Goal: Transaction & Acquisition: Subscribe to service/newsletter

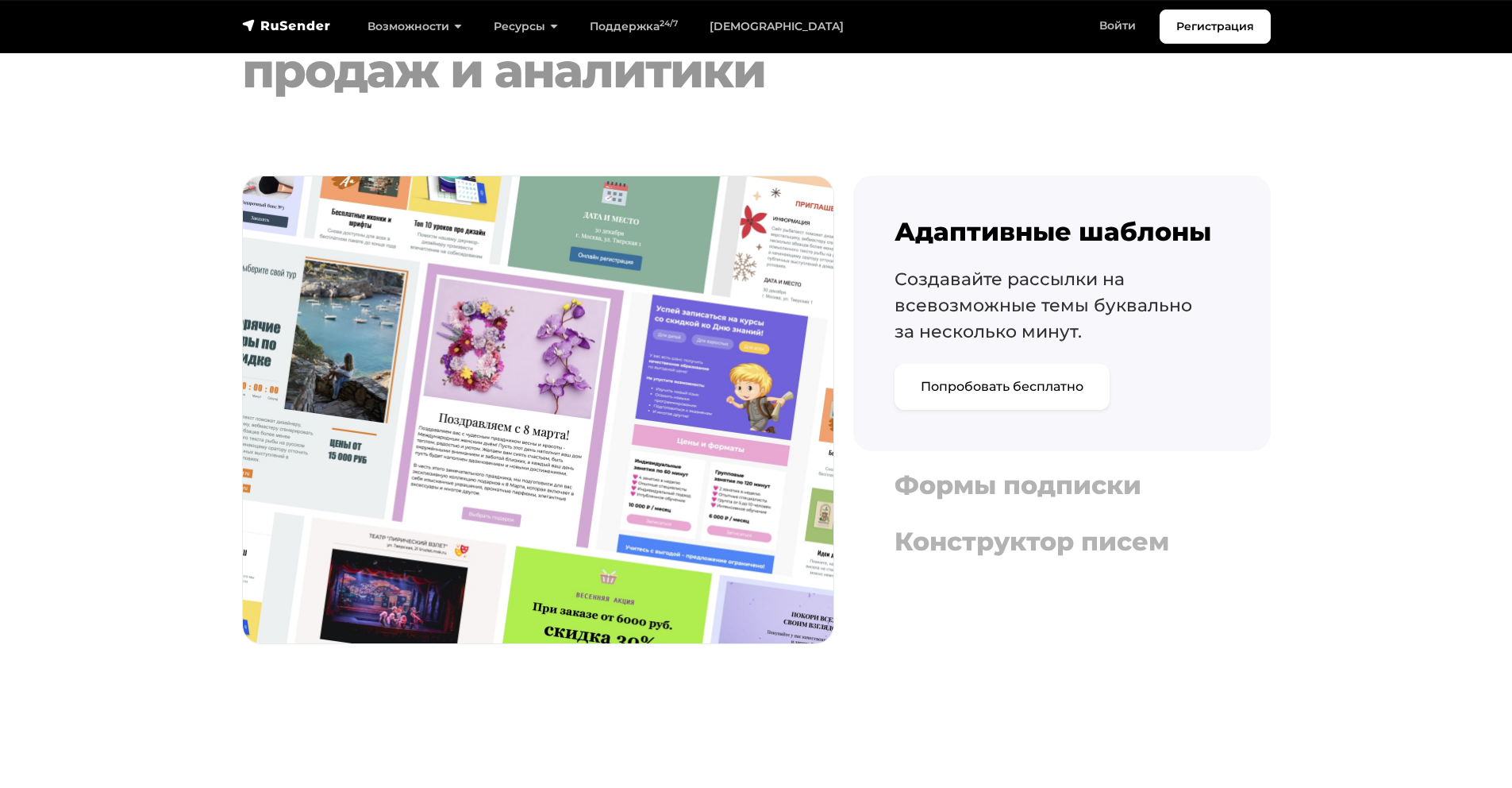
scroll to position [1341, 0]
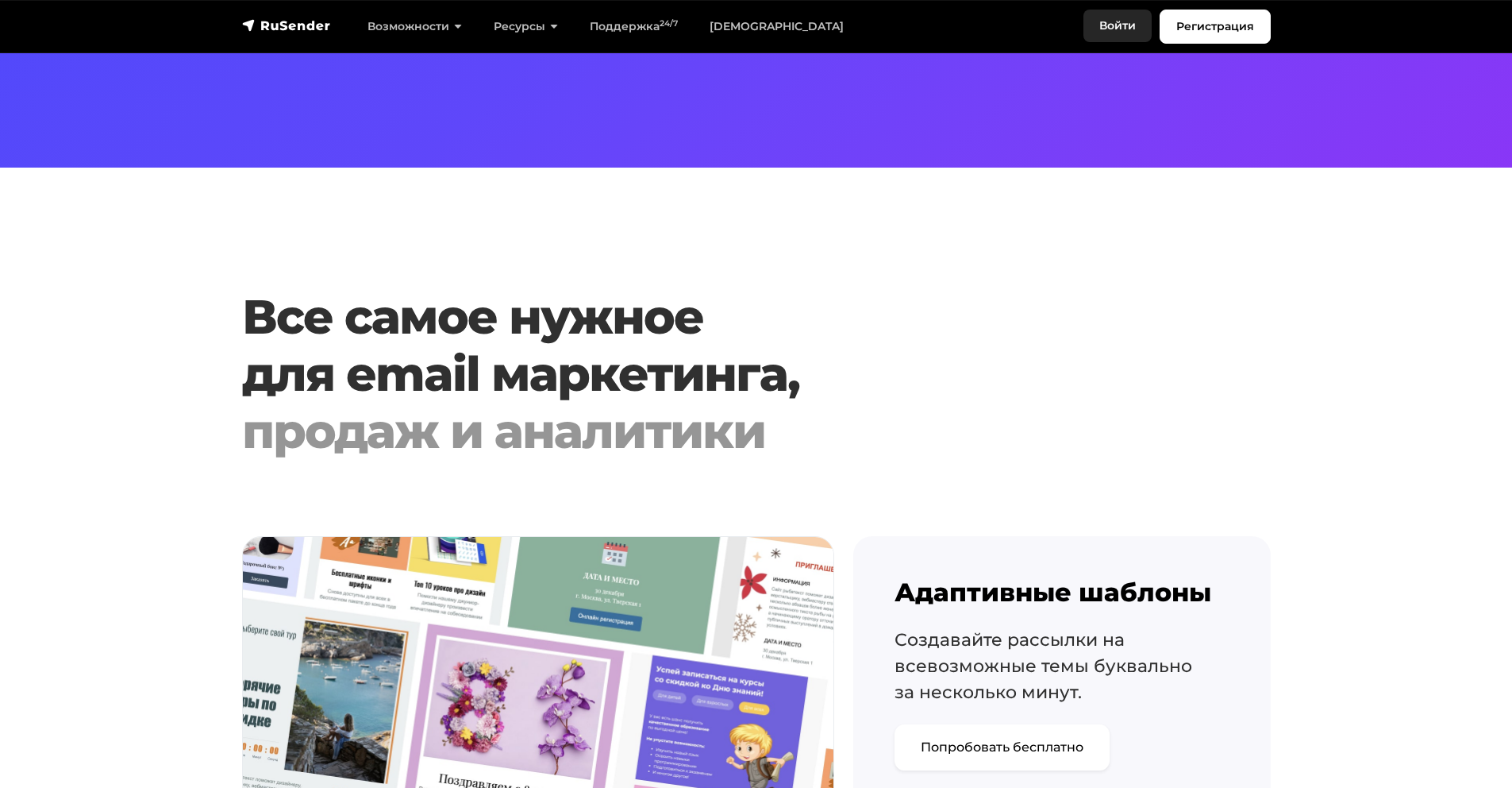
click at [1121, 33] on link "Войти" at bounding box center [1118, 25] width 68 height 33
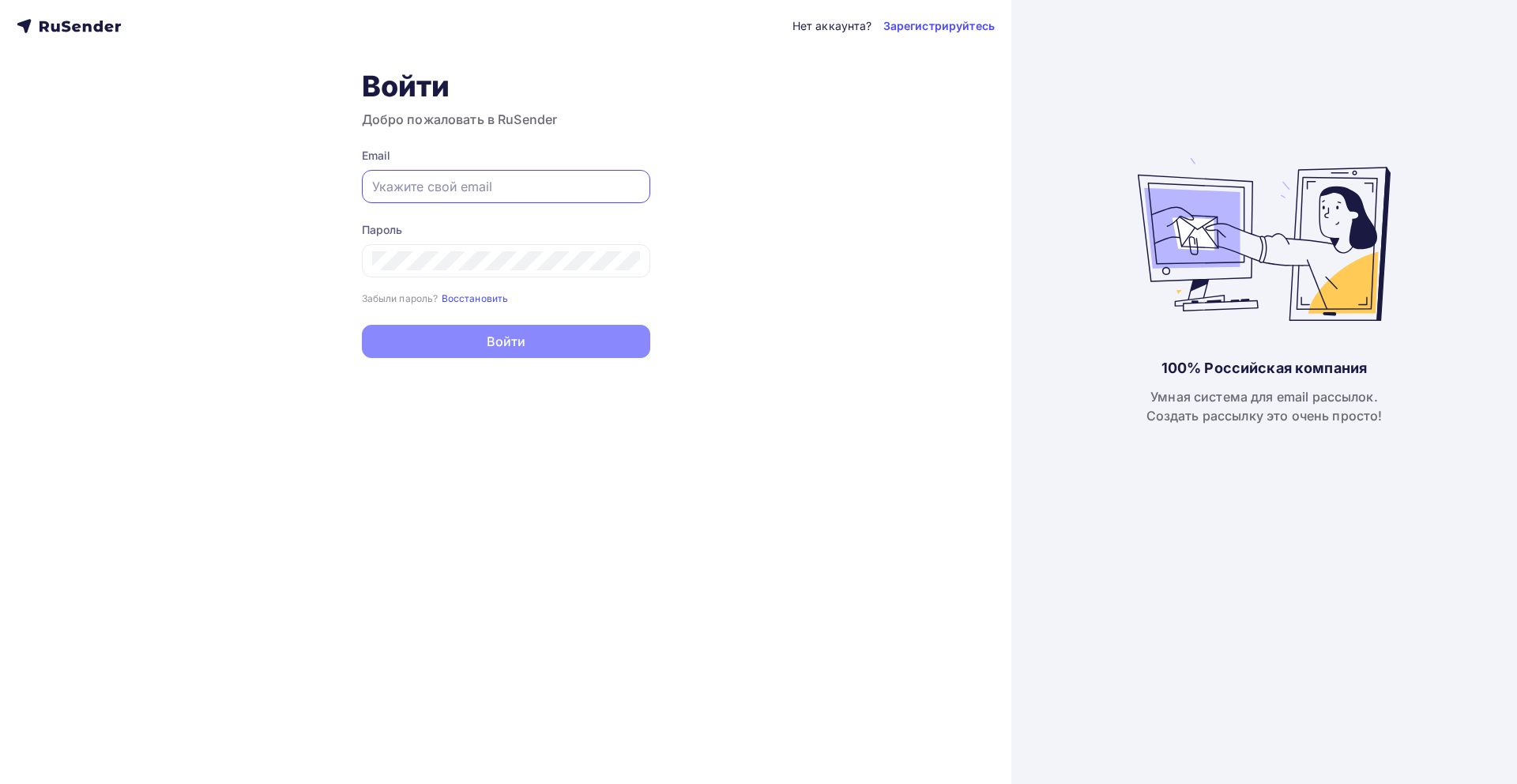
click at [500, 184] on input "text" at bounding box center [506, 187] width 268 height 19
click at [942, 32] on link "Зарегистрируйтесь" at bounding box center [939, 26] width 112 height 16
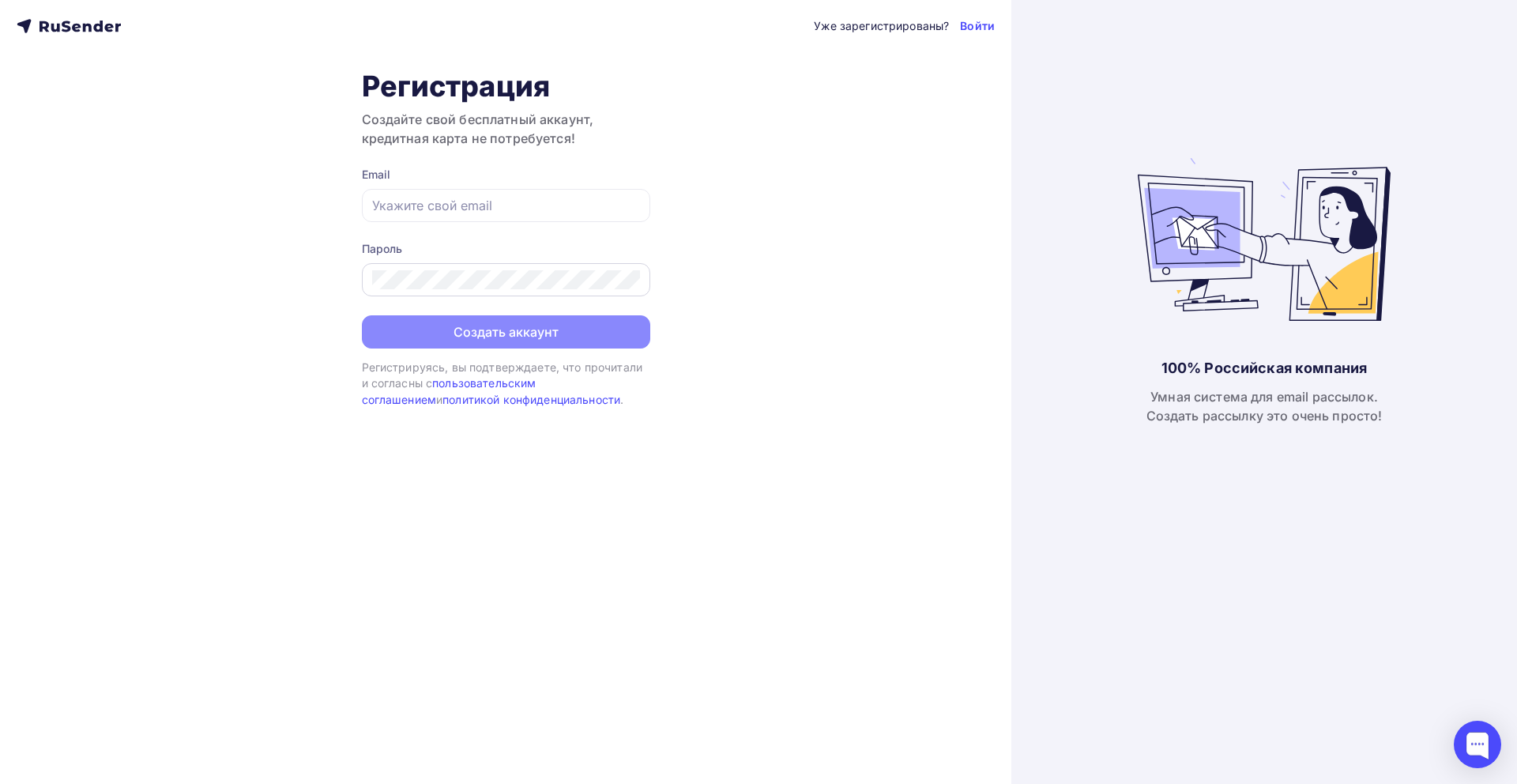
click at [543, 267] on div at bounding box center [506, 280] width 289 height 33
click at [655, 574] on div "Уже зарегистрированы? Войти Регистрация Создайте свой бесплатный аккаунт, креди…" at bounding box center [506, 392] width 1011 height 784
click at [390, 191] on div at bounding box center [506, 206] width 289 height 33
click at [395, 200] on input "text" at bounding box center [506, 206] width 268 height 19
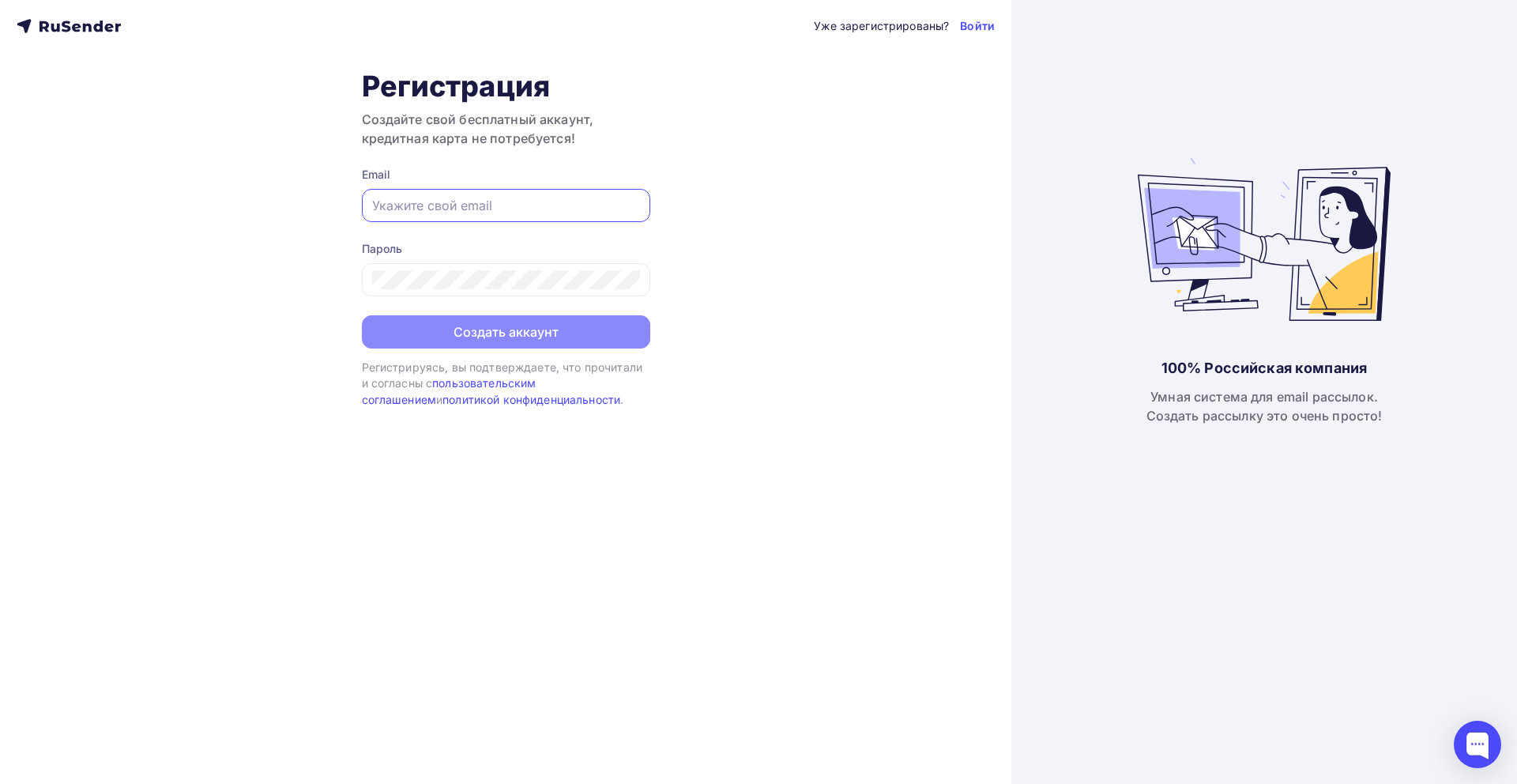
paste input "[EMAIL_ADDRESS][DOMAIN_NAME]"
type input "[EMAIL_ADDRESS][DOMAIN_NAME]"
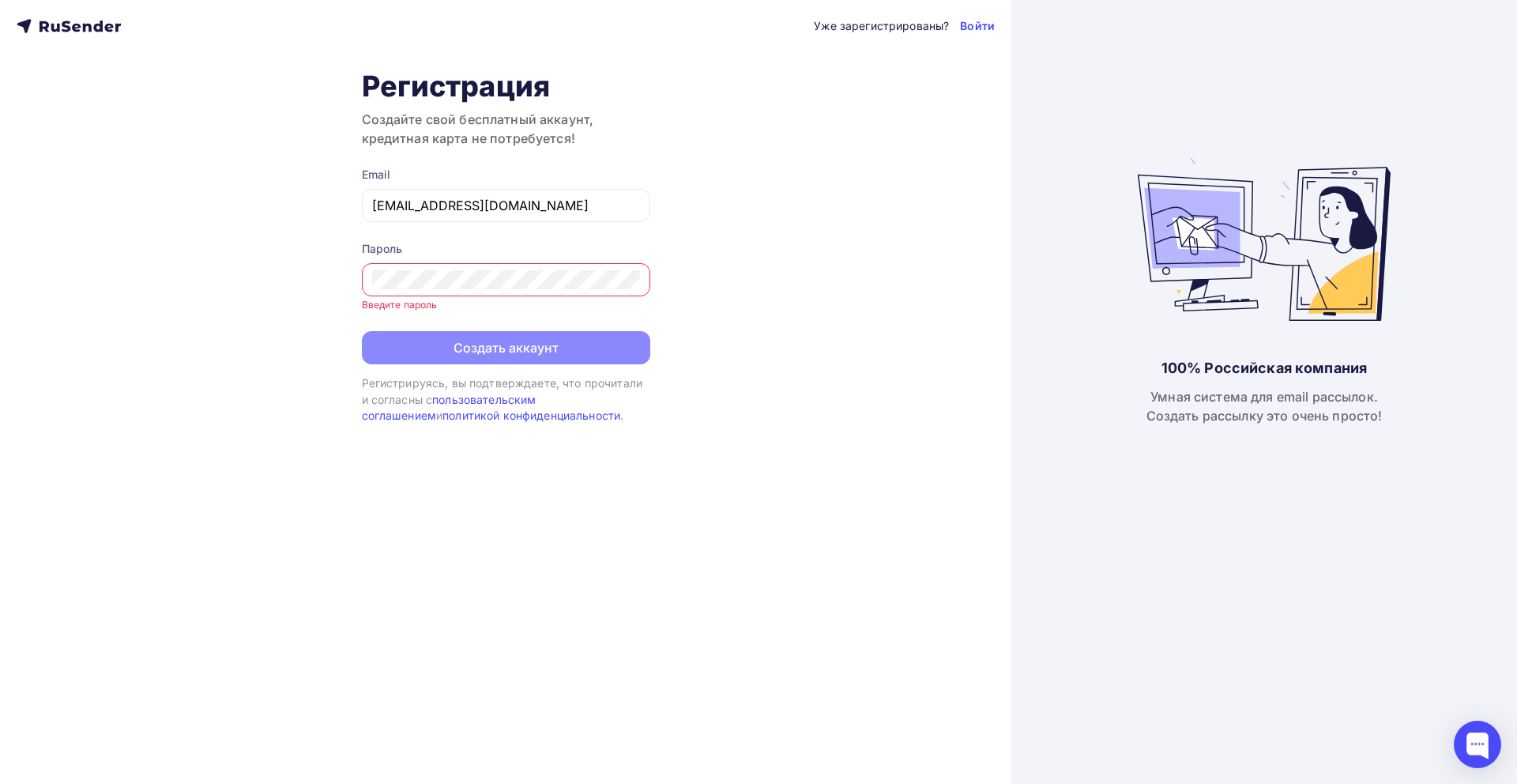
click at [537, 247] on div "Пароль" at bounding box center [506, 249] width 289 height 16
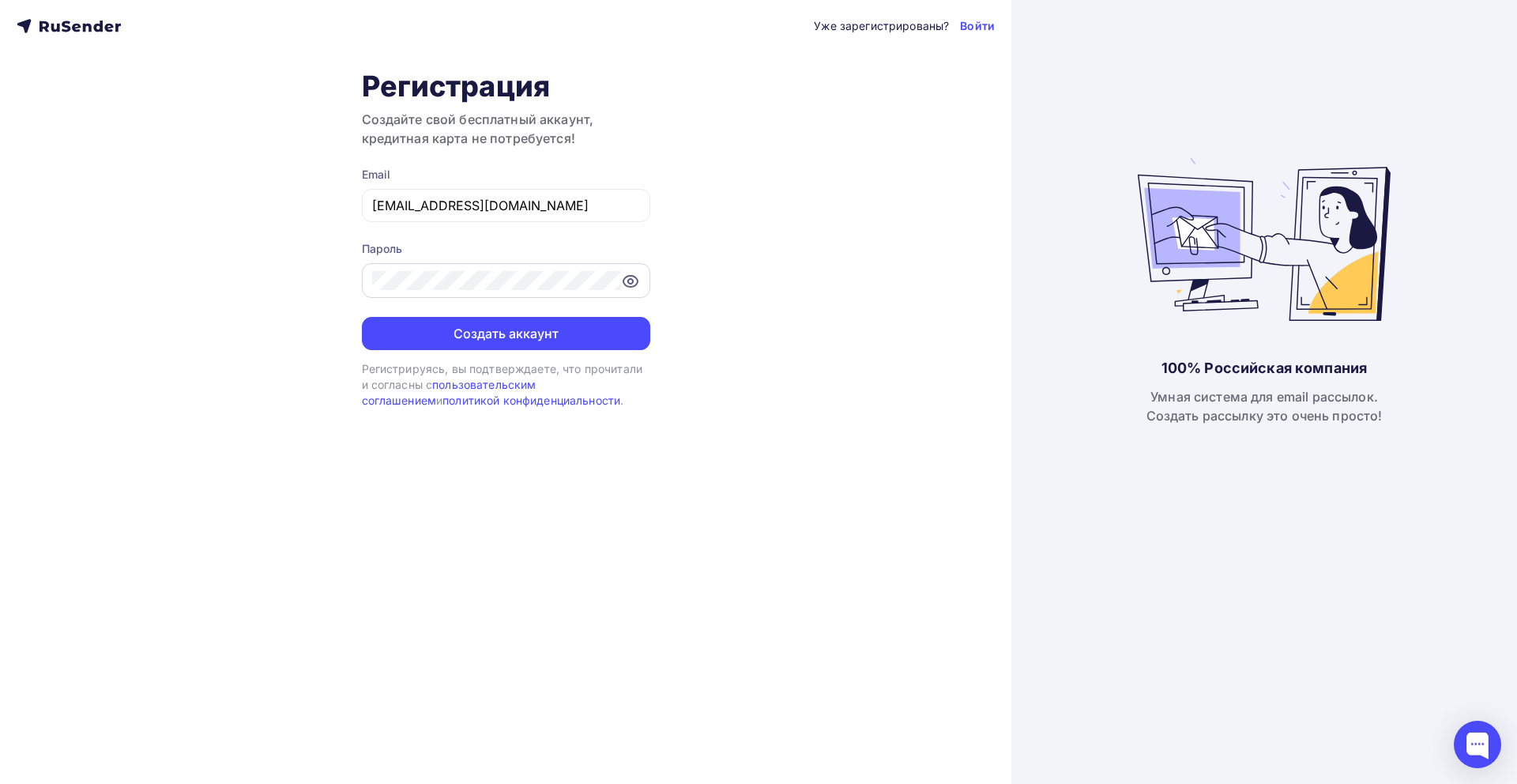
click at [635, 282] on icon at bounding box center [631, 282] width 19 height 19
click at [503, 341] on button "Создать аккаунт" at bounding box center [506, 333] width 289 height 33
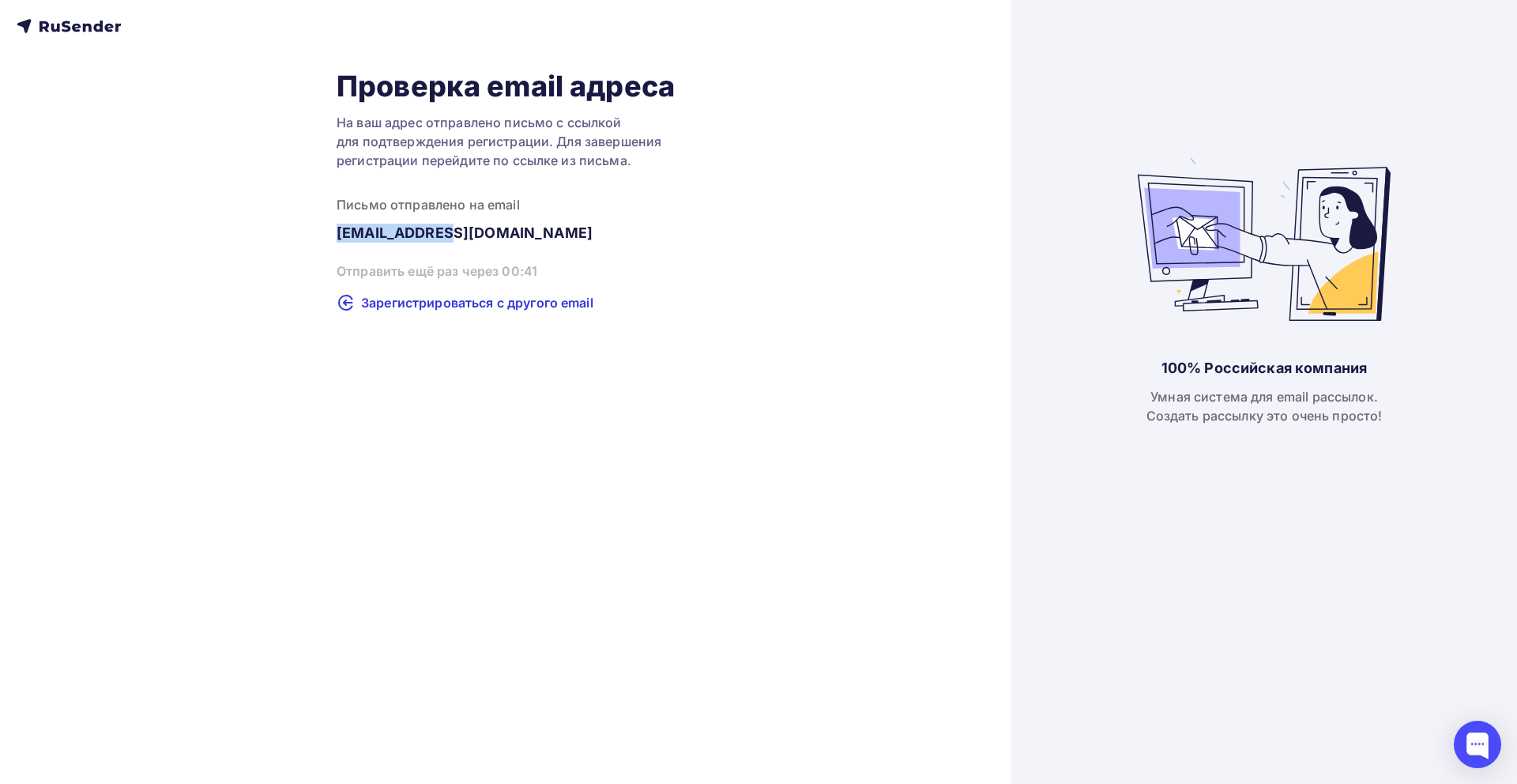
drag, startPoint x: 334, startPoint y: 230, endPoint x: 464, endPoint y: 234, distance: 130.1
click at [464, 234] on div "Проверка email адреса На ваш адрес отправлено письмо с ссылкой для подтверждени…" at bounding box center [506, 191] width 978 height 244
click at [783, 324] on div "Проверка email адреса На ваш адрес отправлено письмо с ссылкой для подтверждени…" at bounding box center [506, 392] width 1011 height 784
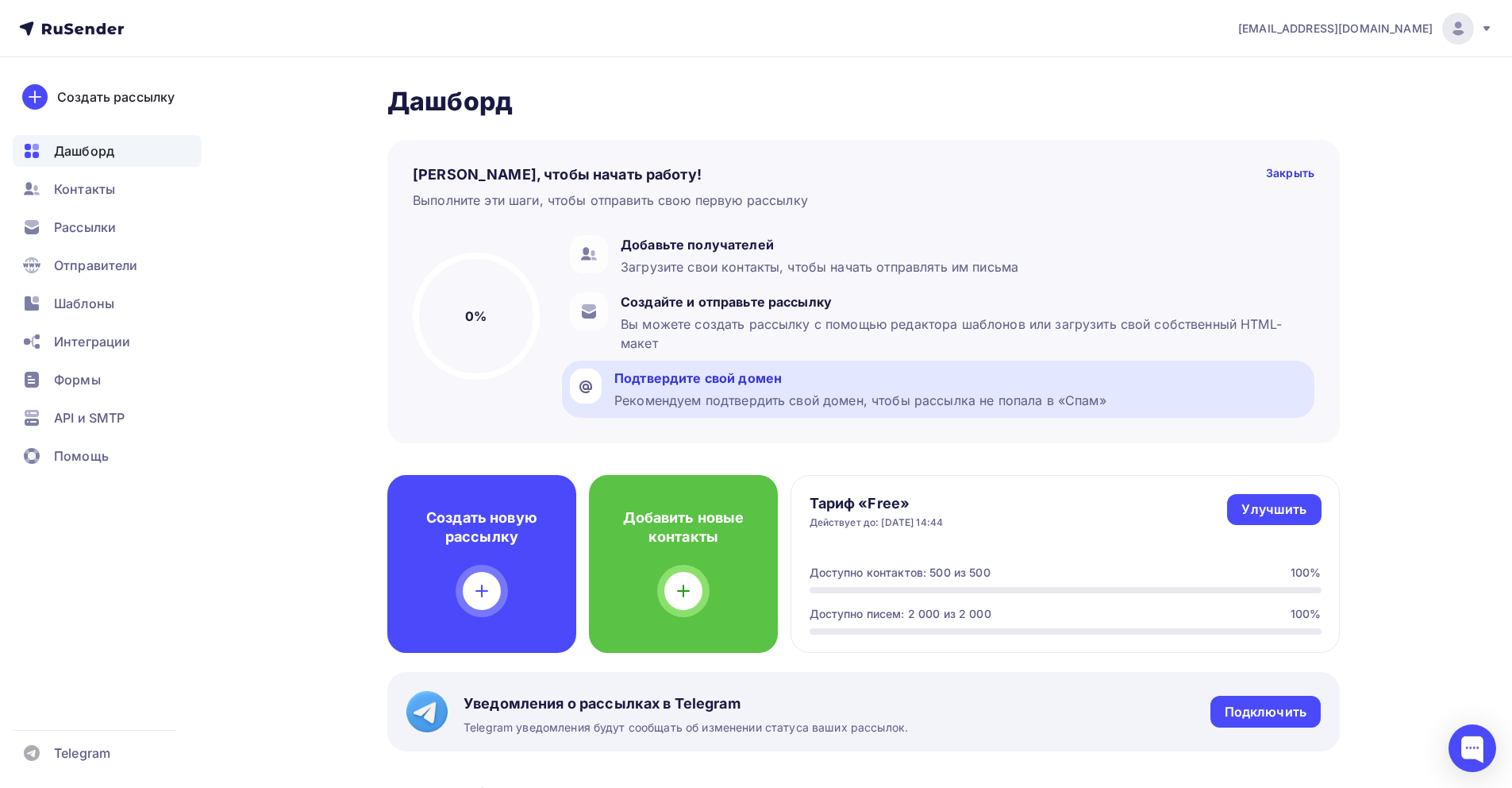
click at [881, 381] on div "Подтвердите свой домен" at bounding box center [860, 378] width 492 height 19
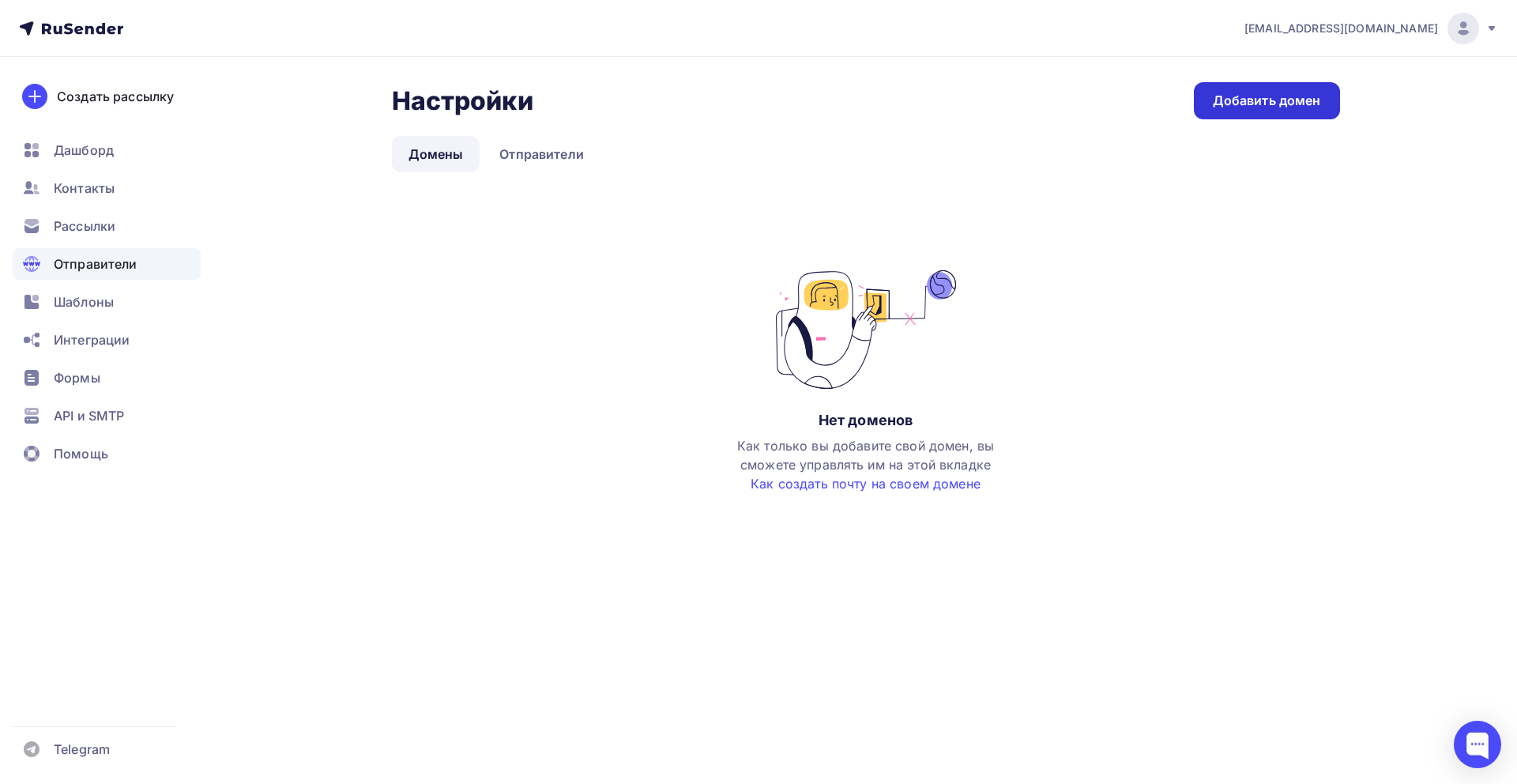
click at [1285, 101] on div "Добавить домен" at bounding box center [1267, 100] width 108 height 18
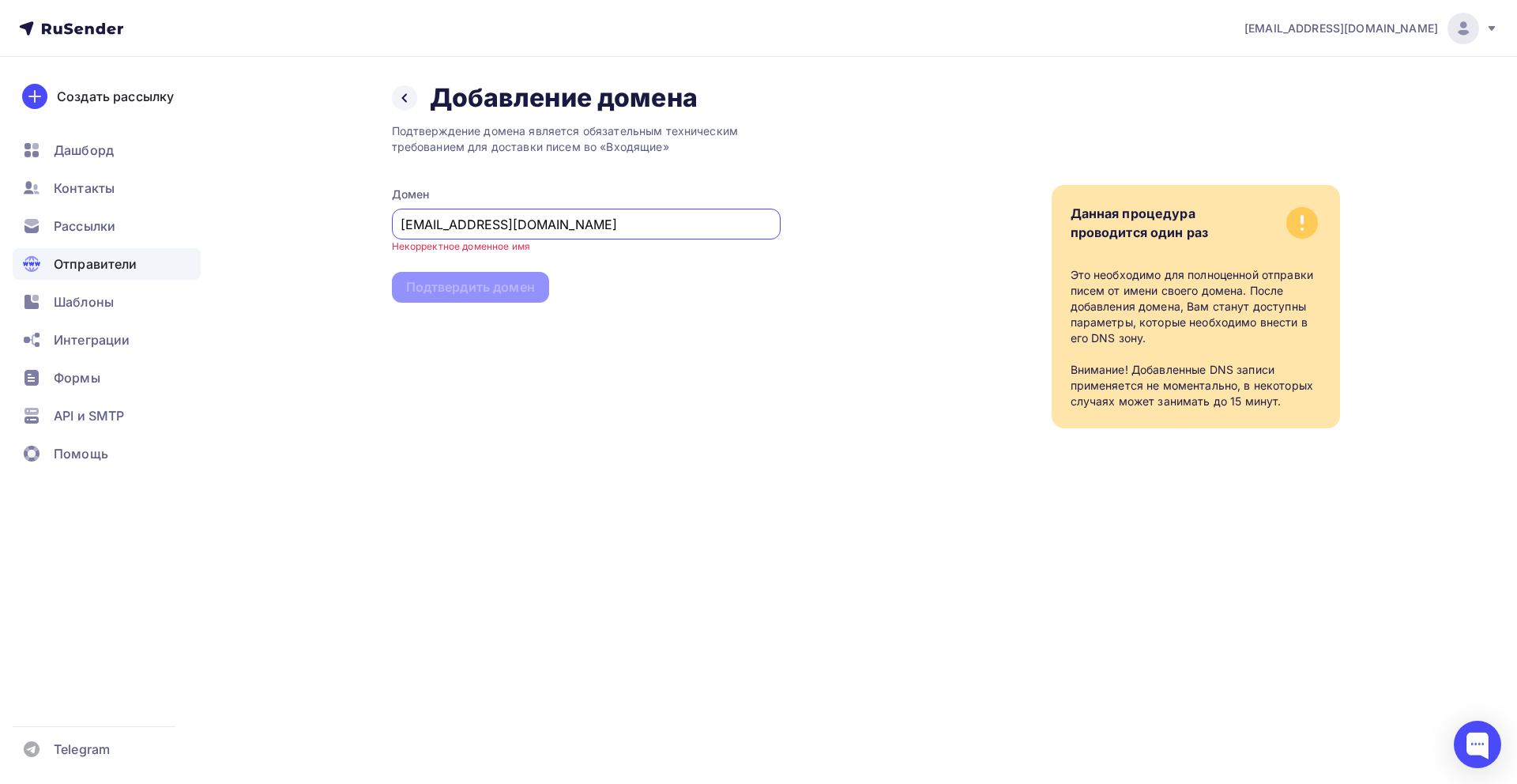
click at [436, 222] on input "[EMAIL_ADDRESS][DOMAIN_NAME]" at bounding box center [586, 225] width 370 height 19
type input "tkgss.ru"
click at [472, 281] on div "Подтвердить домен" at bounding box center [470, 274] width 129 height 18
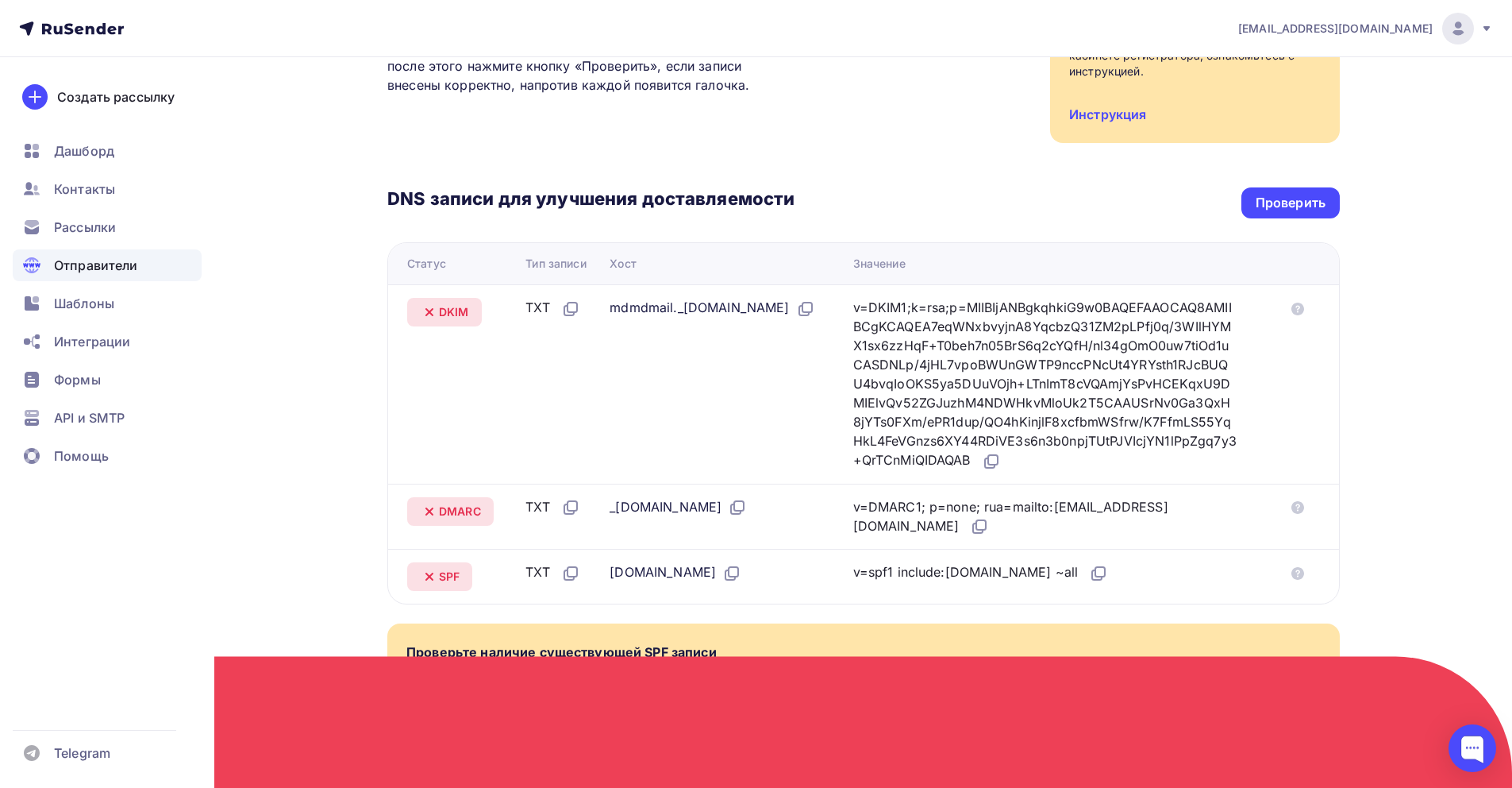
scroll to position [268, 0]
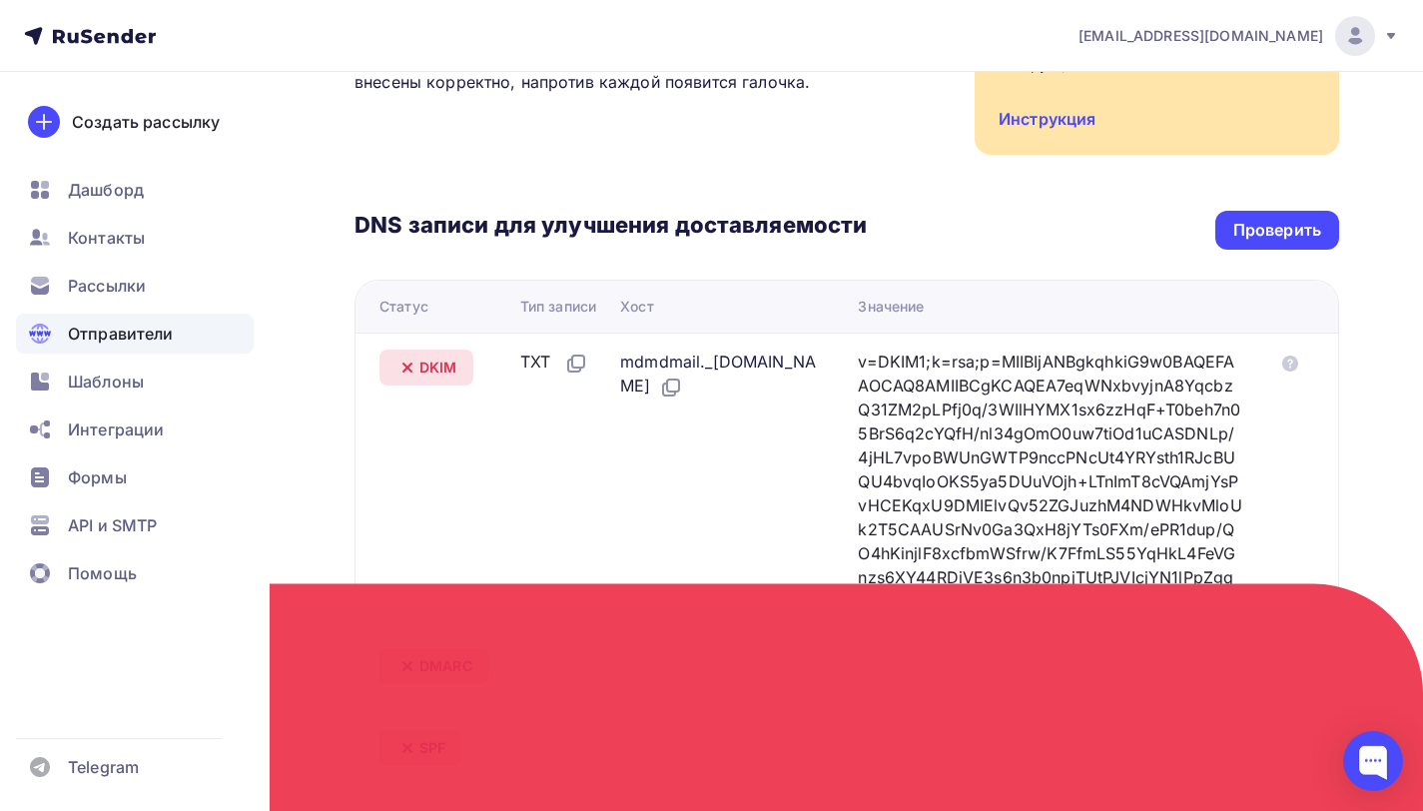
copy div "mdmdmail._domainkey.tkgss.ru"
drag, startPoint x: 625, startPoint y: 345, endPoint x: 654, endPoint y: 364, distance: 34.6
click at [654, 364] on td "mdmdmail._domainkey.tkgss.ru" at bounding box center [731, 482] width 238 height 299
click at [1069, 595] on icon at bounding box center [1063, 601] width 12 height 12
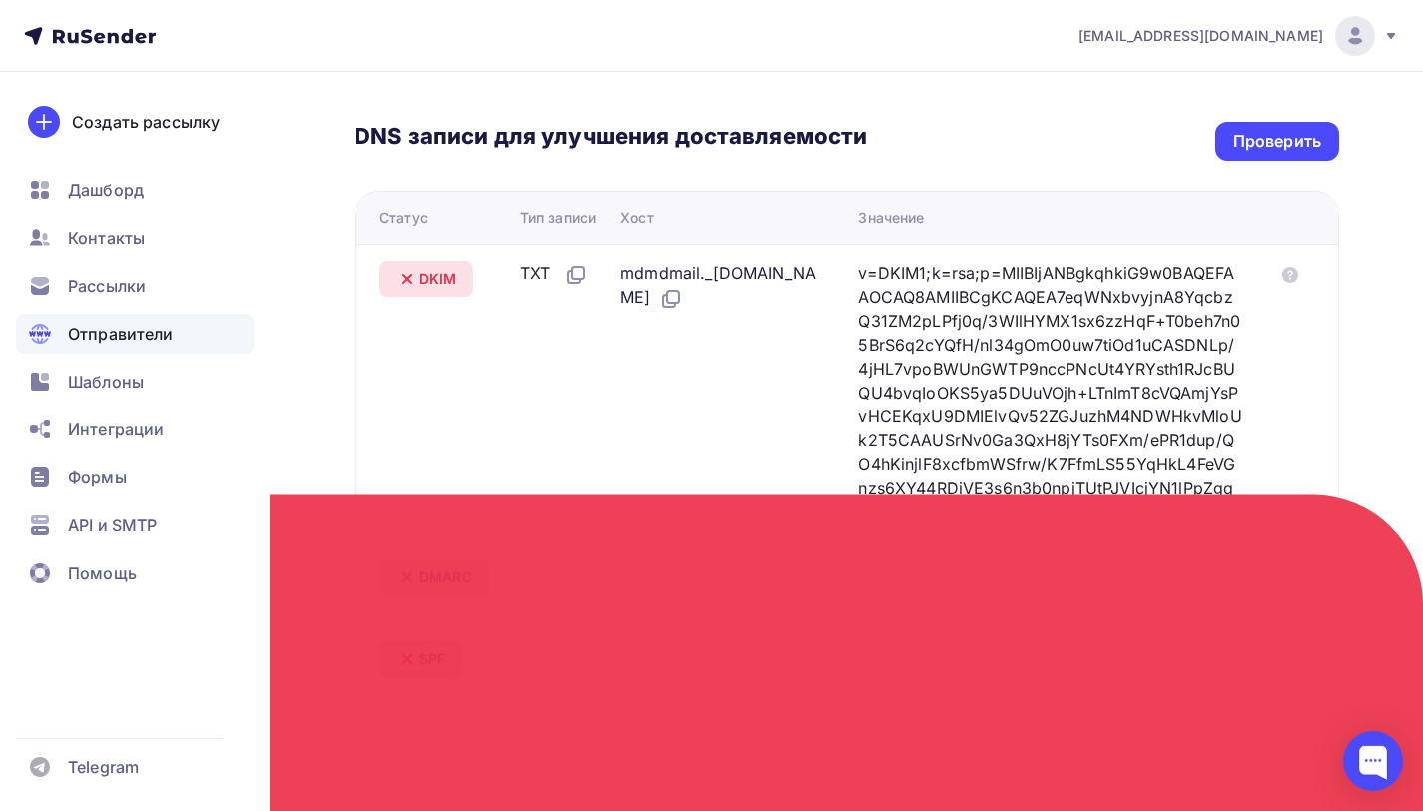
scroll to position [426, 0]
copy div "_dmarc"
drag, startPoint x: 649, startPoint y: 547, endPoint x: 680, endPoint y: 549, distance: 31.0
click at [680, 549] on td "_dmarc.tkgss.ru" at bounding box center [731, 582] width 238 height 83
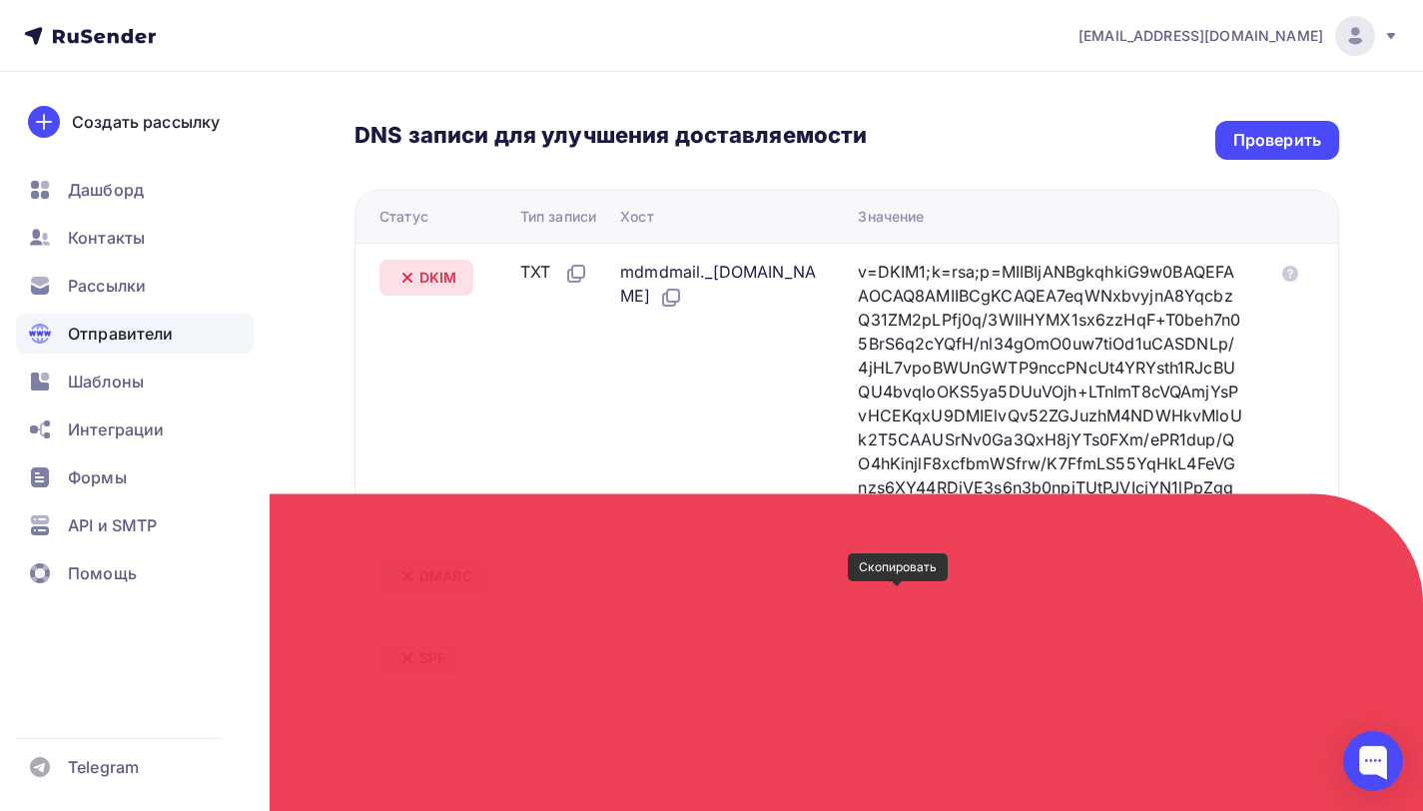
click at [1149, 599] on icon at bounding box center [1161, 595] width 24 height 24
click at [762, 654] on icon at bounding box center [774, 654] width 24 height 24
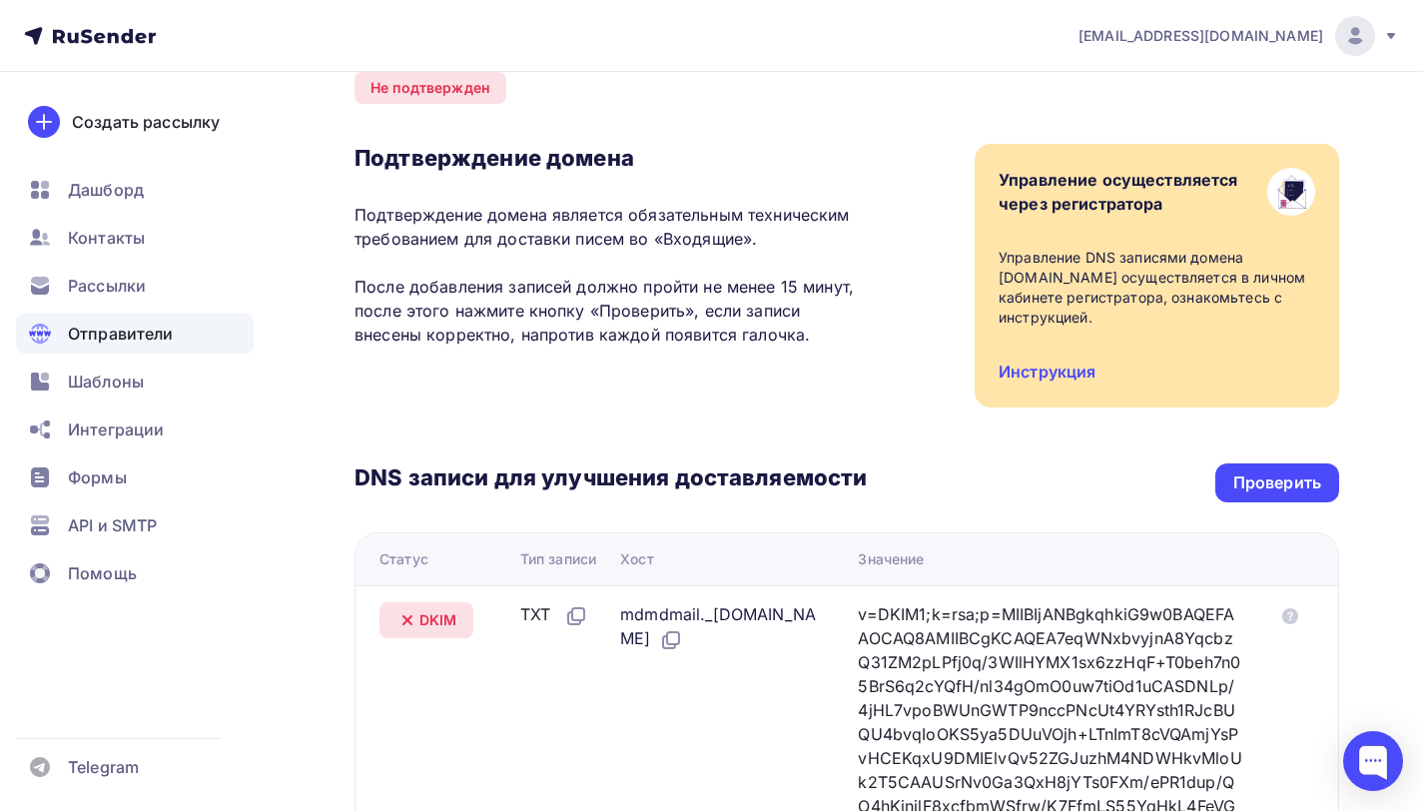
scroll to position [54, 0]
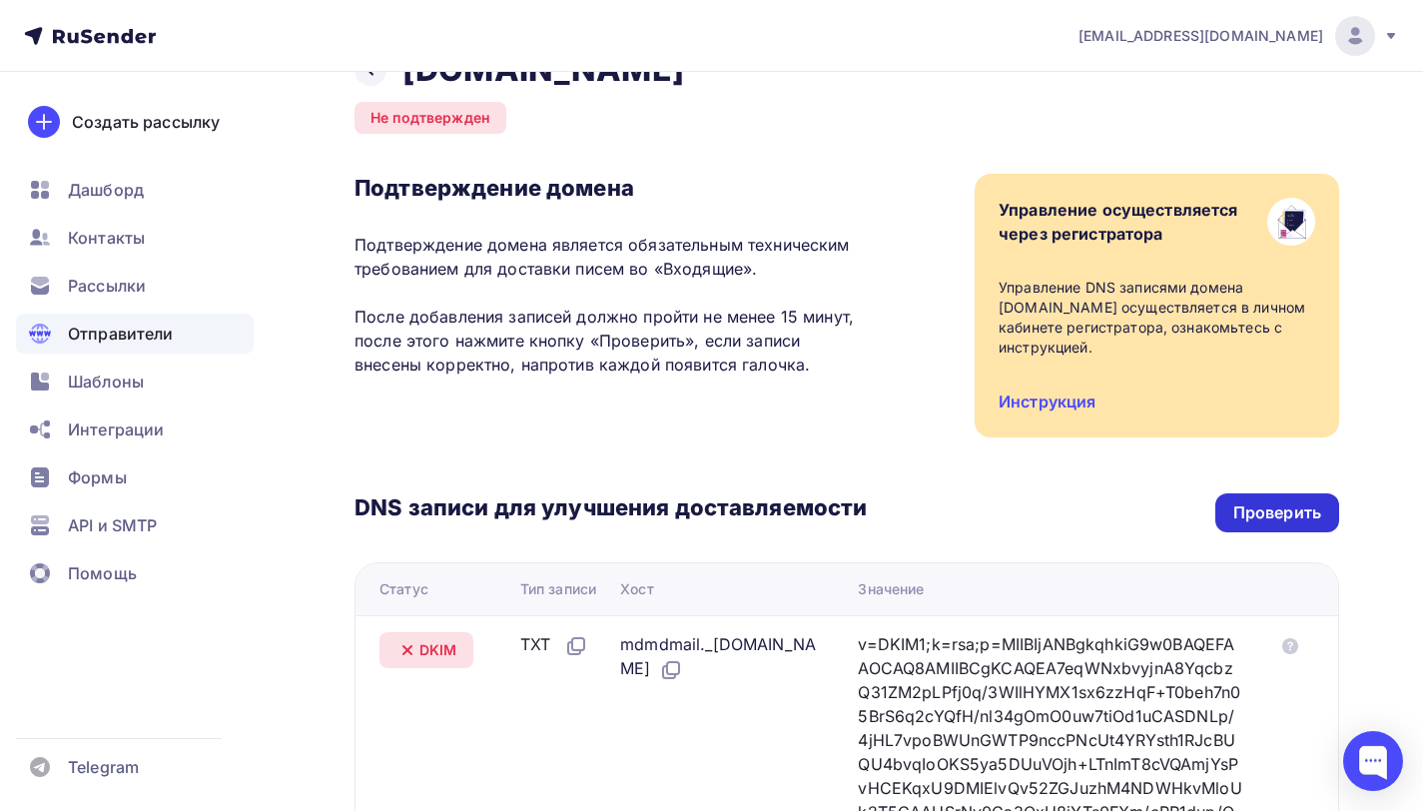
click at [1296, 501] on div "Проверить" at bounding box center [1277, 512] width 88 height 23
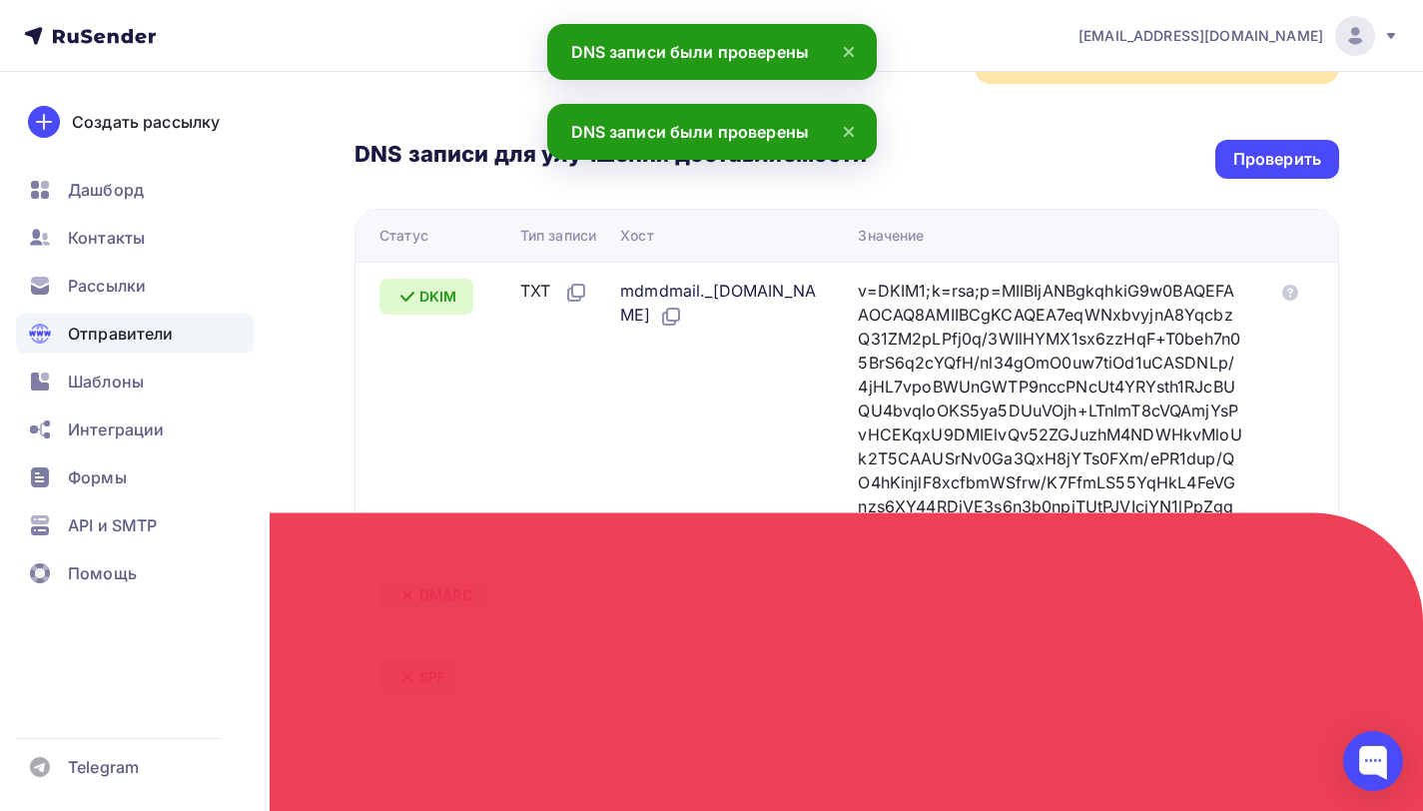
scroll to position [391, 0]
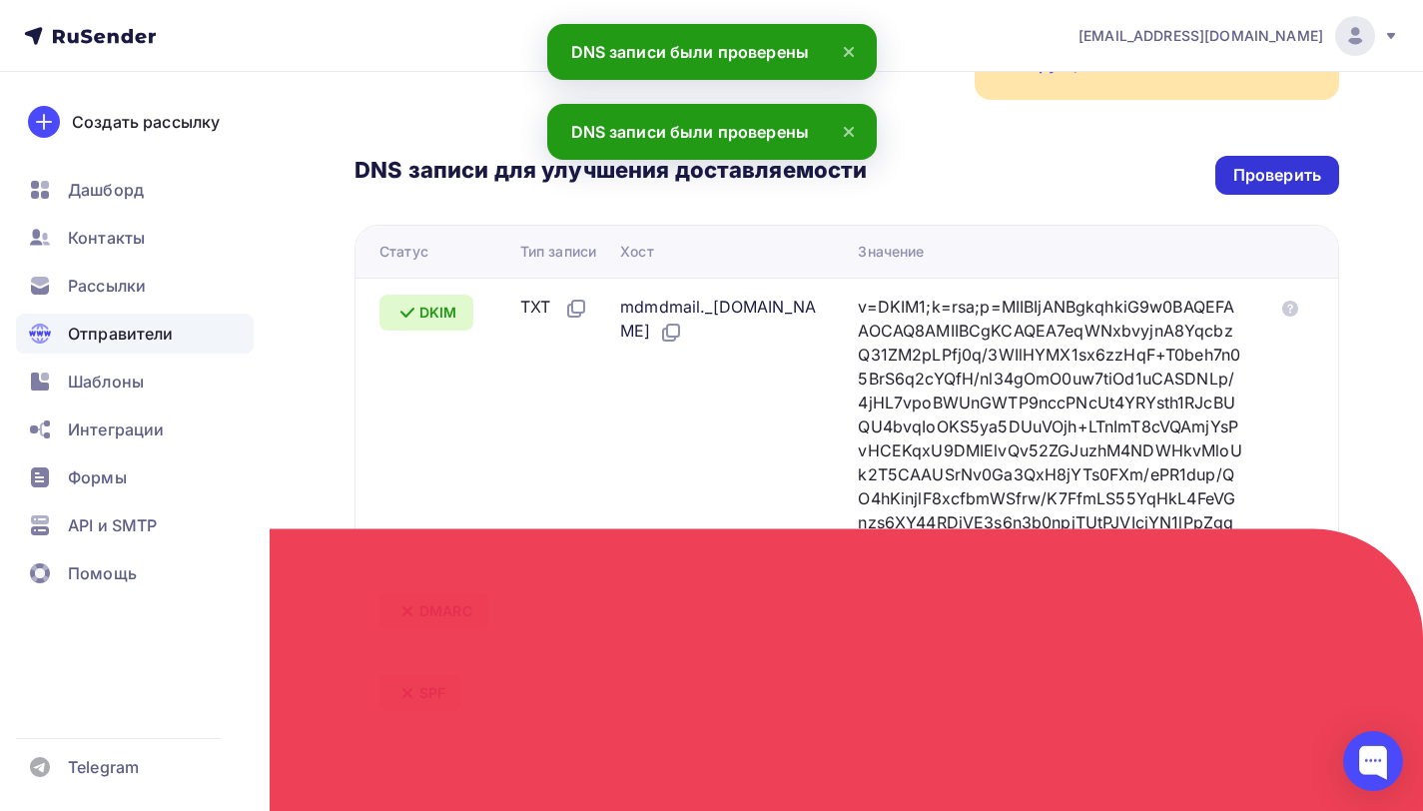
click at [1293, 164] on div "Проверить" at bounding box center [1277, 175] width 88 height 23
click at [1257, 164] on div "Проверить" at bounding box center [1277, 175] width 88 height 23
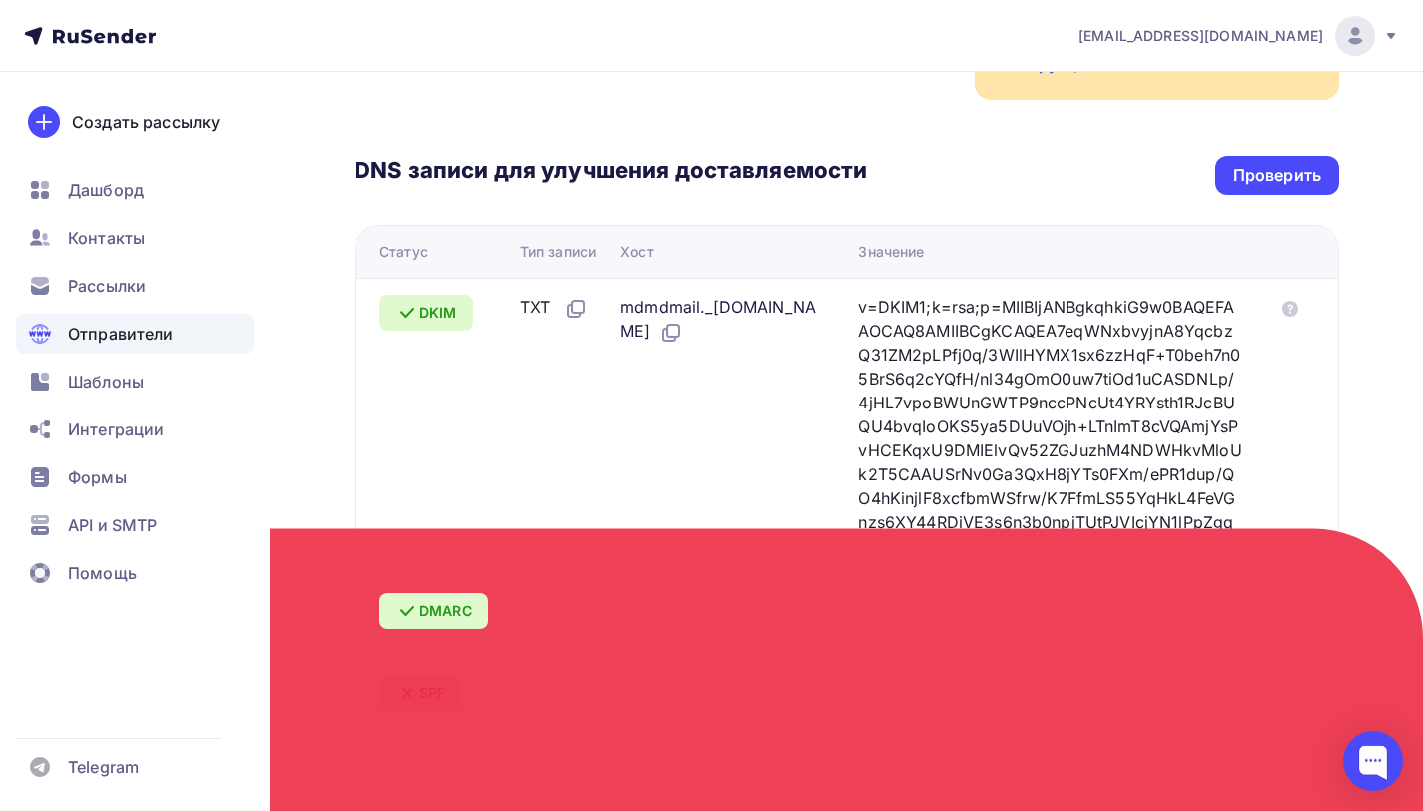
drag, startPoint x: 924, startPoint y: 690, endPoint x: 981, endPoint y: 680, distance: 57.8
click at [981, 680] on div "v=spf1 include:rsndr.ru ~all" at bounding box center [1019, 688] width 322 height 26
copy div "include:rsndr.ru"
drag, startPoint x: 926, startPoint y: 691, endPoint x: 1047, endPoint y: 695, distance: 120.9
click at [1047, 695] on div "v=spf1 include:rsndr.ru ~all" at bounding box center [1019, 688] width 322 height 26
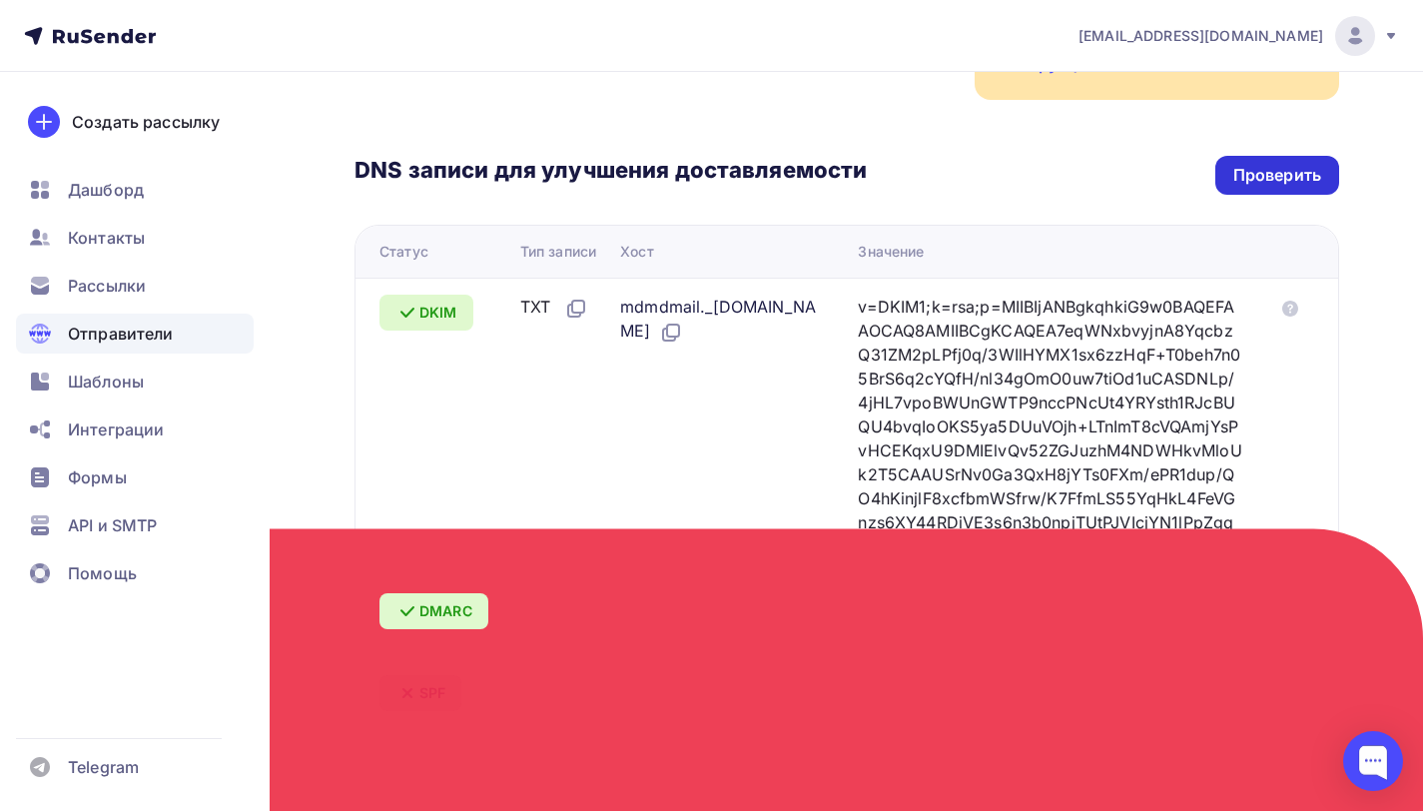
click at [1238, 164] on div "Проверить" at bounding box center [1277, 175] width 88 height 23
click at [1241, 164] on div "Проверить" at bounding box center [1277, 175] width 88 height 23
click at [1290, 164] on div "Проверить" at bounding box center [1277, 175] width 88 height 23
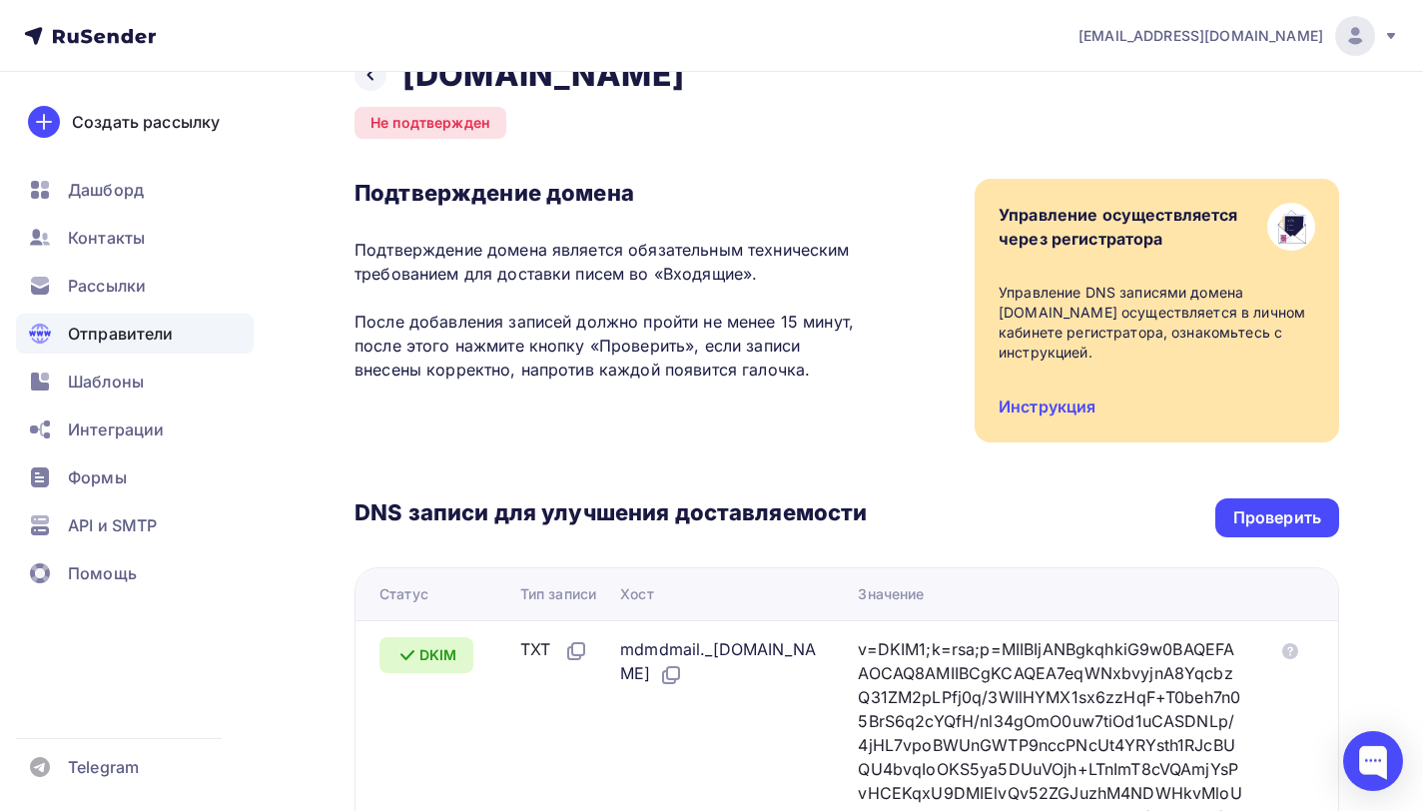
scroll to position [106, 0]
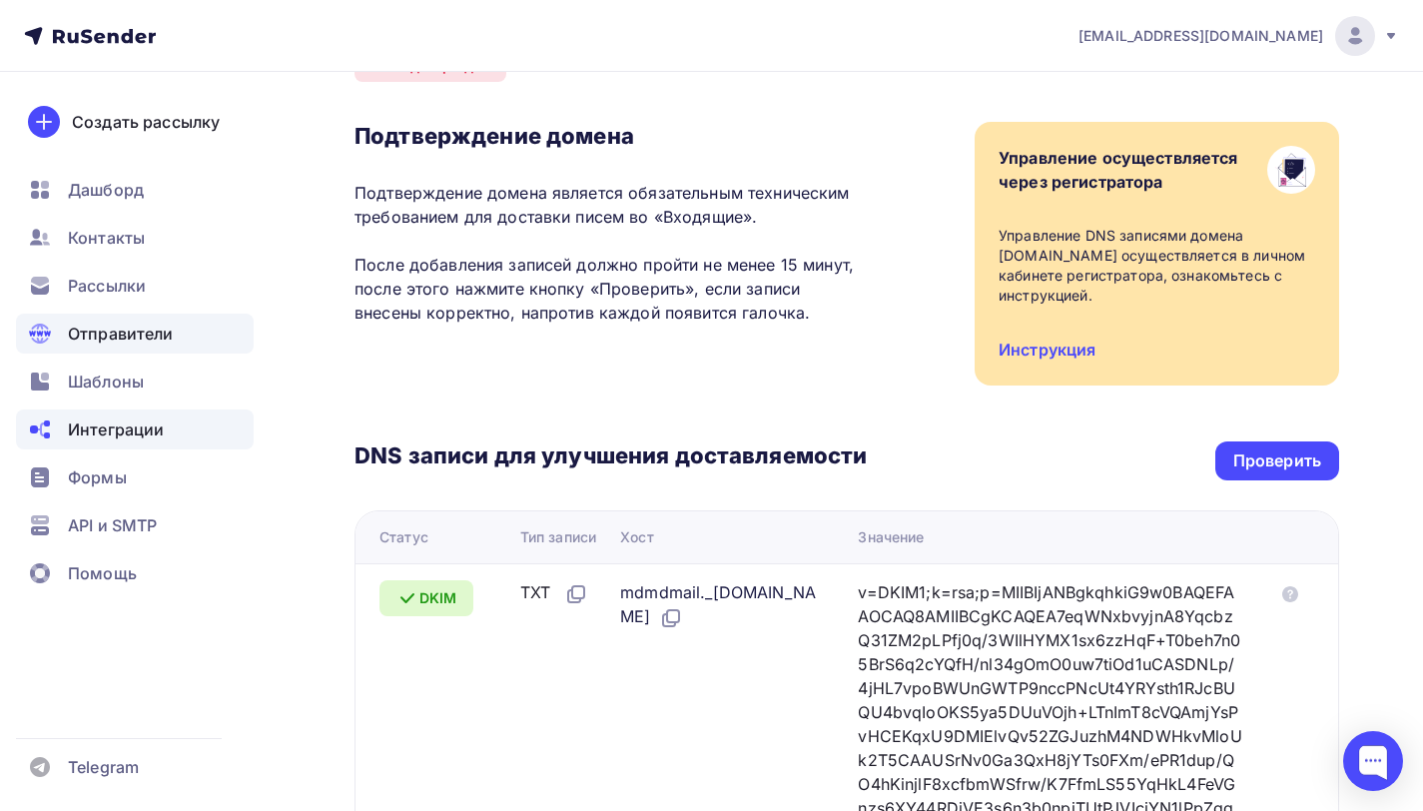
click at [106, 432] on span "Интеграции" at bounding box center [116, 429] width 96 height 24
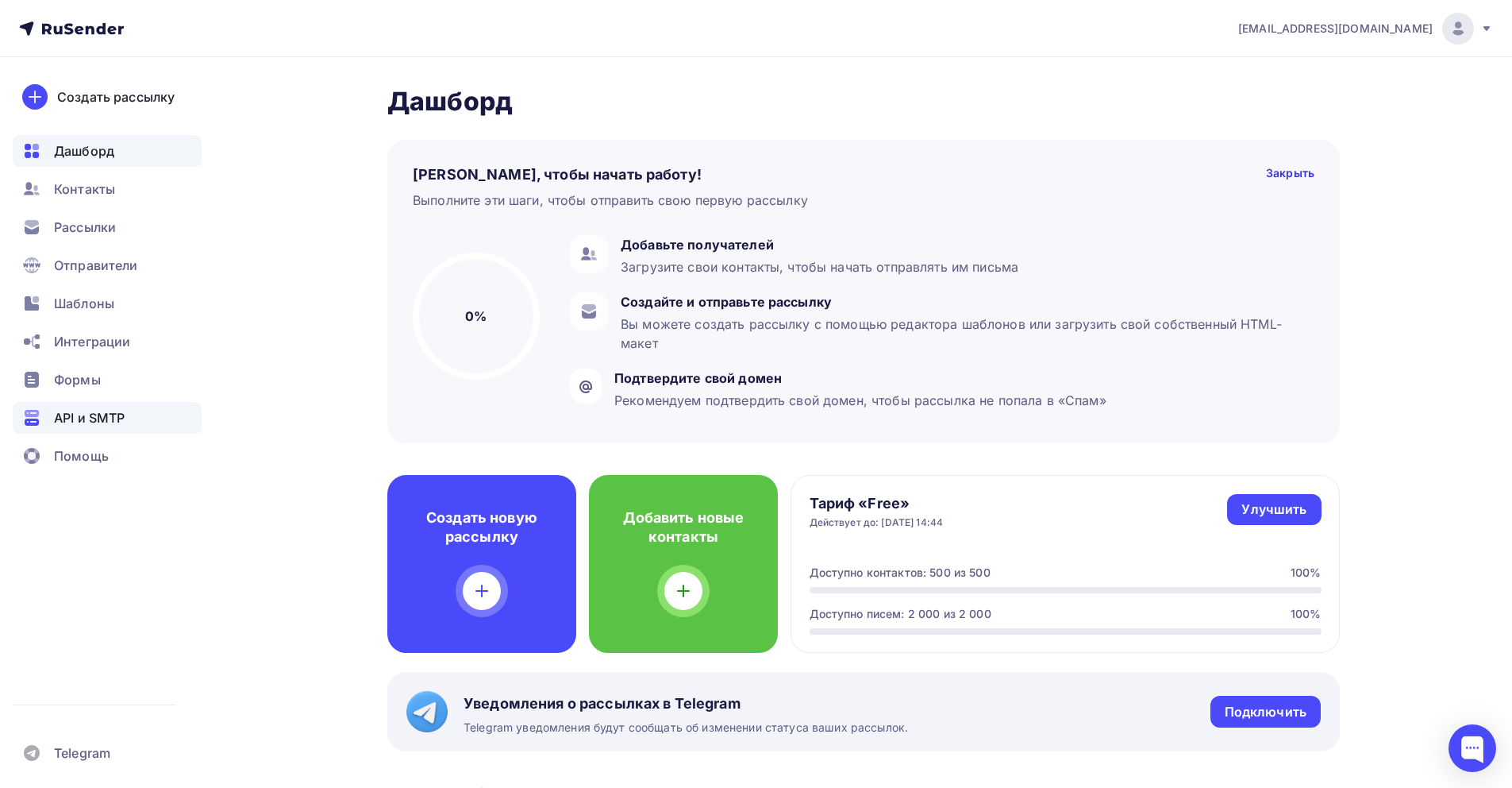
click at [109, 412] on span "API и SMTP" at bounding box center [89, 417] width 71 height 19
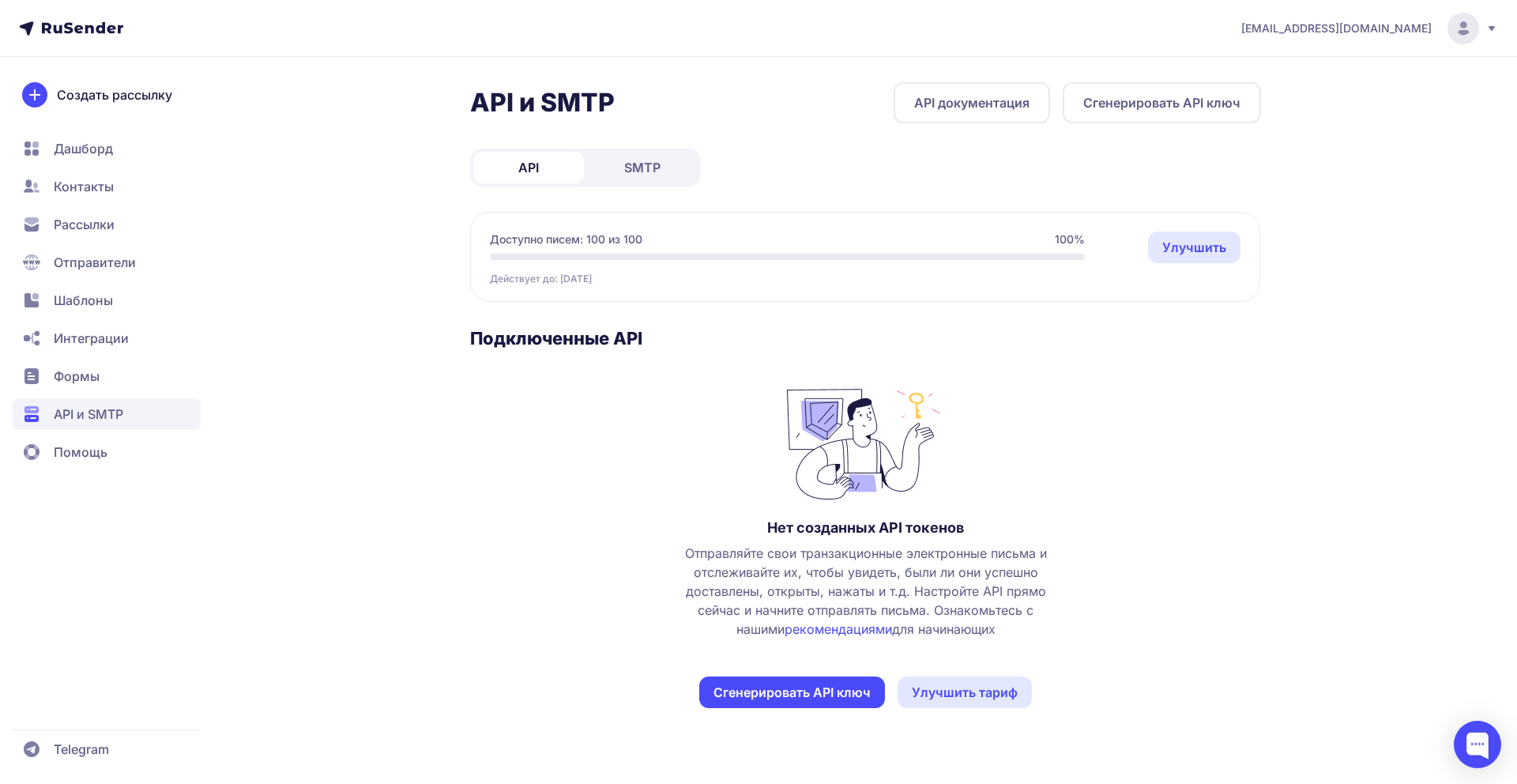
click at [54, 135] on span "Дашборд" at bounding box center [107, 149] width 188 height 32
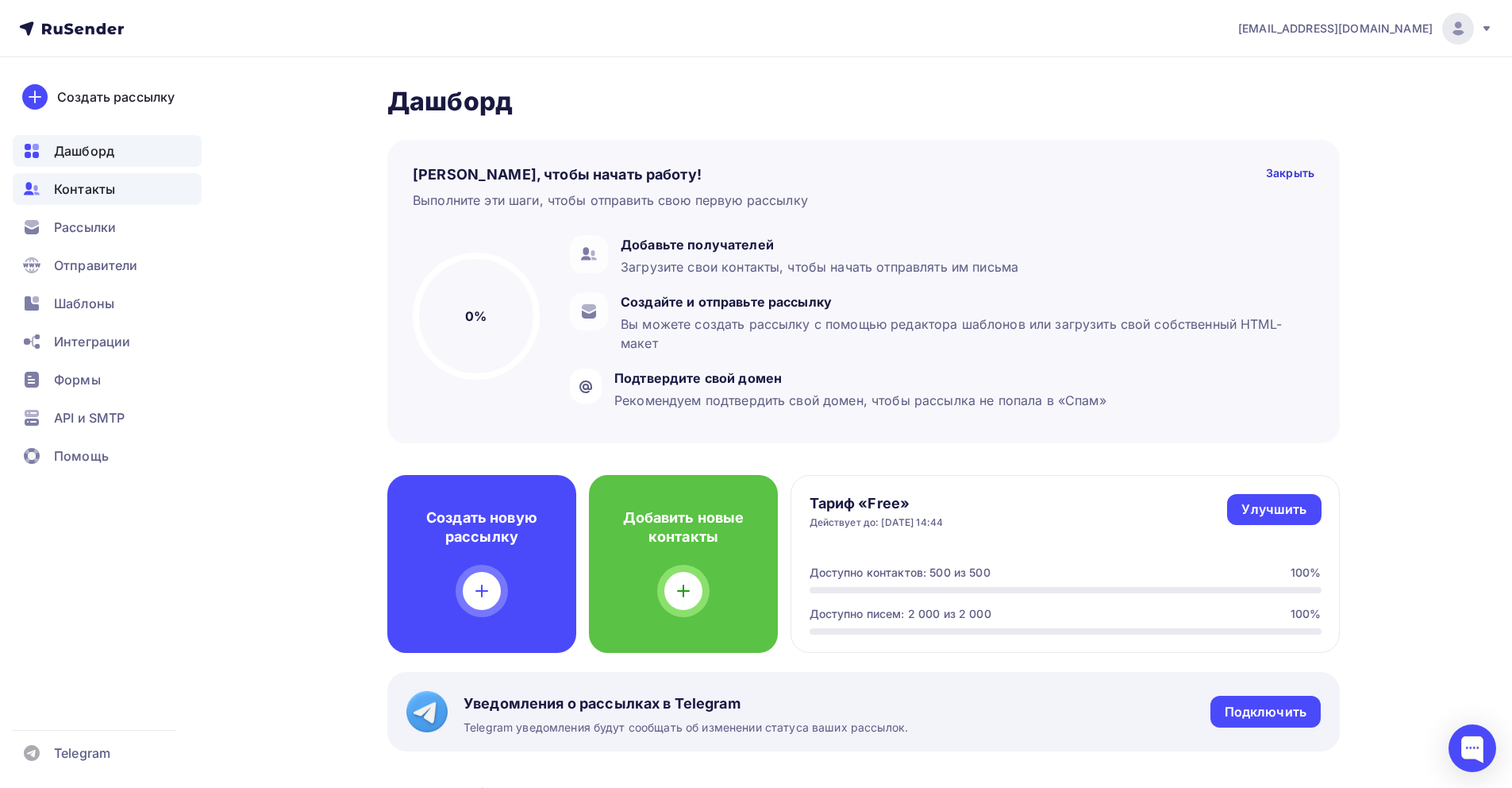
click at [94, 184] on span "Контакты" at bounding box center [84, 189] width 61 height 19
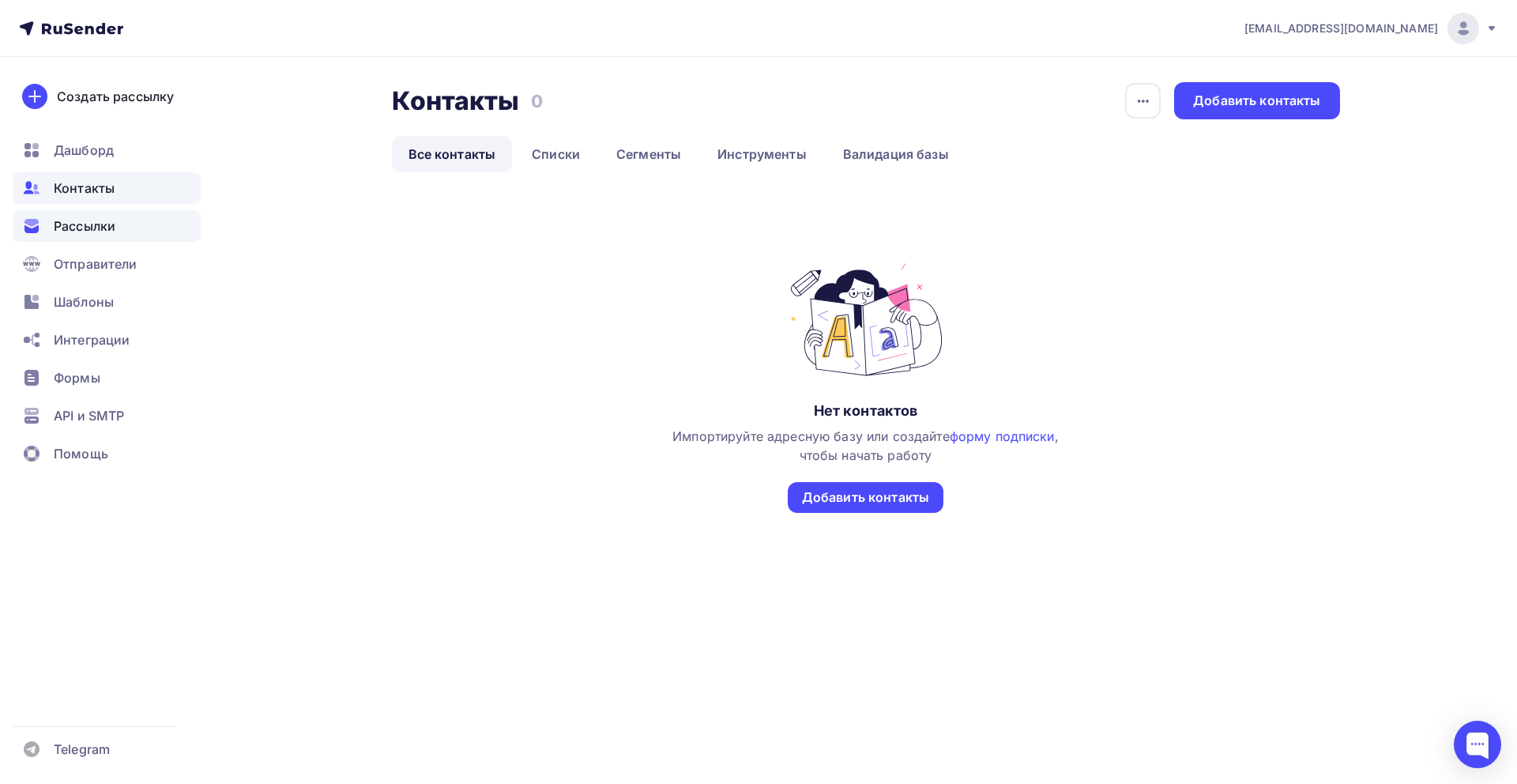
click at [94, 225] on span "Рассылки" at bounding box center [85, 226] width 62 height 19
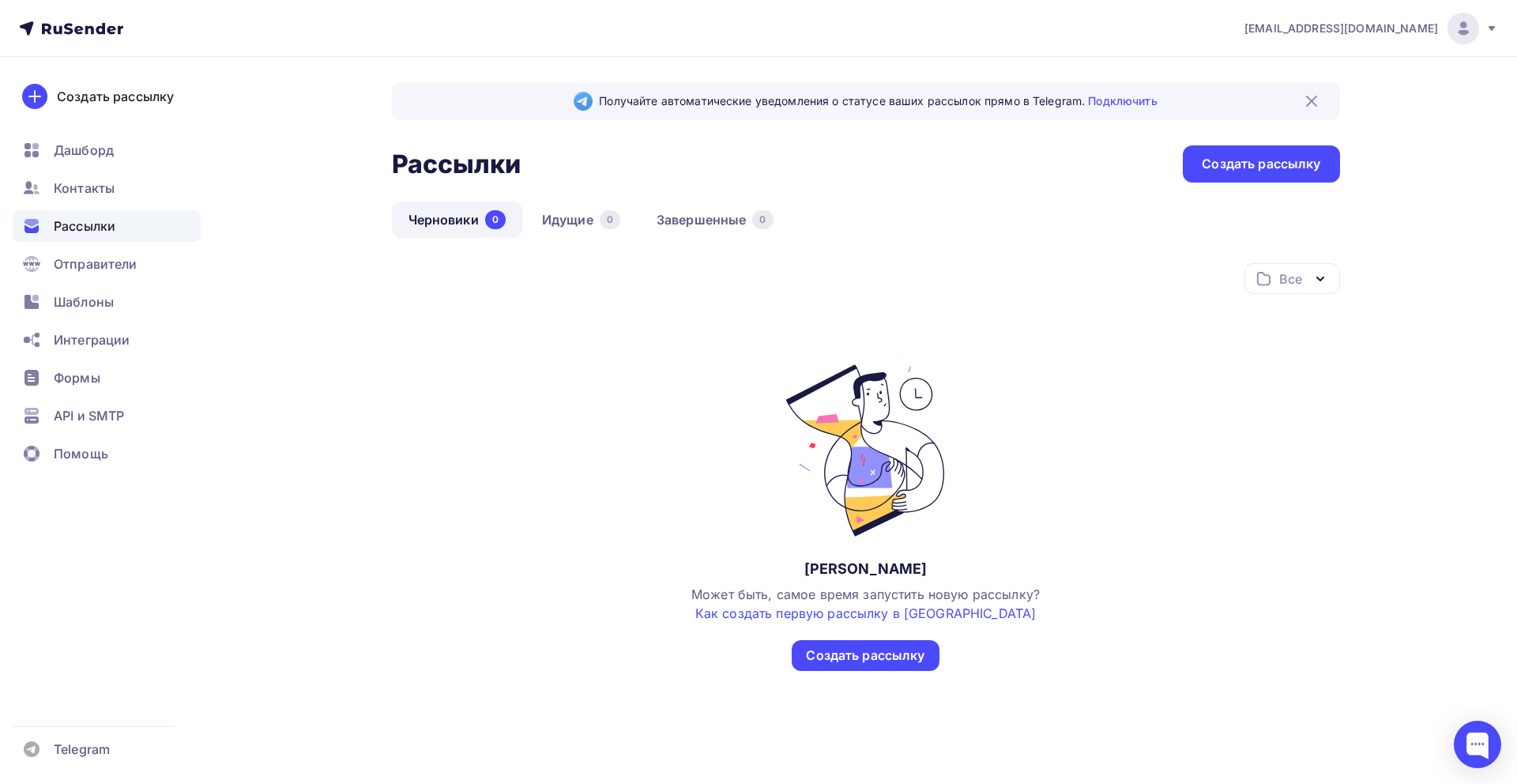
click at [0, 229] on div "Создать рассылку Дашборд Контакты Рассылки Отправители Шаблоны Интеграции Формы…" at bounding box center [107, 420] width 214 height 727
click at [89, 267] on span "Отправители" at bounding box center [96, 264] width 84 height 19
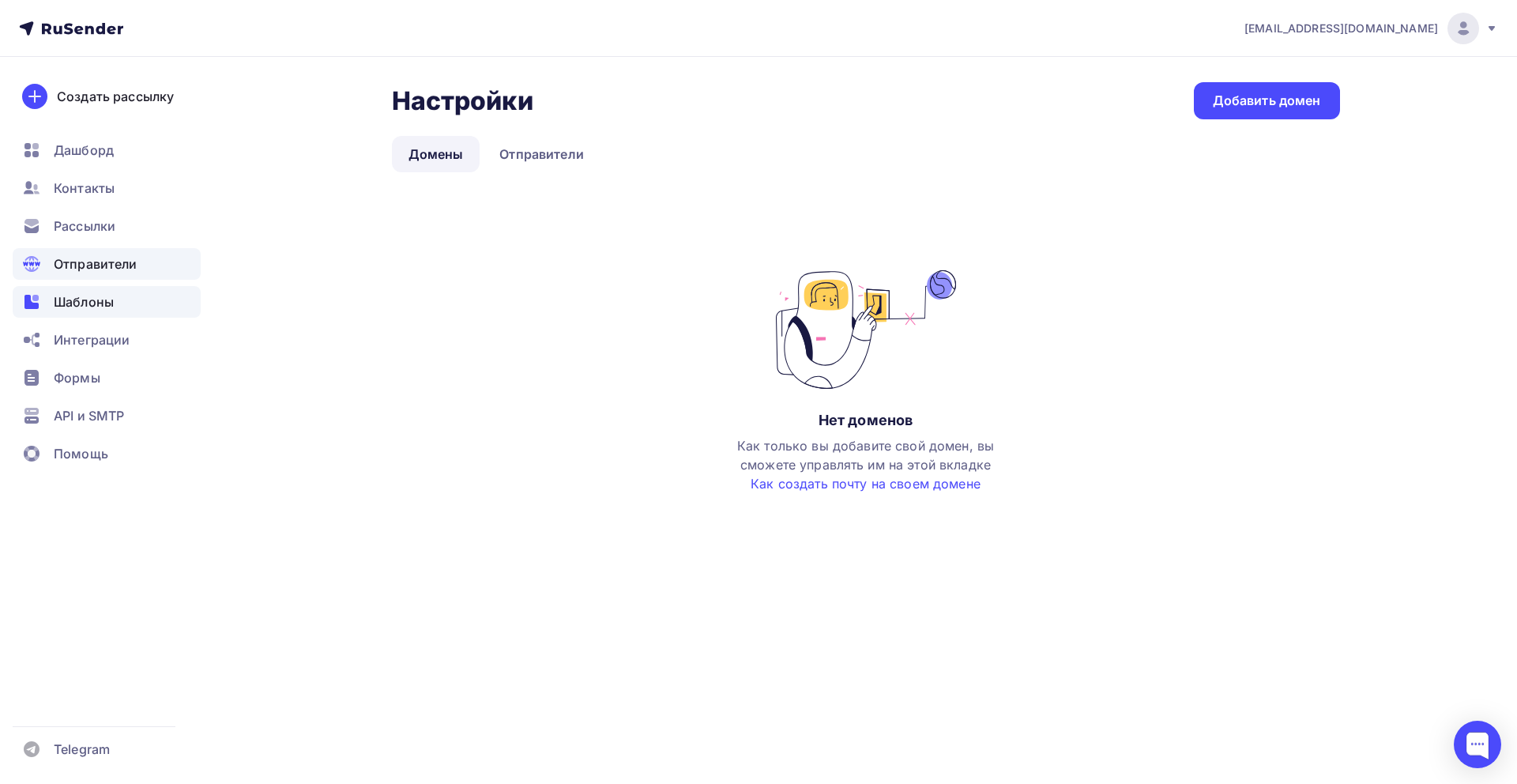
click at [142, 290] on div "Шаблоны" at bounding box center [107, 302] width 188 height 32
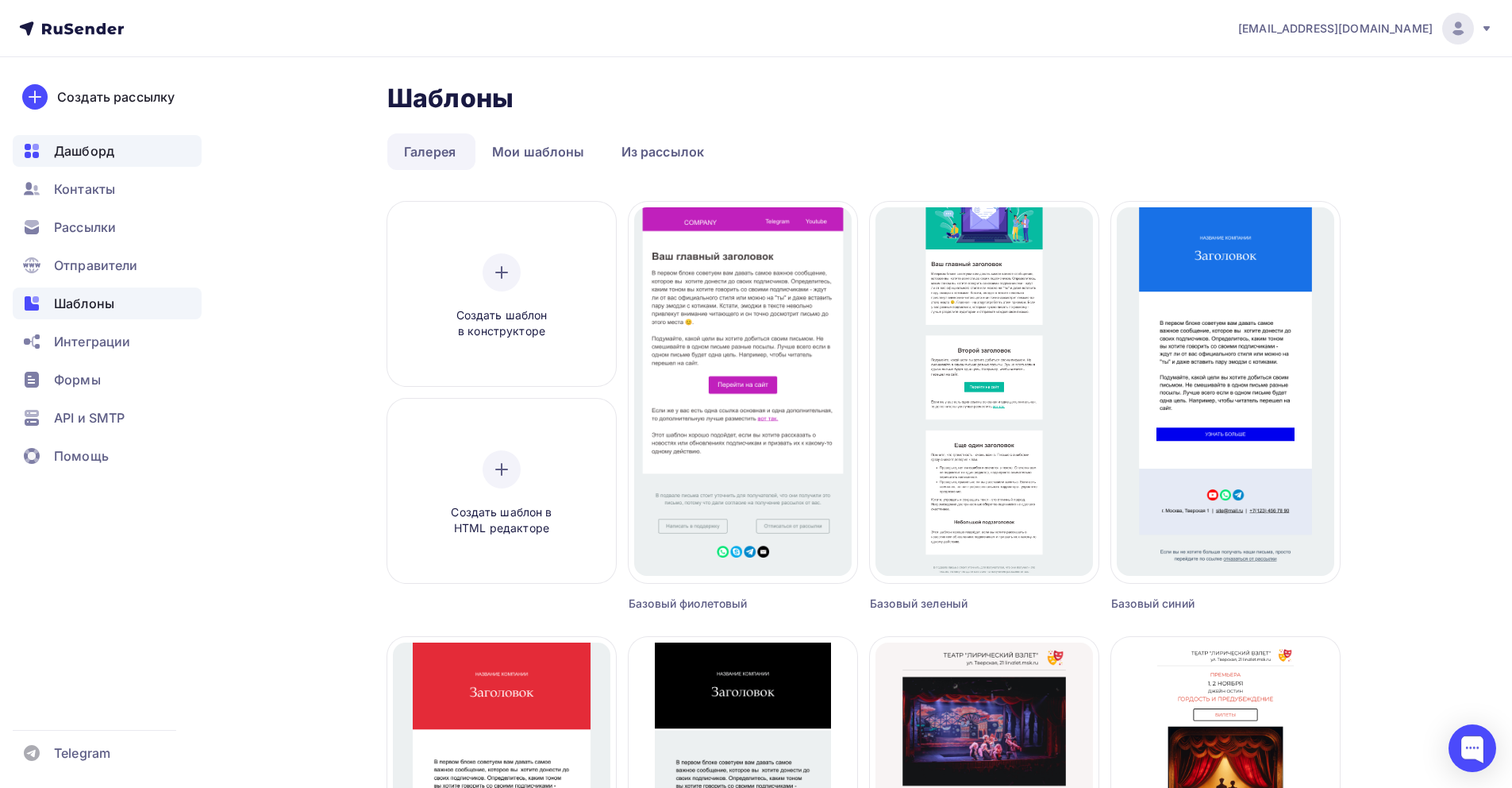
click at [111, 161] on div "Дашборд" at bounding box center [107, 151] width 189 height 32
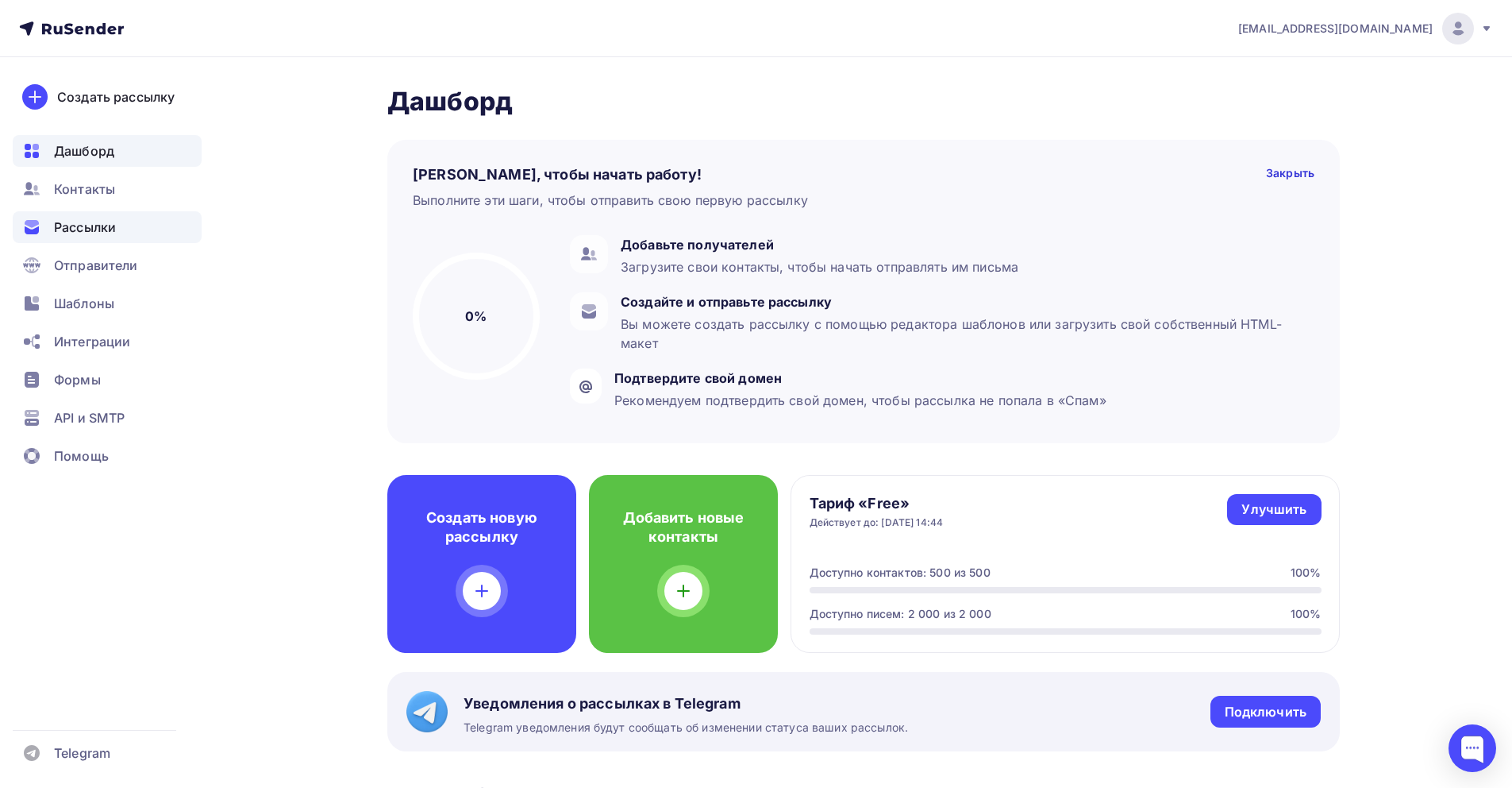
click at [158, 224] on div "Рассылки" at bounding box center [107, 227] width 189 height 32
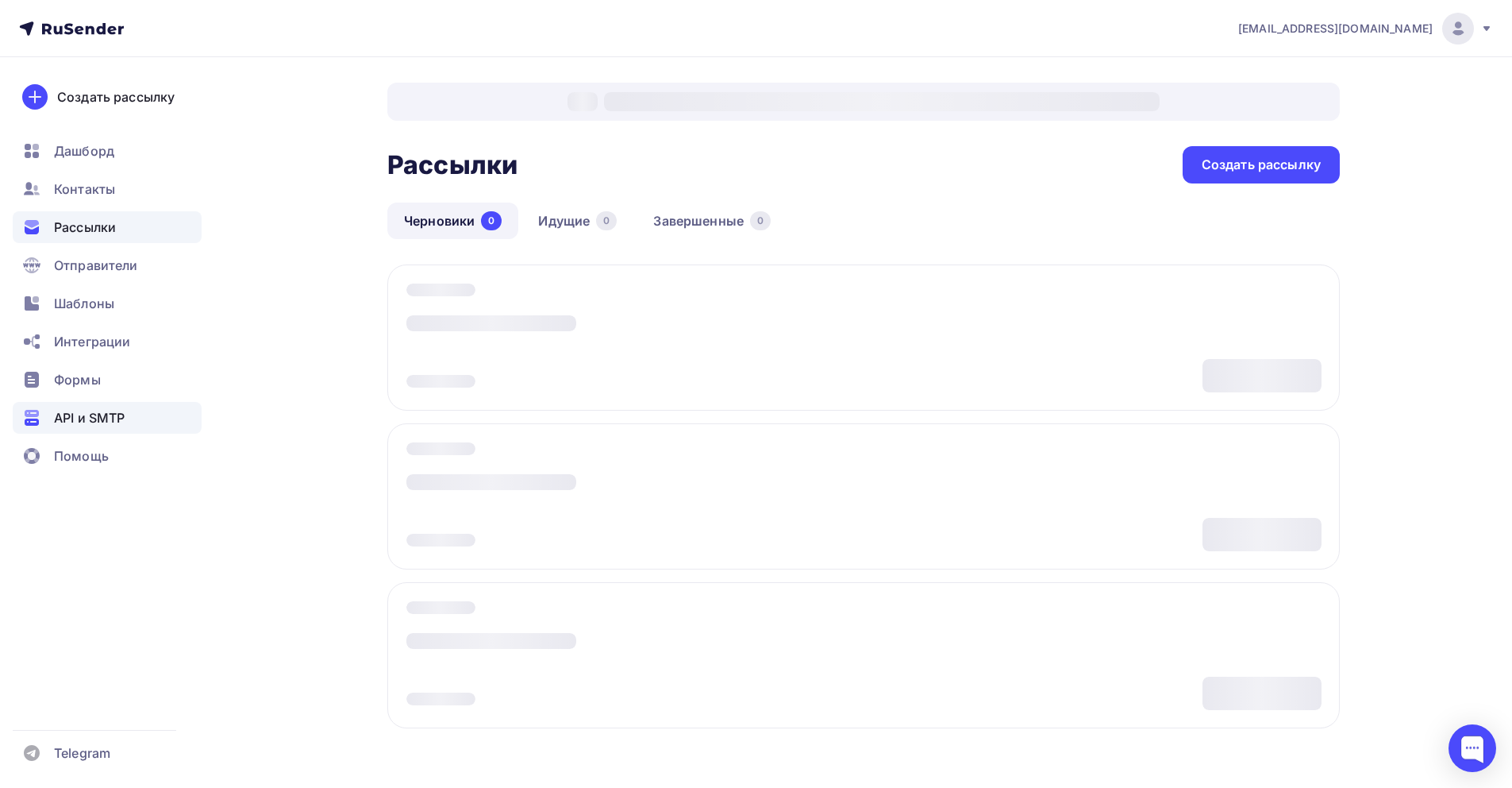
click at [86, 410] on span "API и SMTP" at bounding box center [89, 417] width 71 height 19
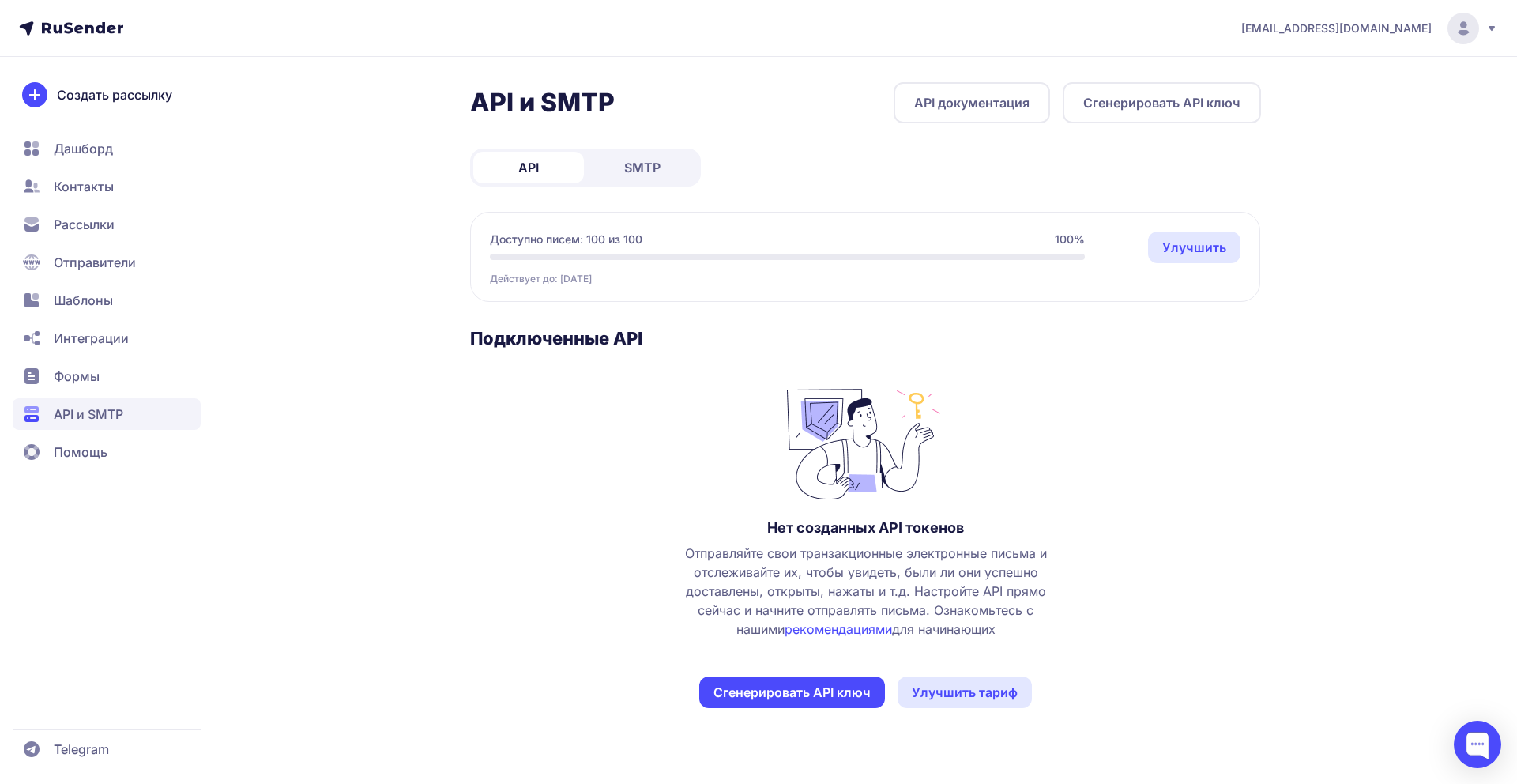
click at [635, 163] on span "SMTP" at bounding box center [643, 168] width 36 height 19
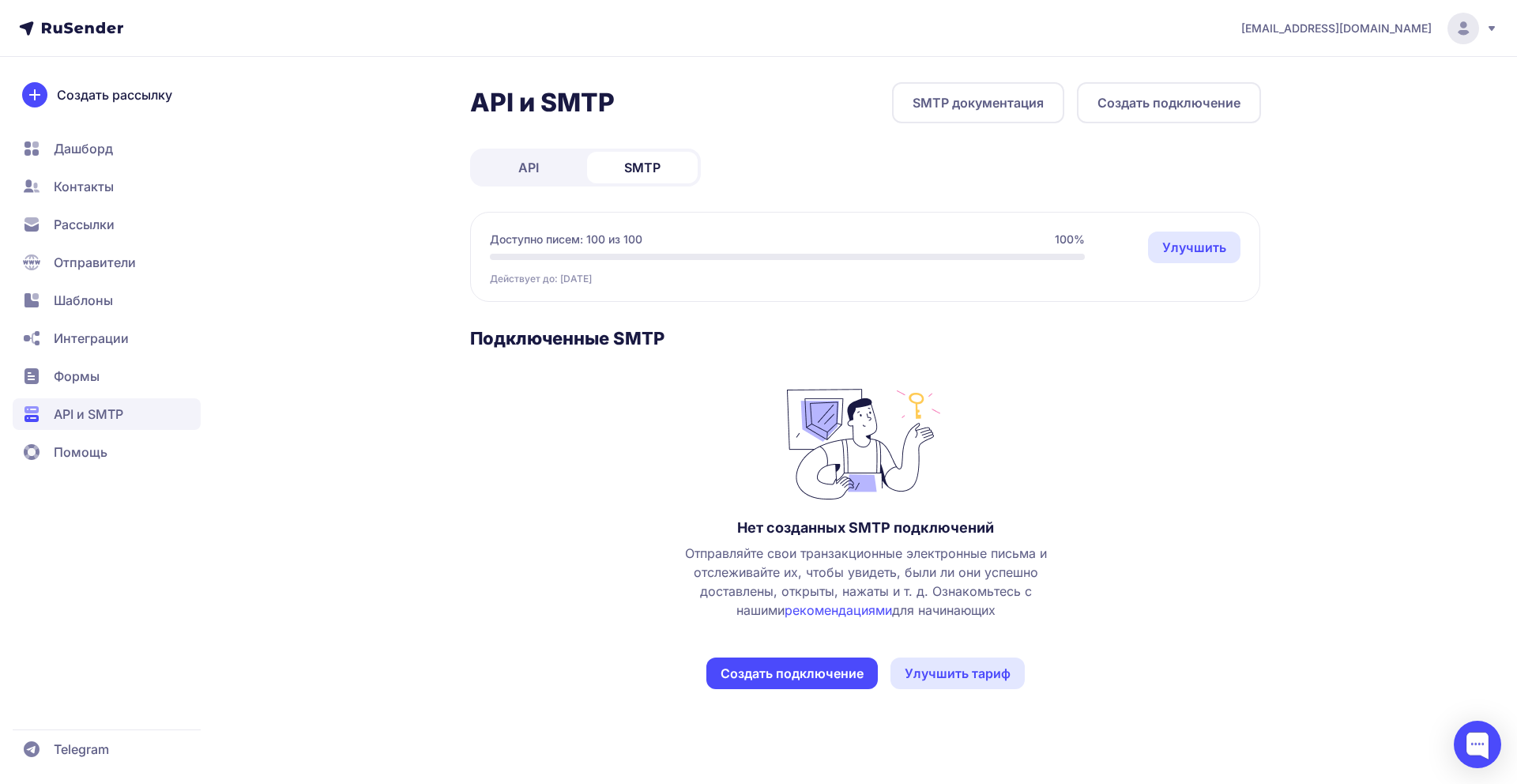
click at [520, 171] on span "API" at bounding box center [529, 168] width 21 height 19
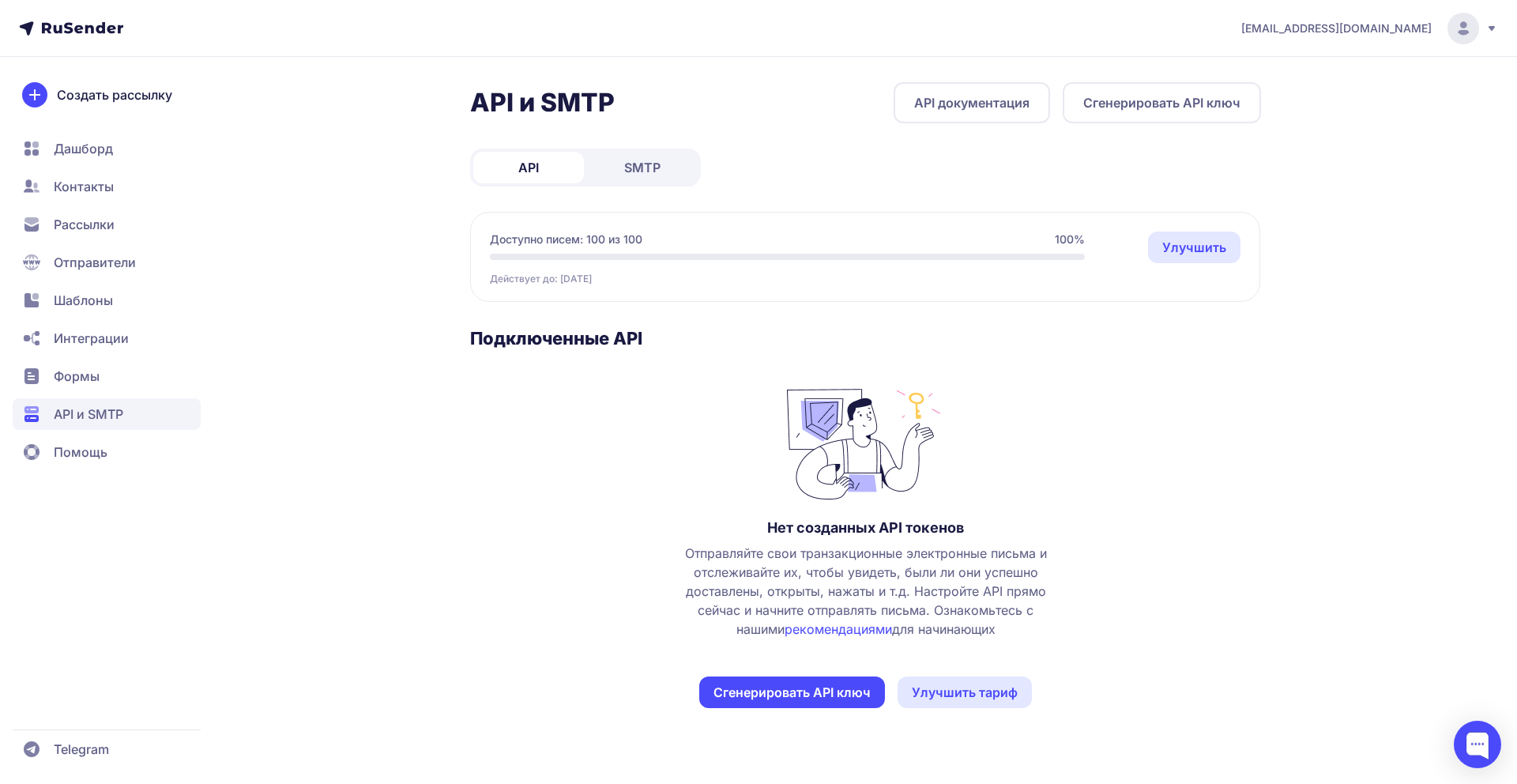
click at [642, 165] on span "SMTP" at bounding box center [643, 168] width 36 height 19
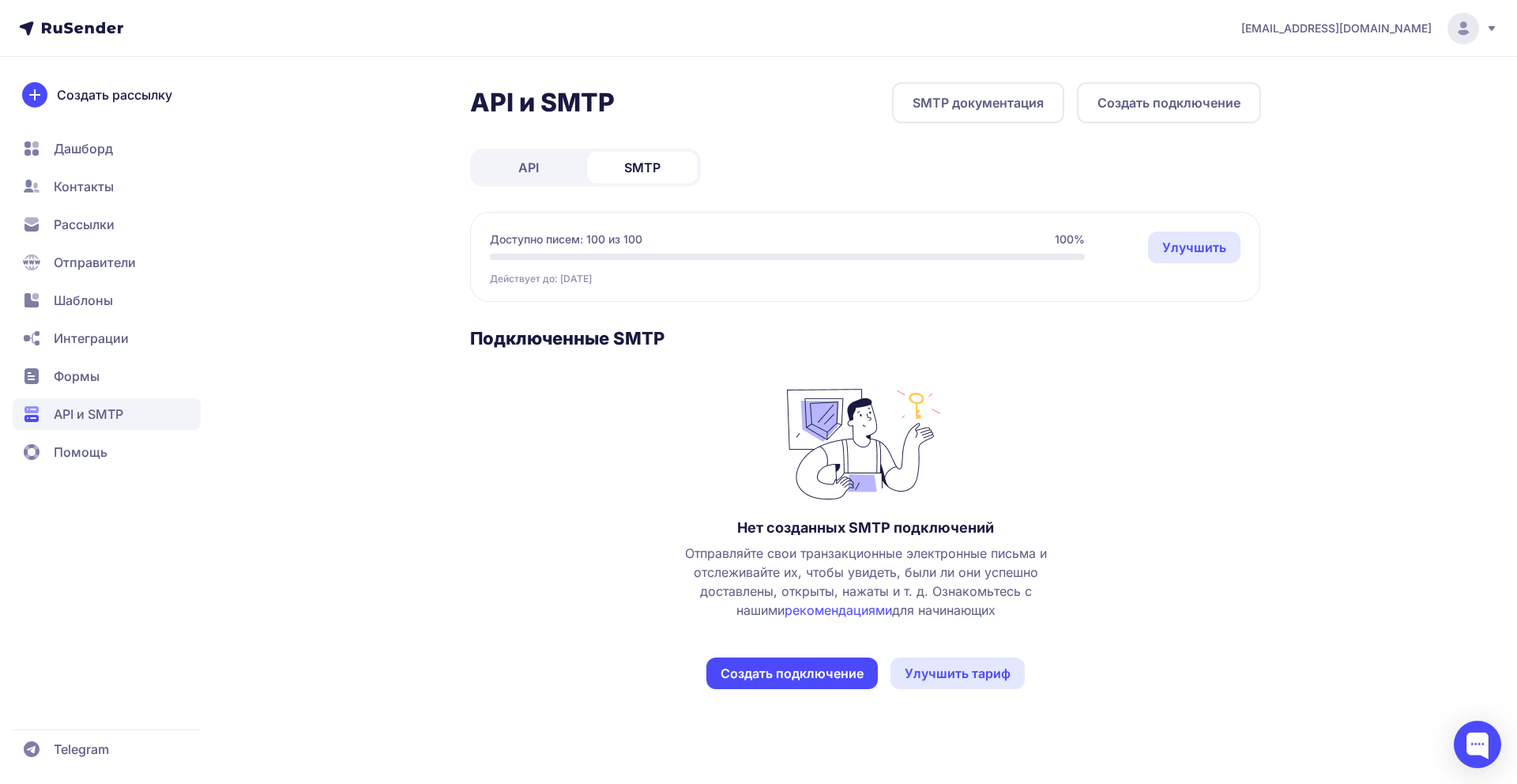
click at [755, 657] on button "Создать подключение" at bounding box center [792, 673] width 172 height 32
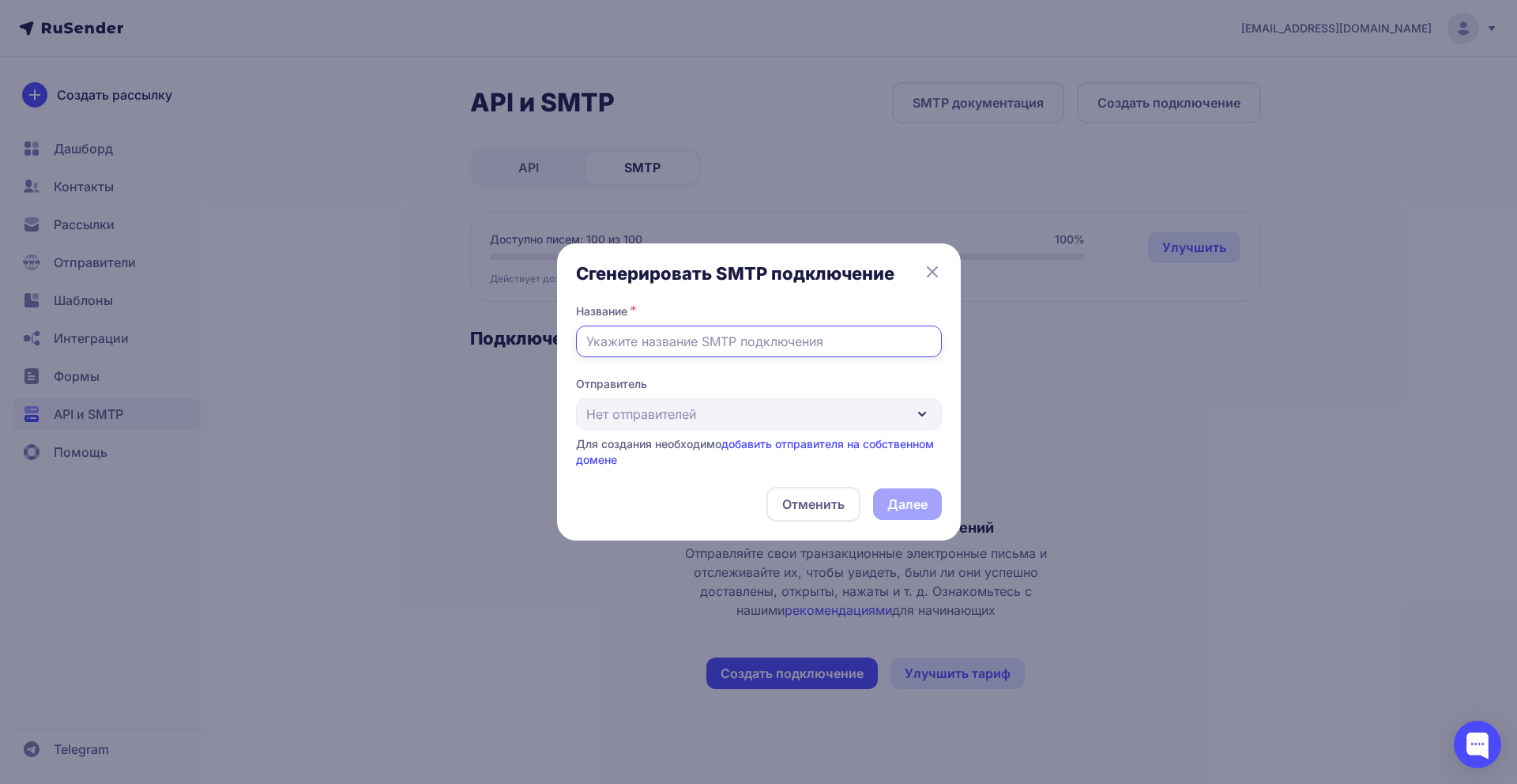
click at [643, 349] on input "text" at bounding box center [759, 341] width 366 height 32
click at [613, 411] on div "Отправитель Нет отправителей Для создания необходимо добавить отправителя на со…" at bounding box center [759, 422] width 366 height 92
click at [658, 373] on div "Сгенерировать SMTP подключение Название * info Отправитель Нет отправителей Для…" at bounding box center [759, 392] width 366 height 259
click at [658, 362] on div "Сгенерировать SMTP подключение Название * info Отправитель Нет отправителей Для…" at bounding box center [759, 392] width 366 height 259
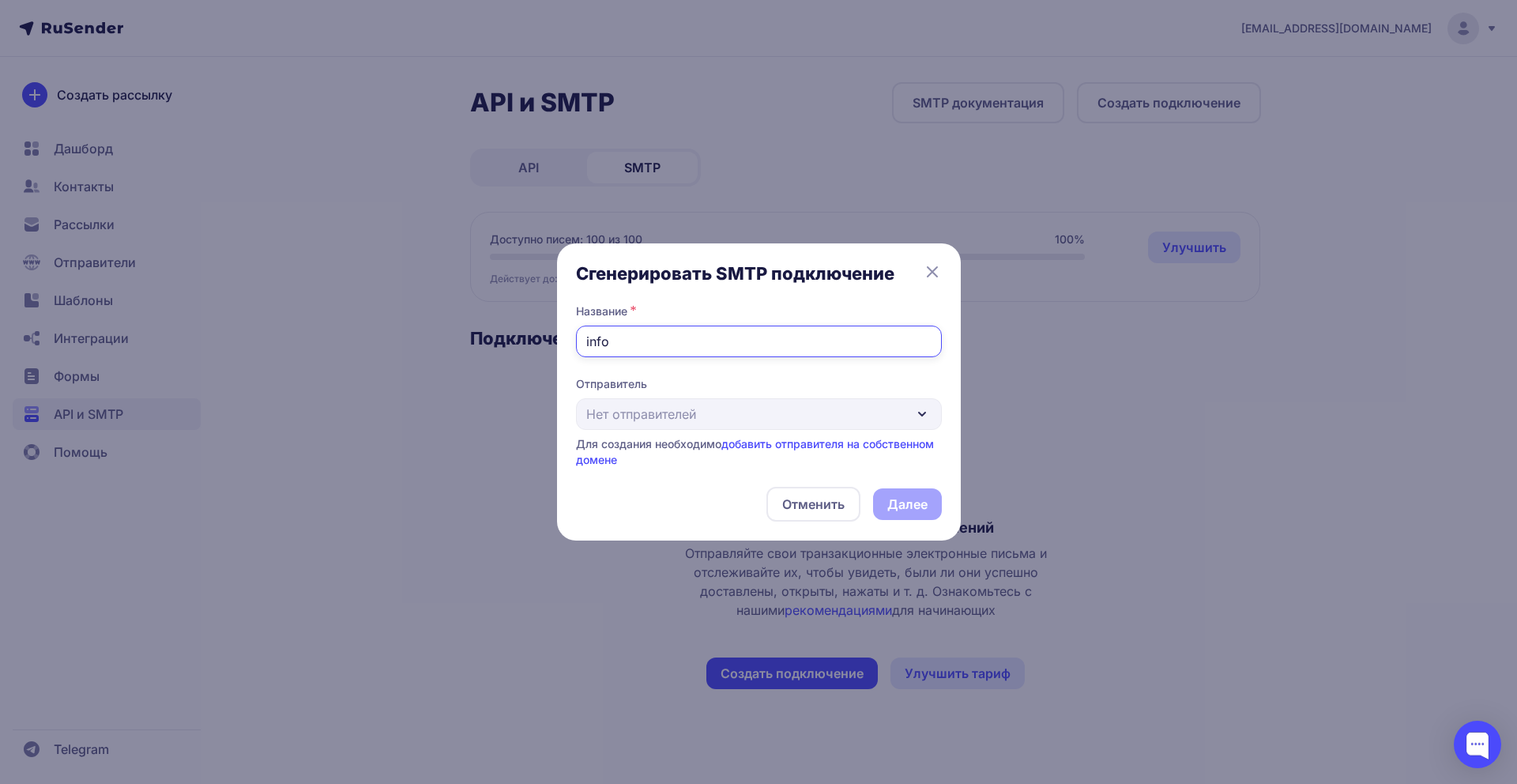
click at [658, 350] on input "info" at bounding box center [759, 341] width 366 height 32
click at [628, 343] on input "info" at bounding box center [759, 341] width 366 height 32
paste input "@tkgss.ru"
type input "[EMAIL_ADDRESS][DOMAIN_NAME]"
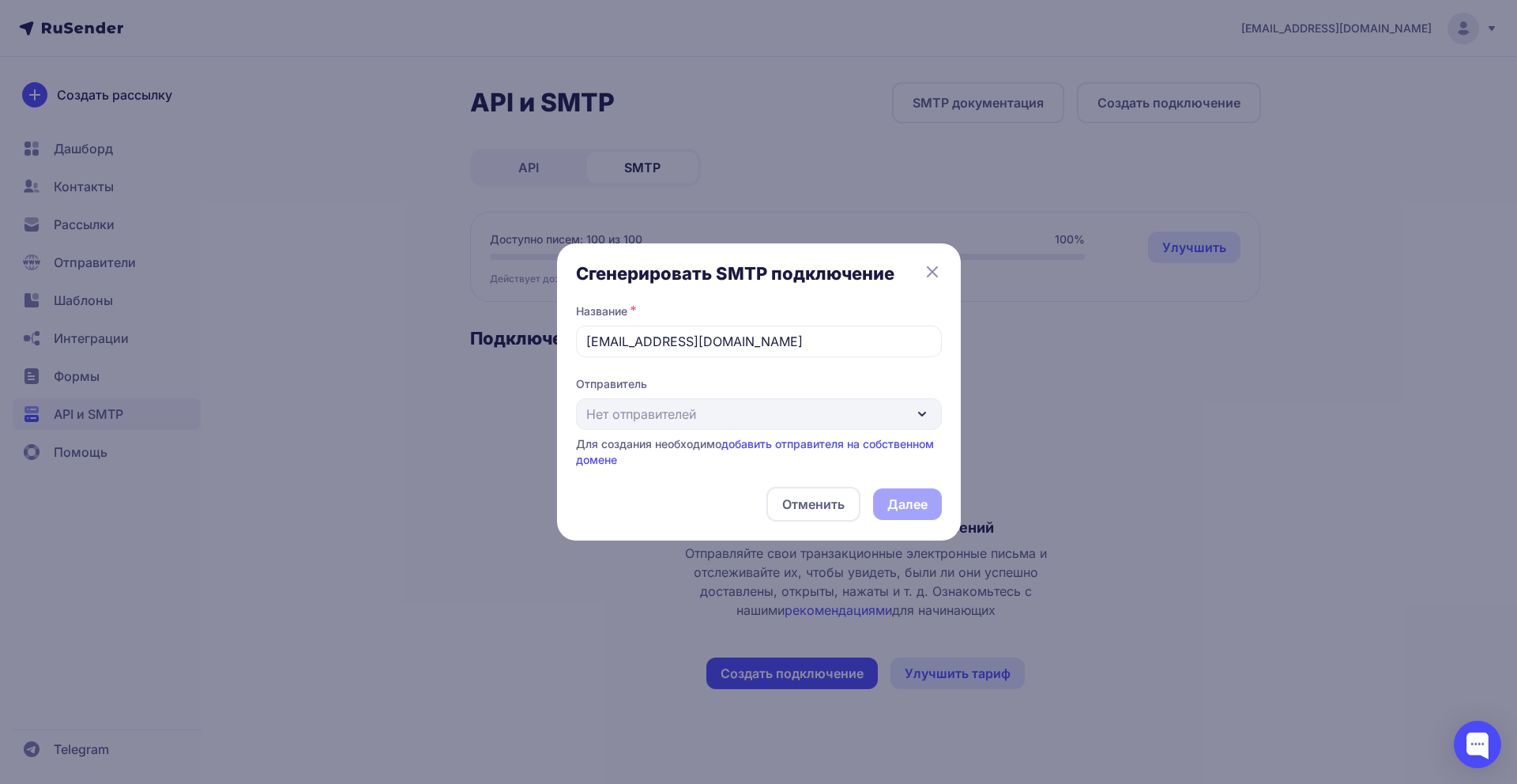
click at [650, 404] on div "Отправитель Нет отправителей Для создания необходимо добавить отправителя на со…" at bounding box center [759, 422] width 366 height 92
click at [715, 372] on div "Сгенерировать SMTP подключение Название * info@tkgss.ru Отправитель Нет отправи…" at bounding box center [759, 392] width 366 height 259
click at [829, 441] on link "добавить отправителя на собственном домене" at bounding box center [755, 451] width 358 height 29
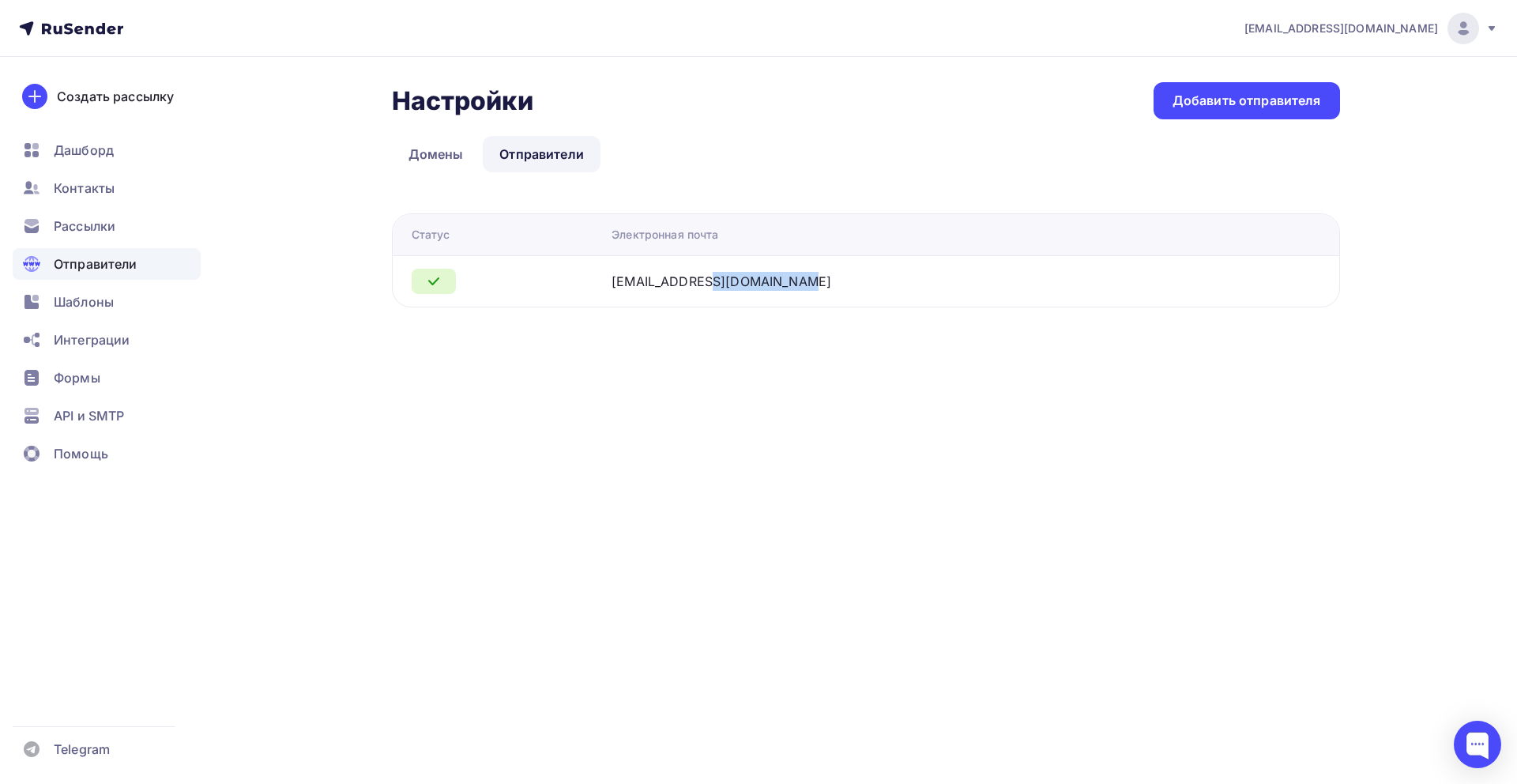
drag, startPoint x: 713, startPoint y: 285, endPoint x: 825, endPoint y: 278, distance: 112.2
click at [825, 278] on tr "[EMAIL_ADDRESS][DOMAIN_NAME]" at bounding box center [866, 281] width 946 height 51
click at [453, 159] on link "Домены" at bounding box center [436, 154] width 89 height 36
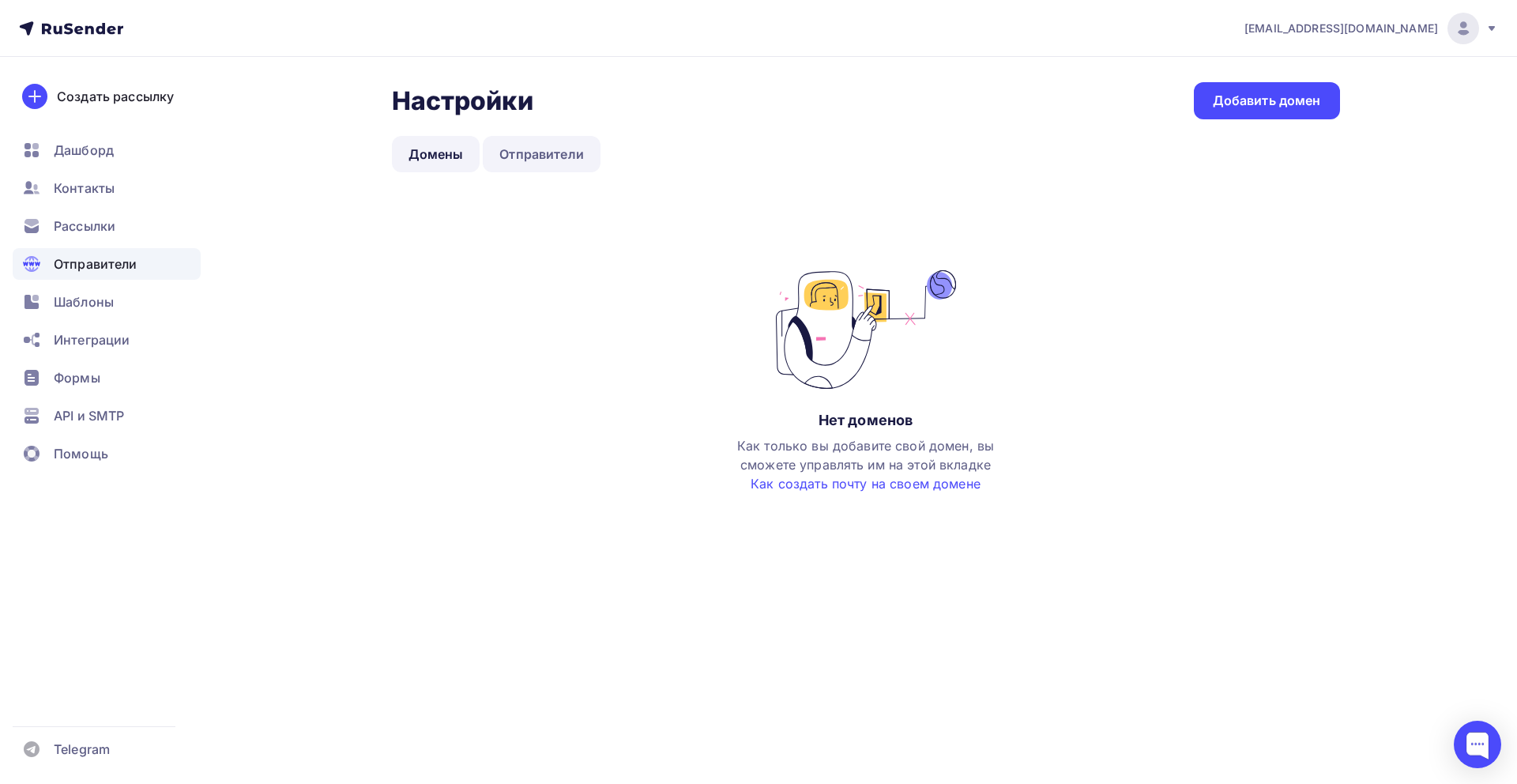
click at [575, 153] on link "Отправители" at bounding box center [541, 154] width 118 height 36
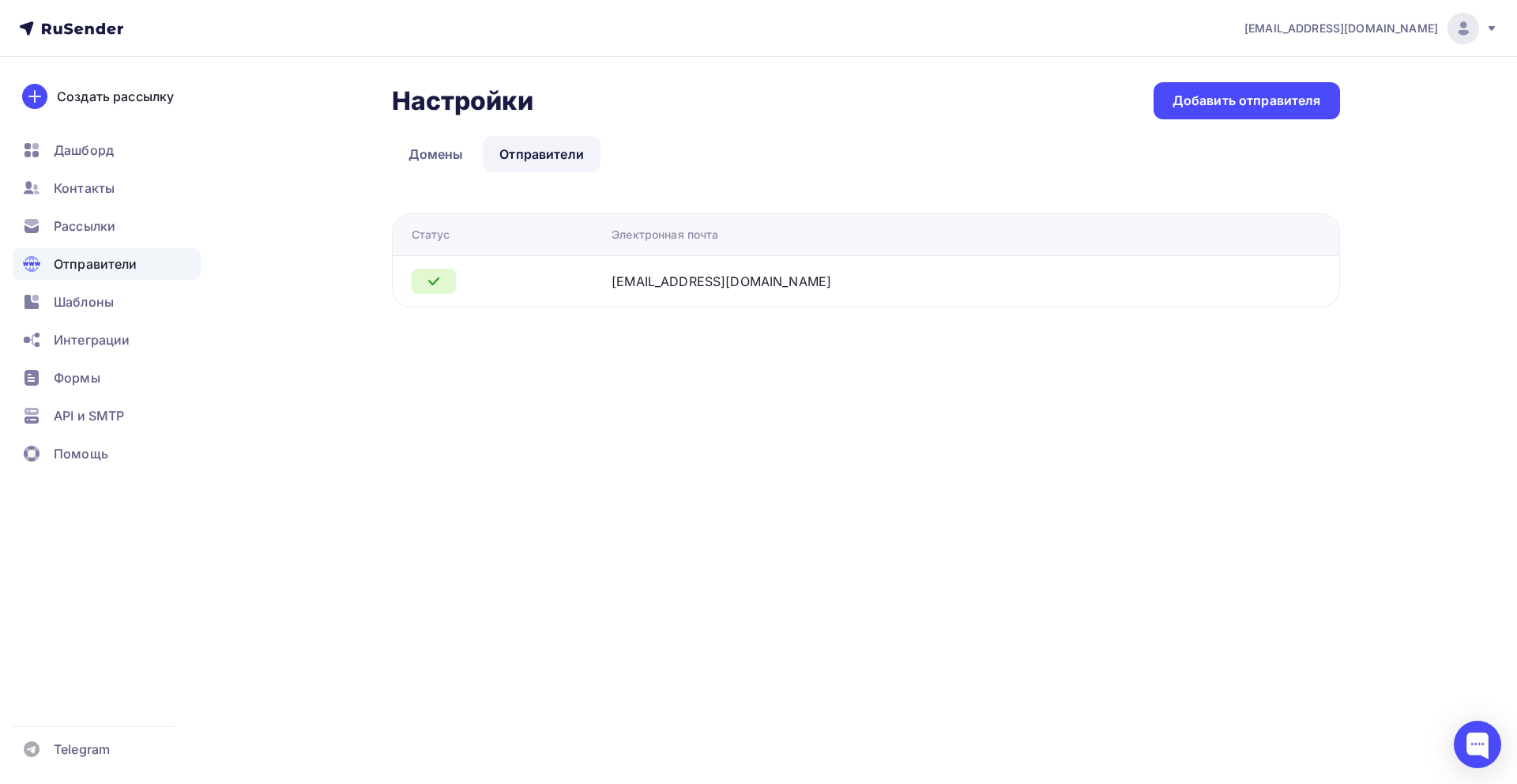
drag, startPoint x: 703, startPoint y: 275, endPoint x: 840, endPoint y: 263, distance: 137.5
click at [840, 263] on tr "[EMAIL_ADDRESS][DOMAIN_NAME]" at bounding box center [866, 281] width 946 height 51
click at [1286, 123] on div "Настройки Настройки Добавить отправителя Домены Отправители Отправители Домены …" at bounding box center [866, 195] width 948 height 225
click at [1286, 119] on div "Настройки Настройки Добавить отправителя Домены Отправители Отправители Домены …" at bounding box center [866, 195] width 948 height 225
click at [1288, 102] on div "Добавить отправителя" at bounding box center [1247, 100] width 149 height 18
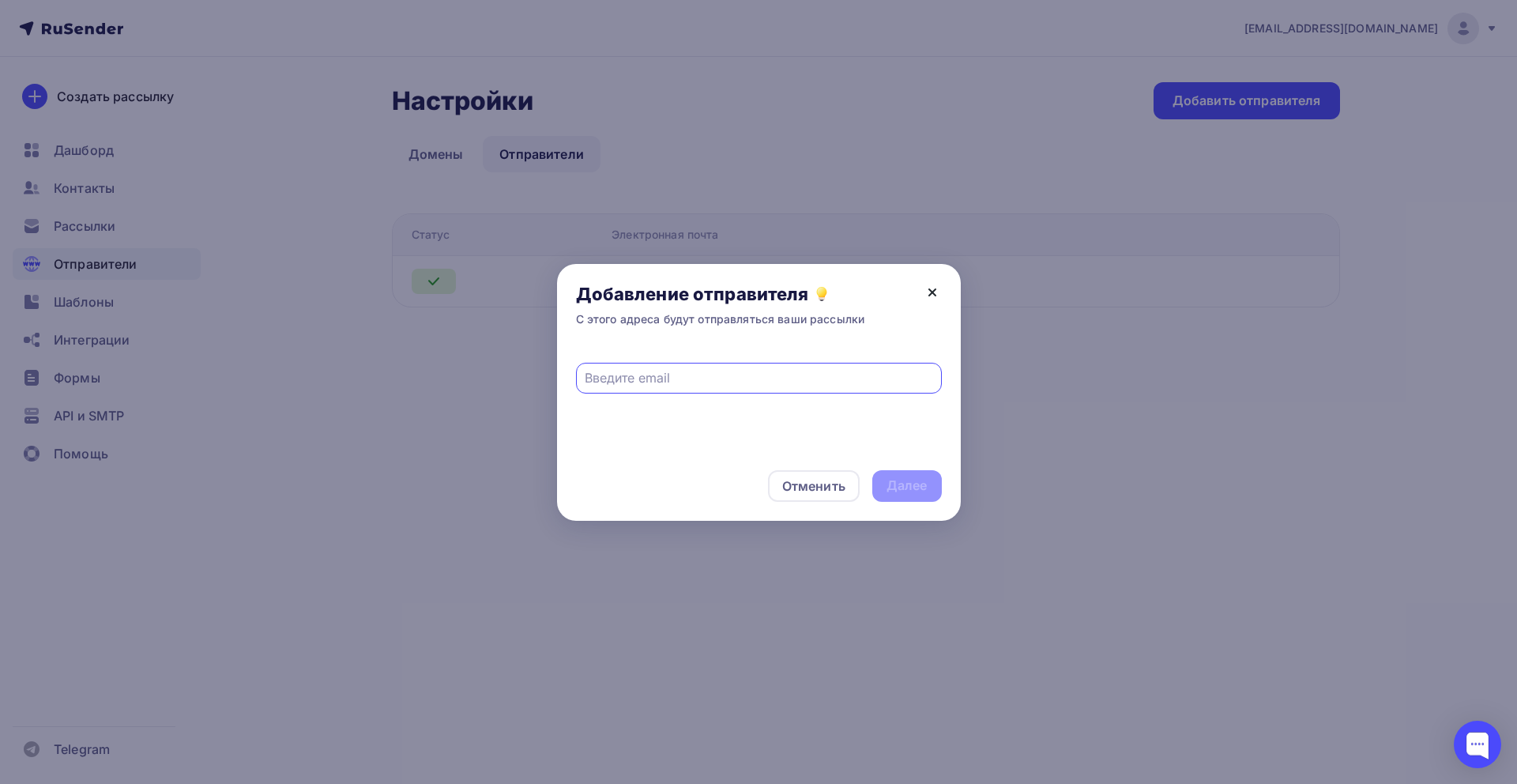
click at [931, 286] on icon at bounding box center [932, 293] width 19 height 19
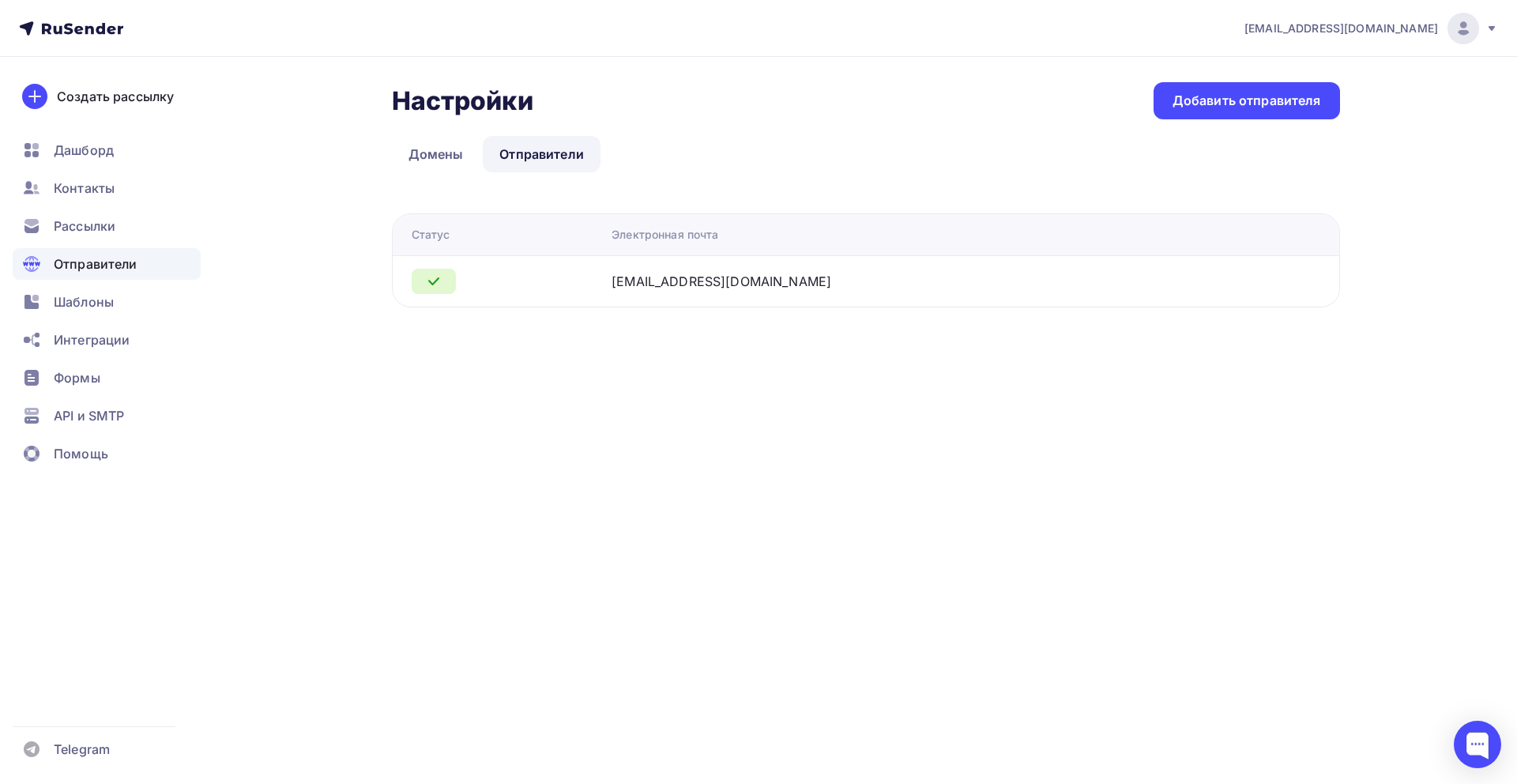
click at [716, 285] on td "[EMAIL_ADDRESS][DOMAIN_NAME]" at bounding box center [923, 281] width 635 height 51
copy div "[EMAIL_ADDRESS][DOMAIN_NAME]"
drag, startPoint x: 716, startPoint y: 285, endPoint x: 860, endPoint y: 286, distance: 144.0
click at [860, 286] on td "[EMAIL_ADDRESS][DOMAIN_NAME]" at bounding box center [923, 281] width 635 height 51
click at [73, 437] on div "Помощь" at bounding box center [107, 453] width 188 height 32
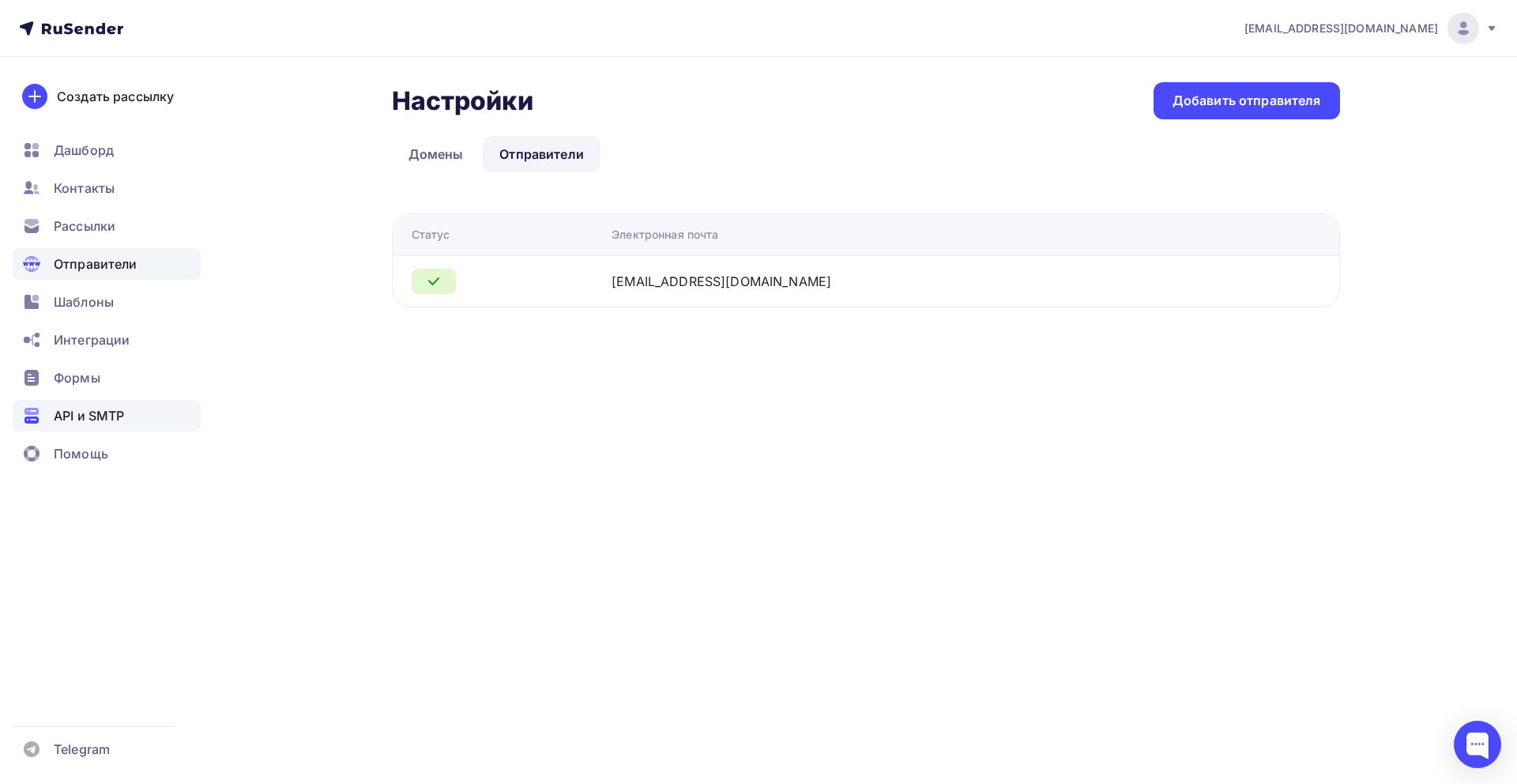
click at [78, 424] on span "API и SMTP" at bounding box center [89, 415] width 70 height 19
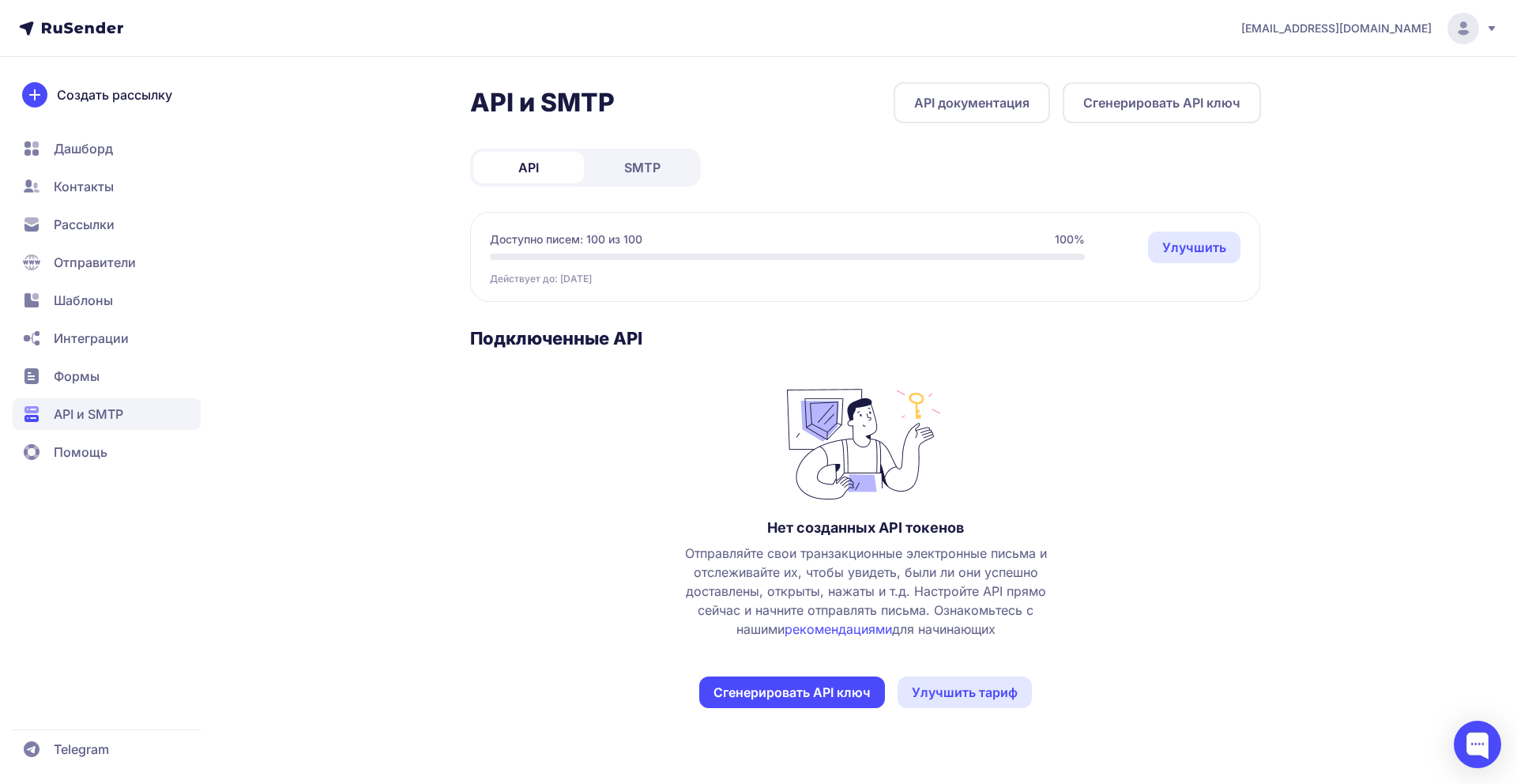
click at [677, 165] on link "SMTP" at bounding box center [643, 168] width 111 height 32
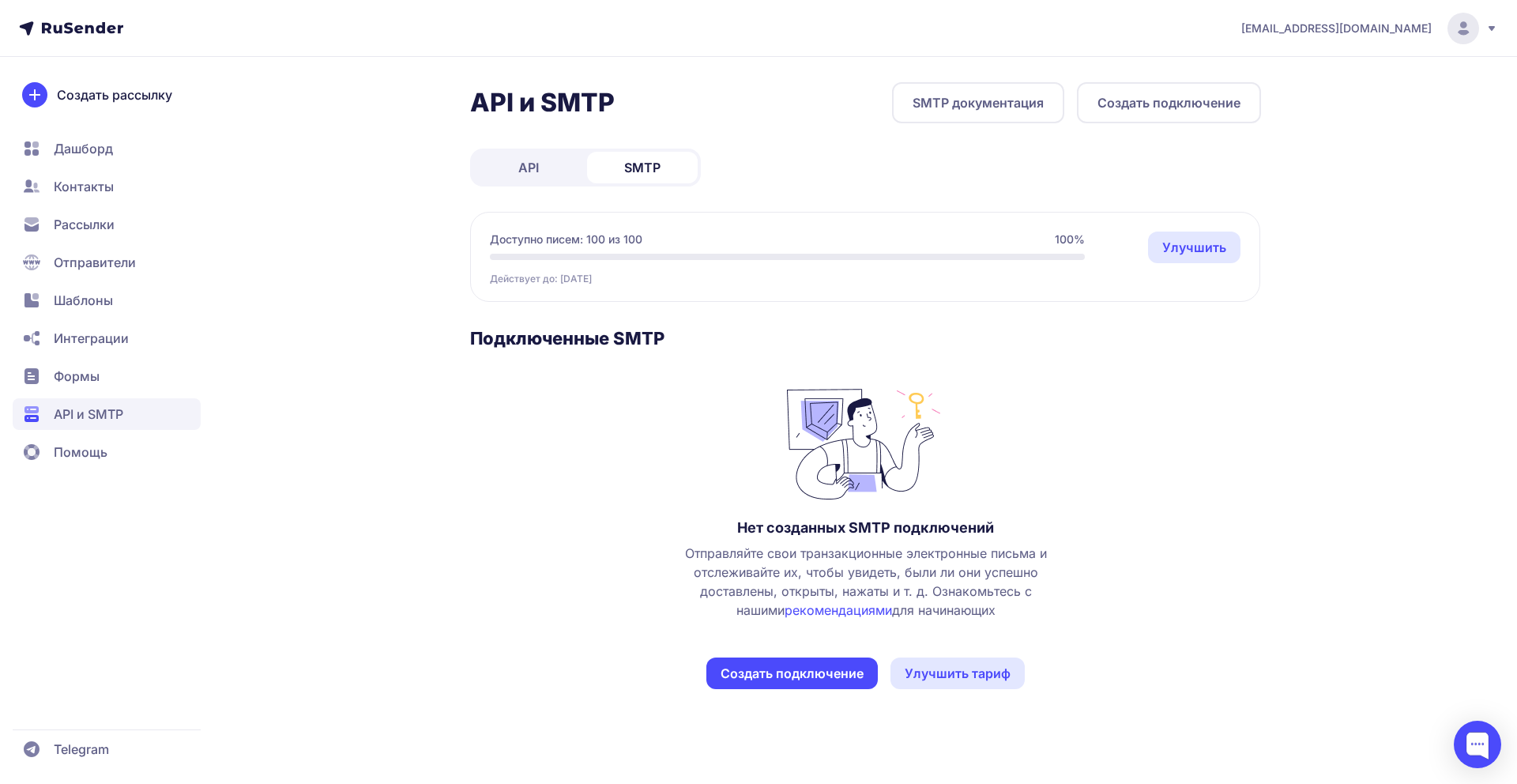
click at [914, 672] on link "Улучшить тариф" at bounding box center [958, 673] width 135 height 32
click at [760, 676] on button "Создать подключение" at bounding box center [792, 673] width 172 height 32
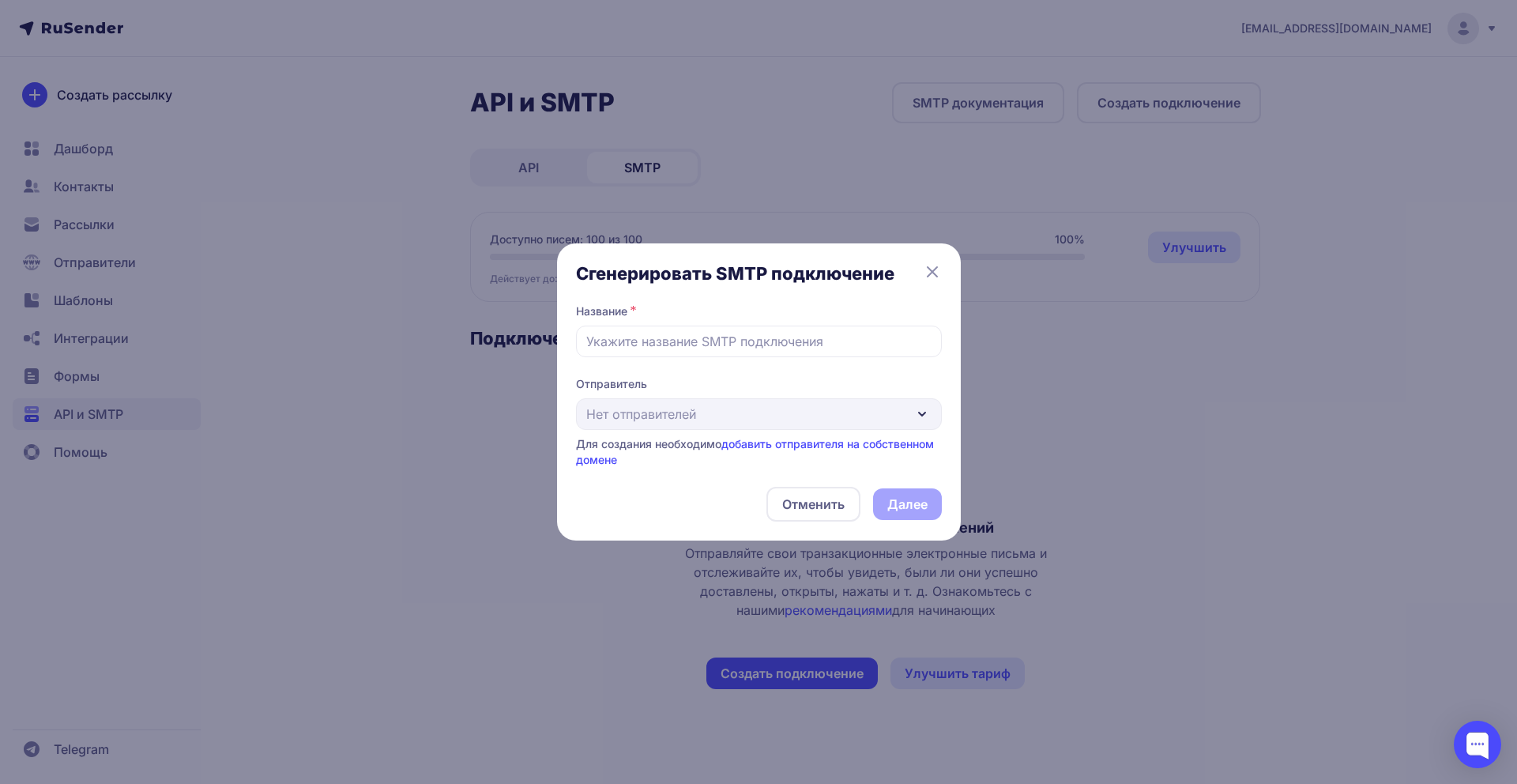
click at [720, 418] on div "Отправитель Нет отправителей Для создания необходимо добавить отправителя на со…" at bounding box center [759, 422] width 366 height 92
click at [760, 353] on input "text" at bounding box center [759, 341] width 366 height 32
paste input "[EMAIL_ADDRESS][DOMAIN_NAME]"
type input "[EMAIL_ADDRESS][DOMAIN_NAME]"
click at [900, 510] on div "Отменить Далее" at bounding box center [759, 504] width 366 height 35
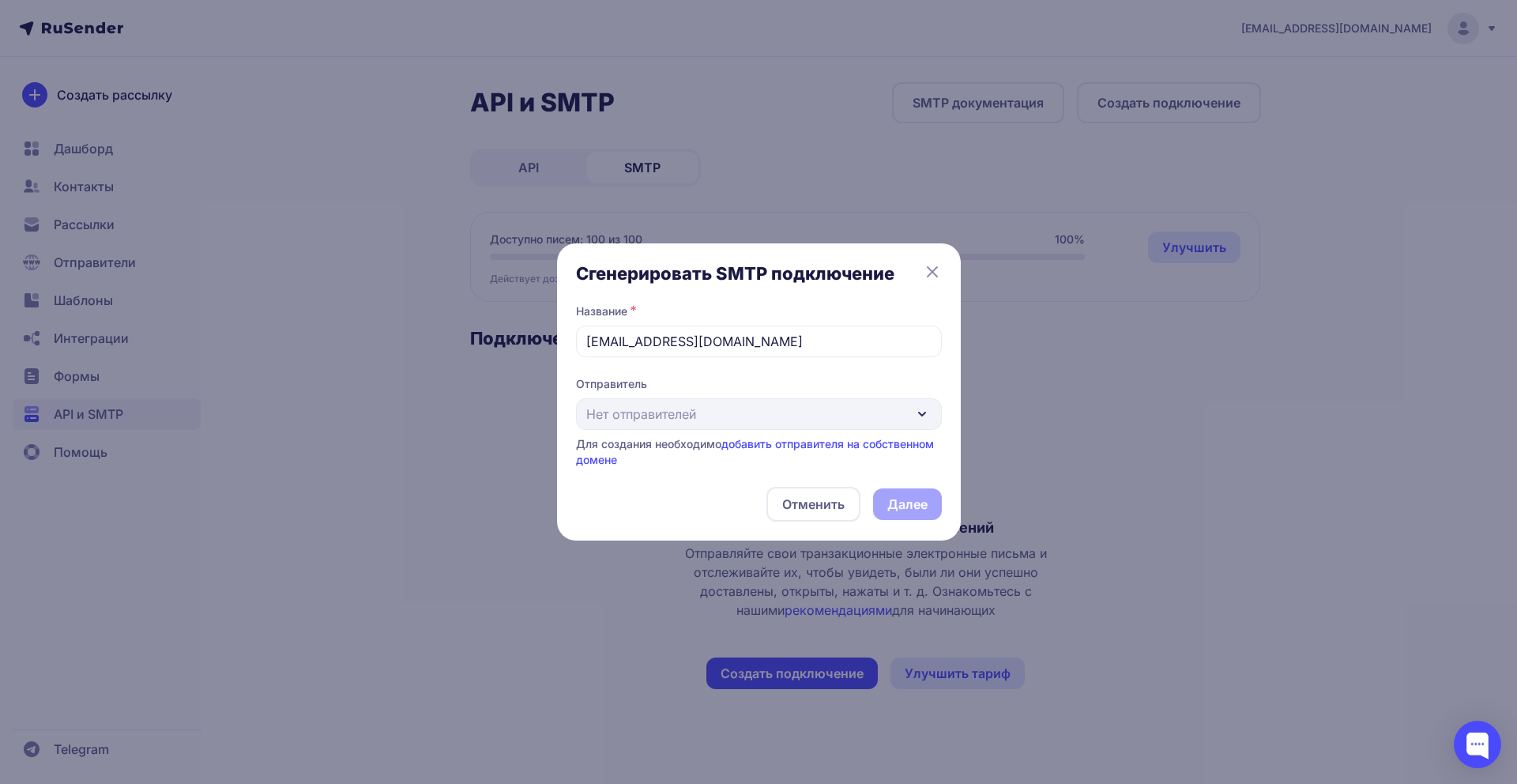
click at [782, 362] on div "Сгенерировать SMTP подключение Название * info@tkgss.ru Отправитель Нет отправи…" at bounding box center [759, 392] width 366 height 259
click at [913, 496] on div "Отменить Далее" at bounding box center [759, 504] width 366 height 35
click at [803, 428] on div "Отправитель Нет отправителей Для создания необходимо добавить отправителя на со…" at bounding box center [759, 422] width 366 height 92
click at [798, 441] on link "добавить отправителя на собственном домене" at bounding box center [755, 451] width 358 height 29
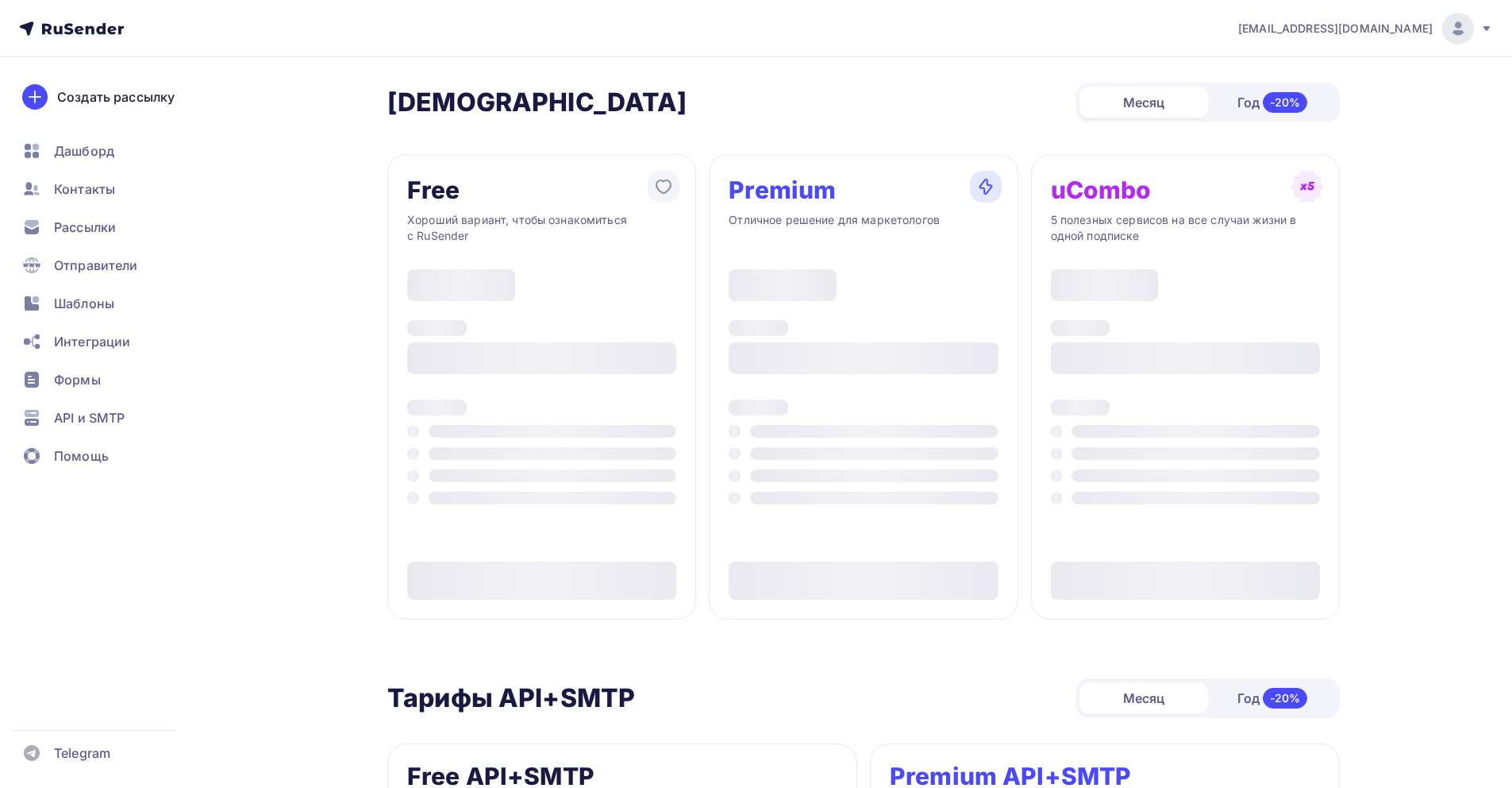
type input "500"
type input "100"
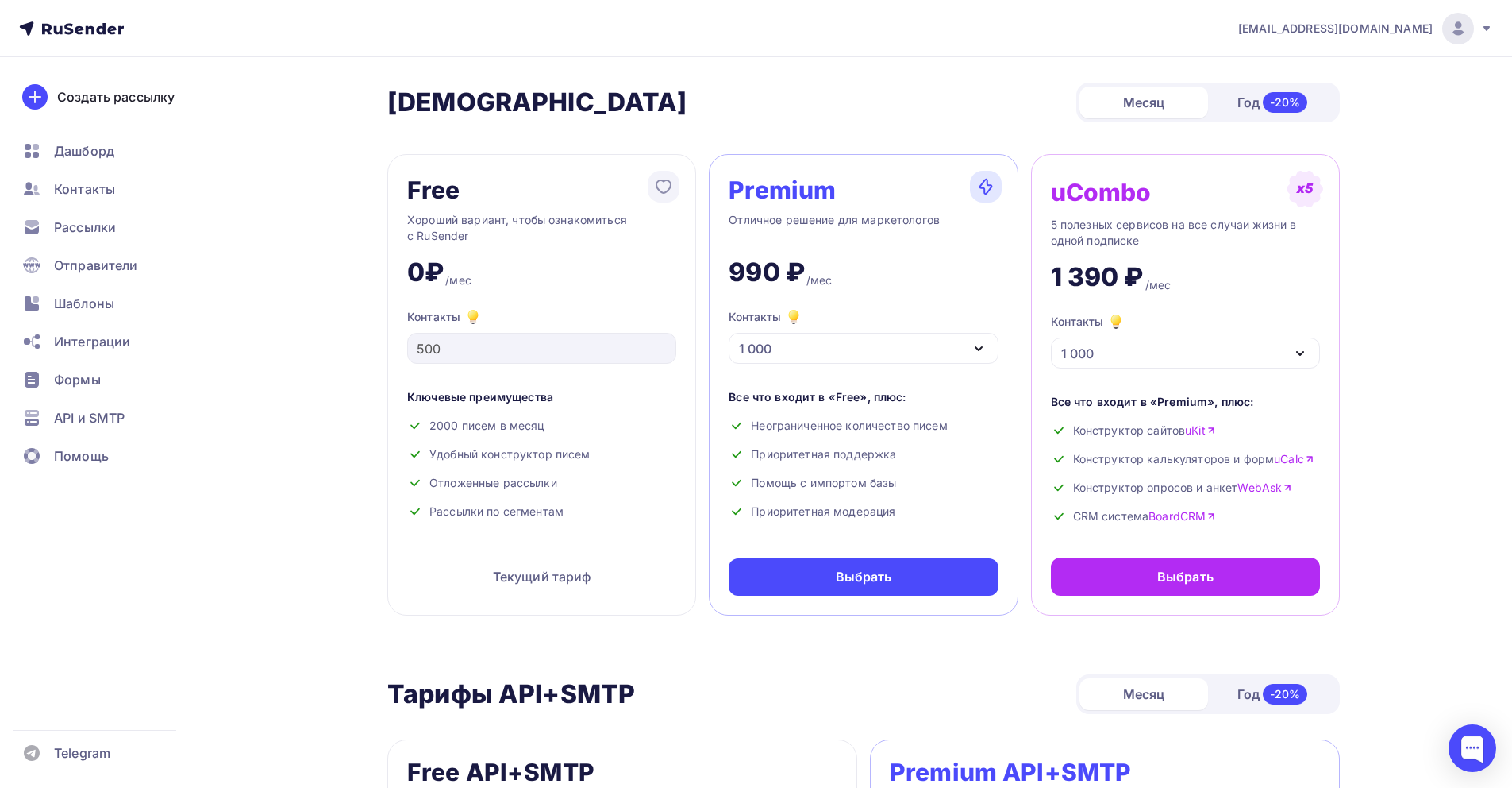
click at [463, 549] on div "Free Хороший вариант, чтобы ознакомиться с RuSender 0₽ /мес Контакты 500 Ключев…" at bounding box center [541, 385] width 308 height 461
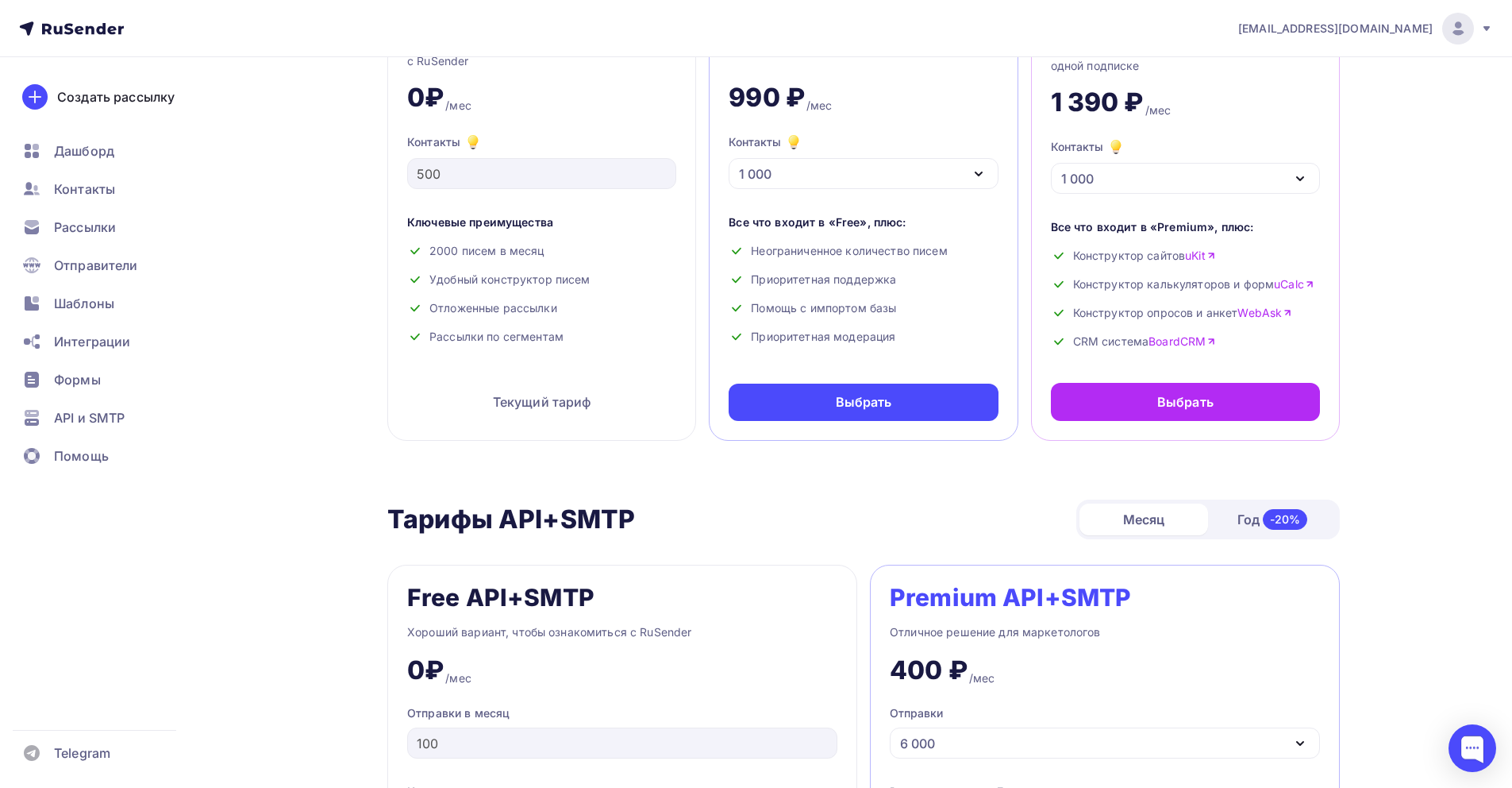
scroll to position [181, 0]
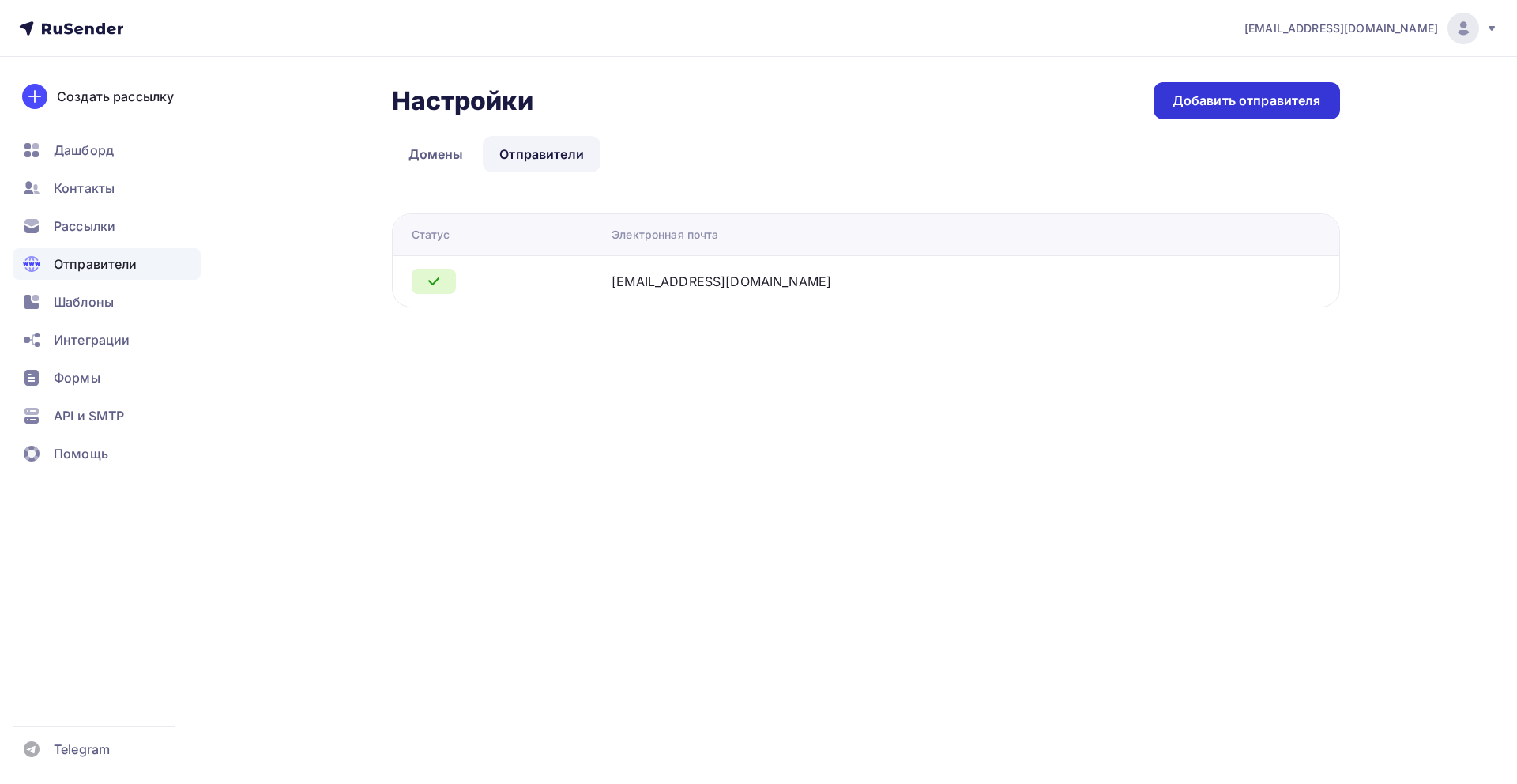
click at [1278, 100] on div "Добавить отправителя" at bounding box center [1247, 100] width 149 height 18
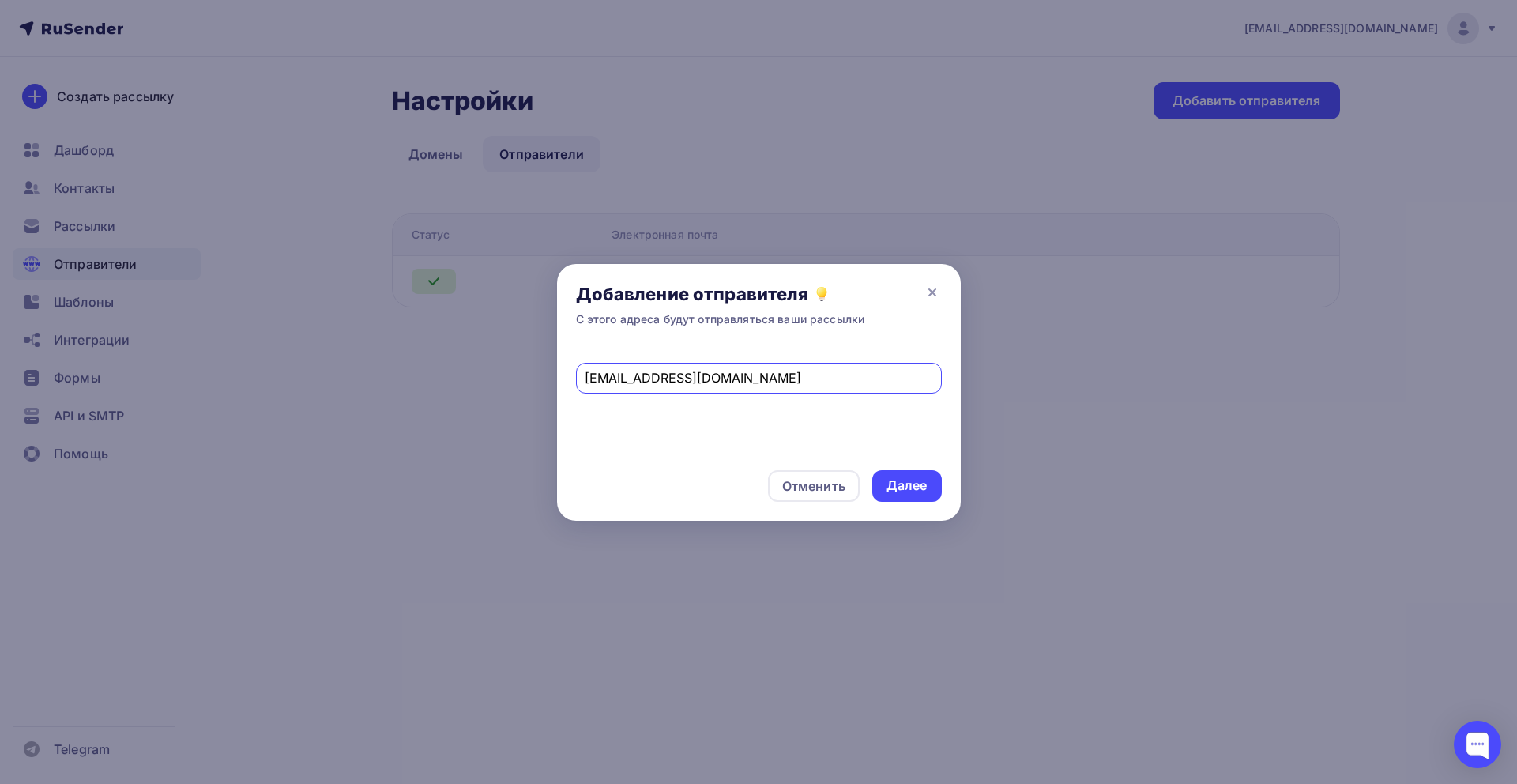
type input "[EMAIL_ADDRESS][DOMAIN_NAME]"
click at [922, 464] on div "Отменить Далее" at bounding box center [759, 486] width 404 height 70
click at [914, 479] on div "Далее" at bounding box center [907, 485] width 41 height 18
click at [827, 500] on div "Отменить" at bounding box center [814, 486] width 92 height 32
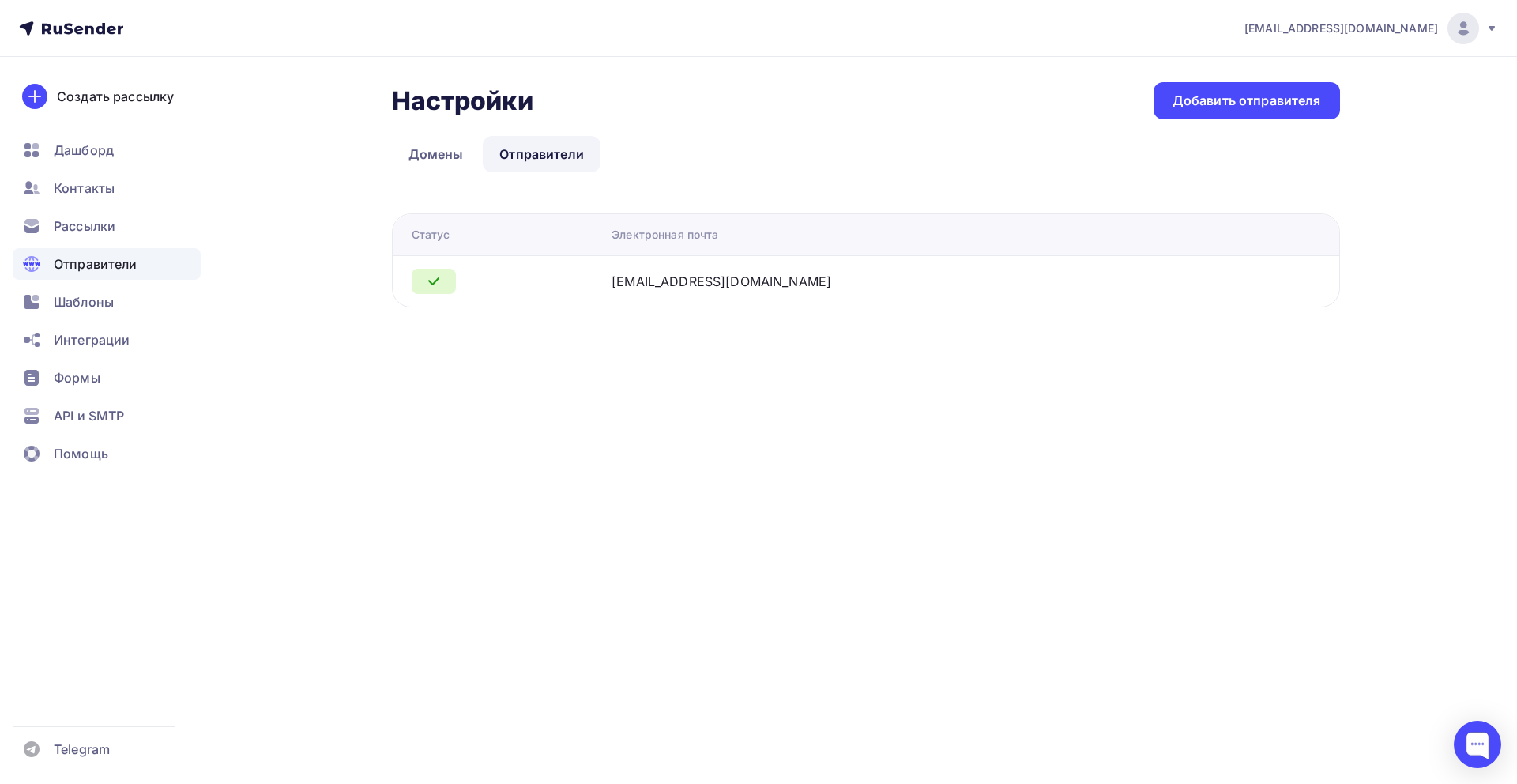
click at [779, 306] on div "Настройки Настройки Добавить отправителя Домены Отправители Отправители Домены …" at bounding box center [759, 214] width 1295 height 313
click at [779, 288] on div "[EMAIL_ADDRESS][DOMAIN_NAME]" at bounding box center [722, 282] width 220 height 19
click at [436, 278] on icon at bounding box center [434, 282] width 19 height 19
click at [764, 276] on div "[EMAIL_ADDRESS][DOMAIN_NAME]" at bounding box center [722, 282] width 220 height 19
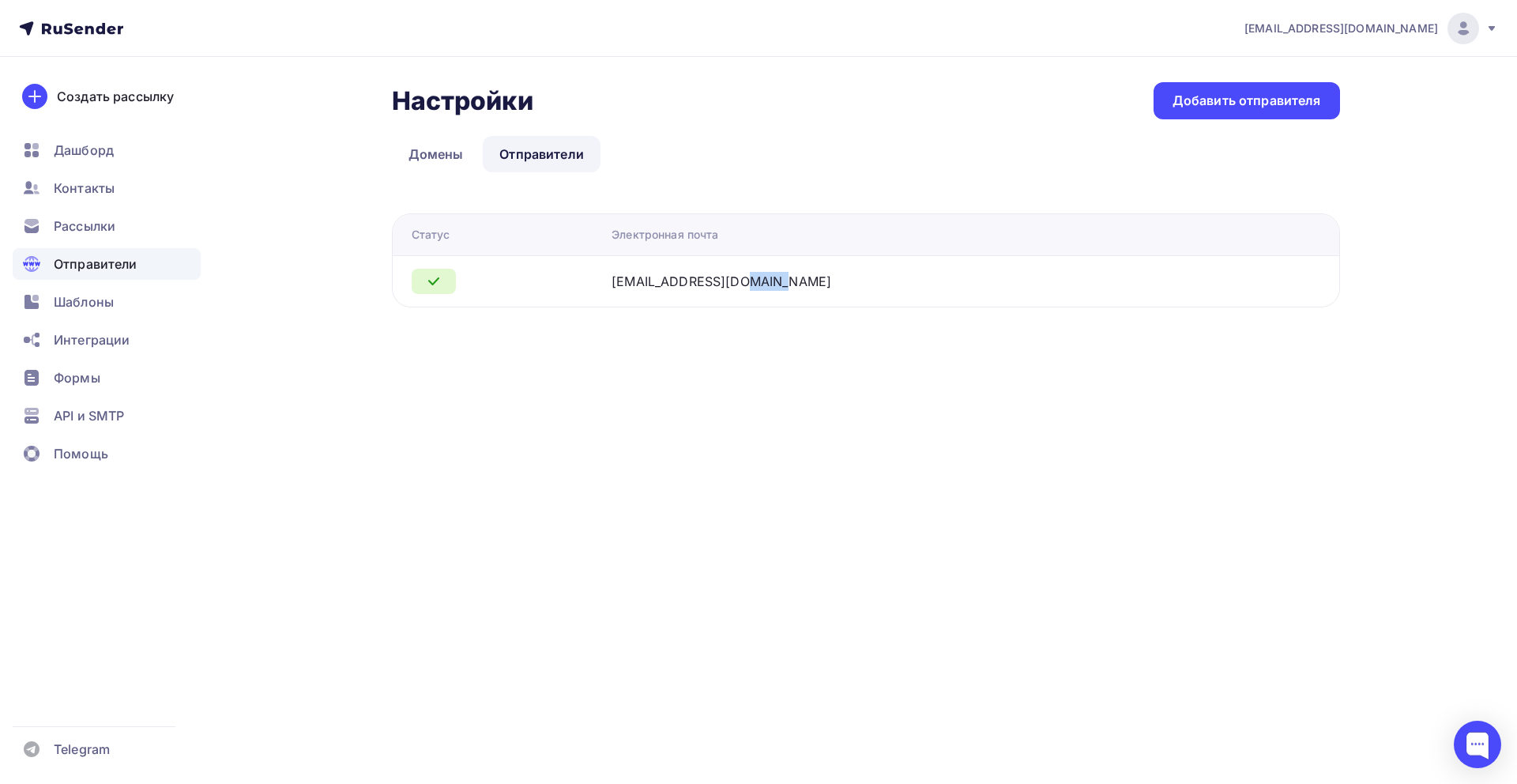
click at [764, 276] on div "[EMAIL_ADDRESS][DOMAIN_NAME]" at bounding box center [722, 282] width 220 height 19
click at [466, 153] on link "Домены" at bounding box center [436, 154] width 89 height 36
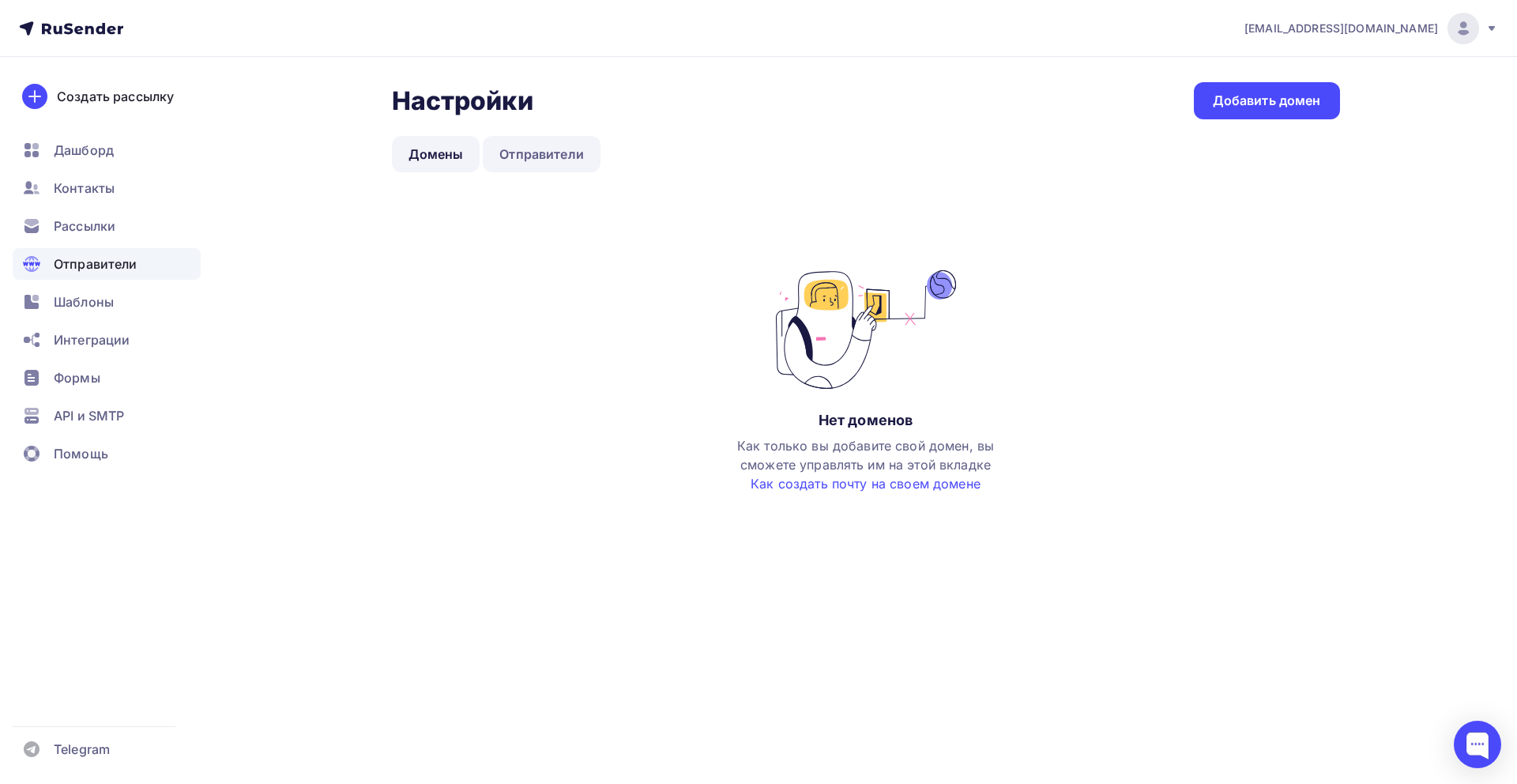
click at [564, 161] on link "Отправители" at bounding box center [541, 154] width 118 height 36
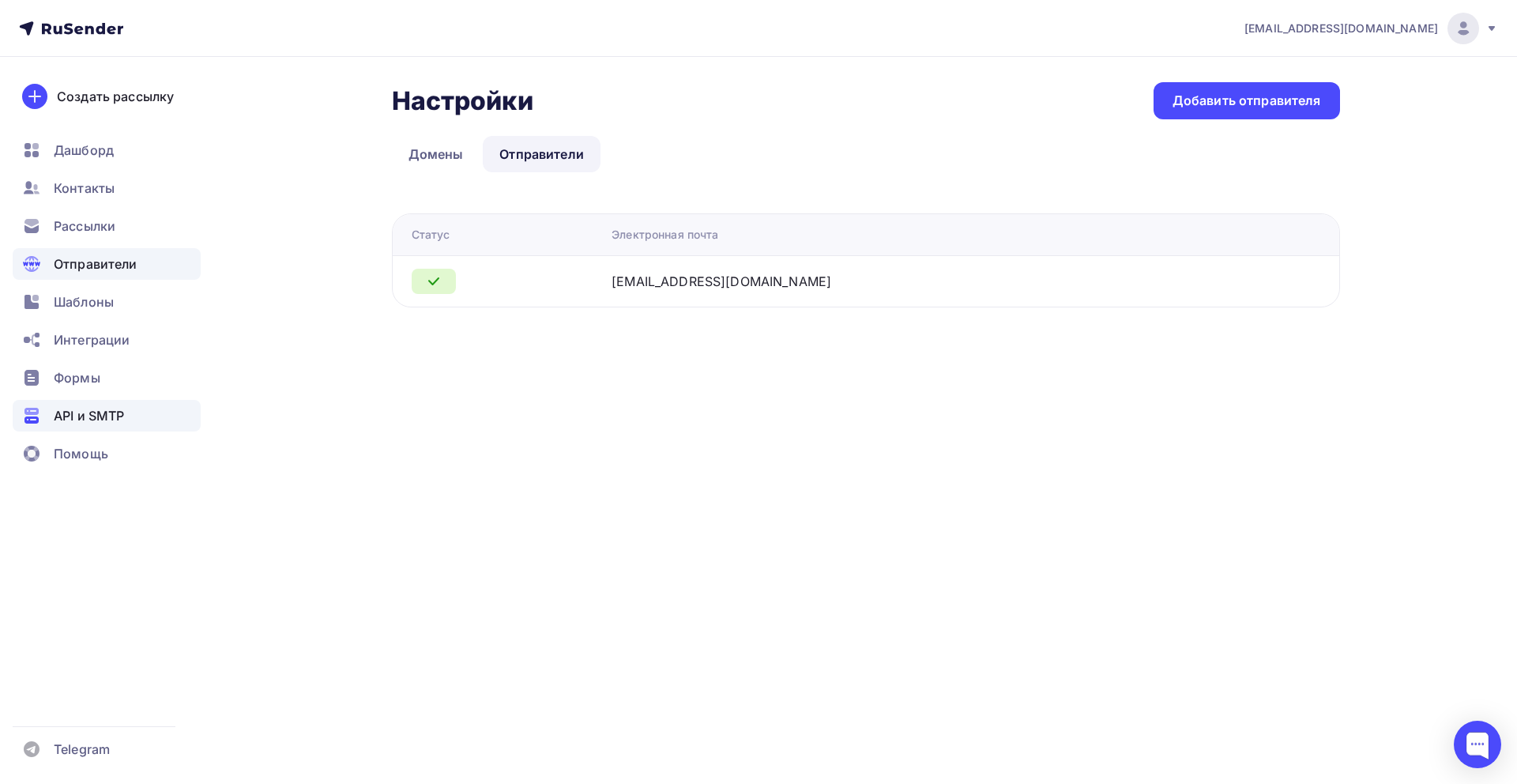
click at [93, 407] on span "API и SMTP" at bounding box center [89, 415] width 70 height 19
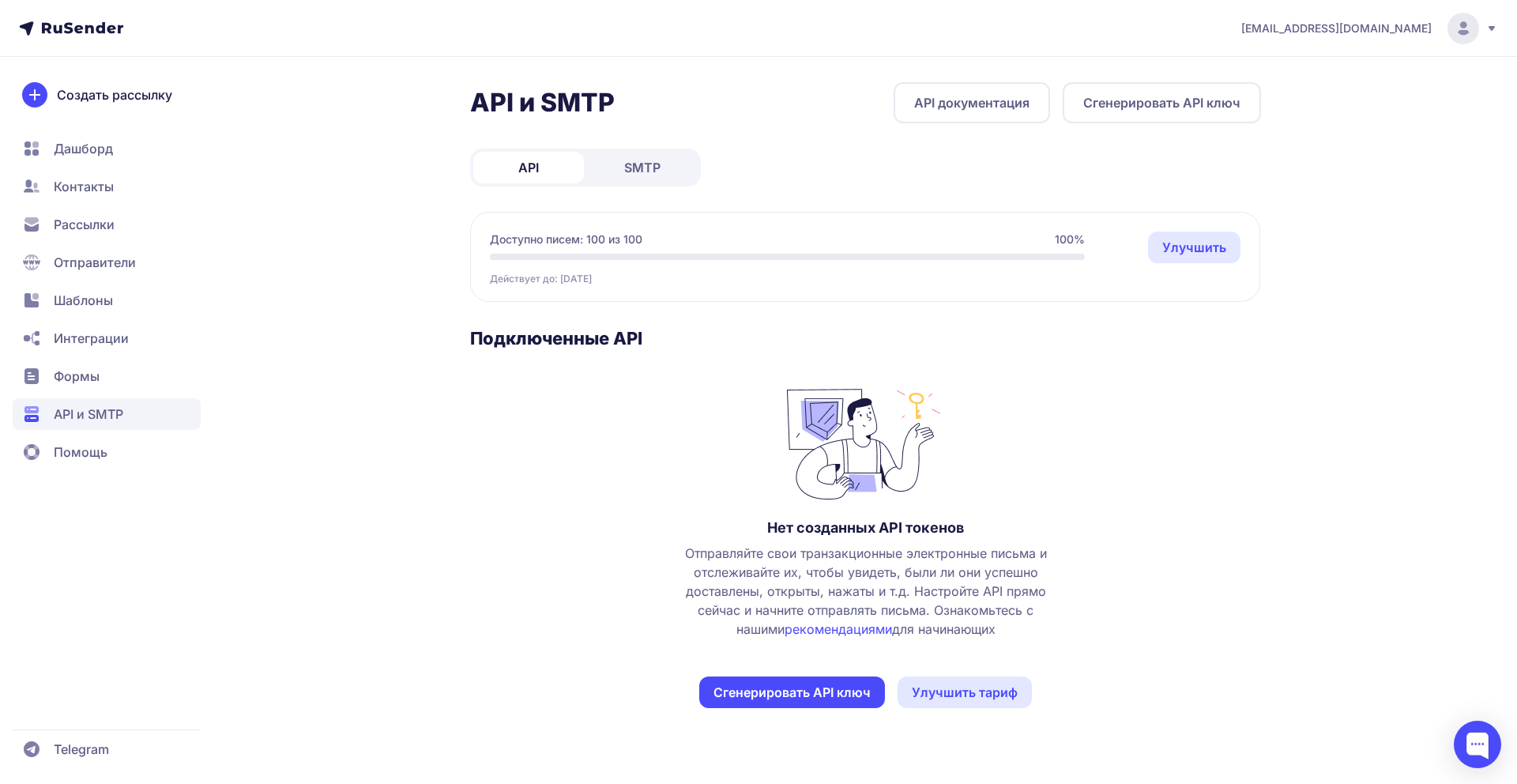
click at [690, 161] on link "SMTP" at bounding box center [643, 168] width 111 height 32
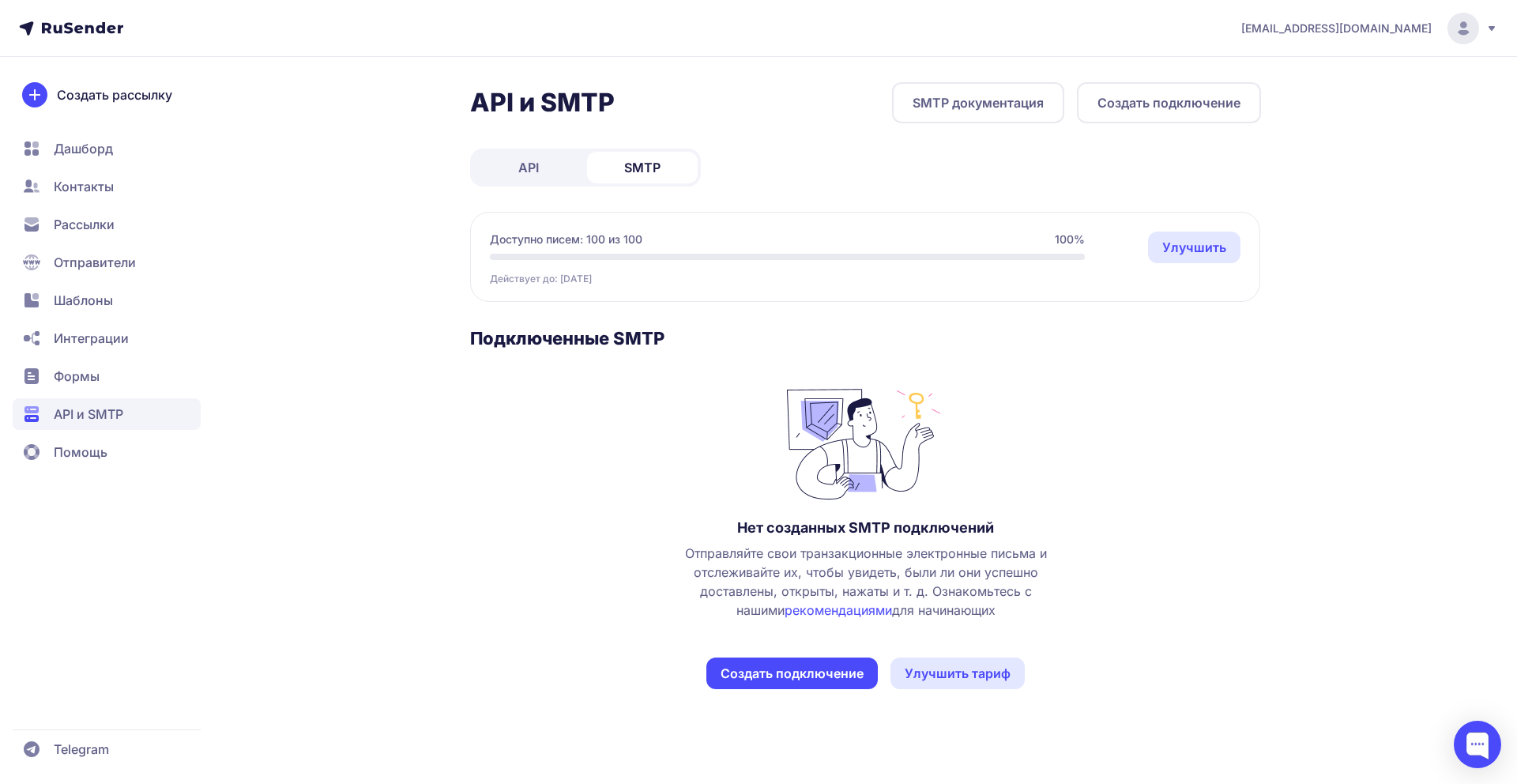
click at [1132, 109] on button "Создать подключение" at bounding box center [1169, 103] width 184 height 41
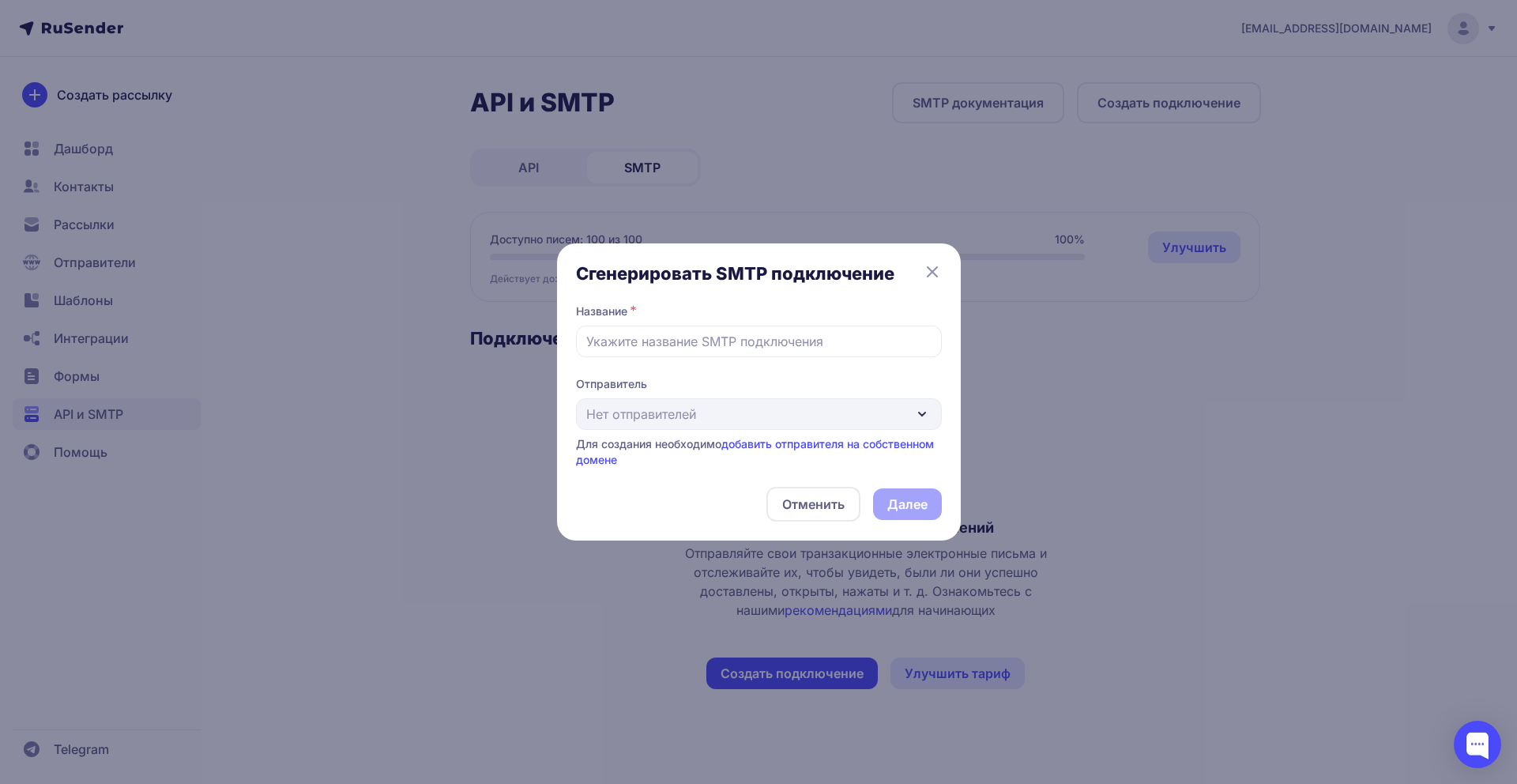
click at [707, 415] on div "Отправитель Нет отправителей Для создания необходимо добавить отправителя на со…" at bounding box center [759, 422] width 366 height 92
click at [979, 220] on div "Сгенерировать SMTP подключение Название * Отправитель Нет отправителей Для созд…" at bounding box center [758, 392] width 1517 height 784
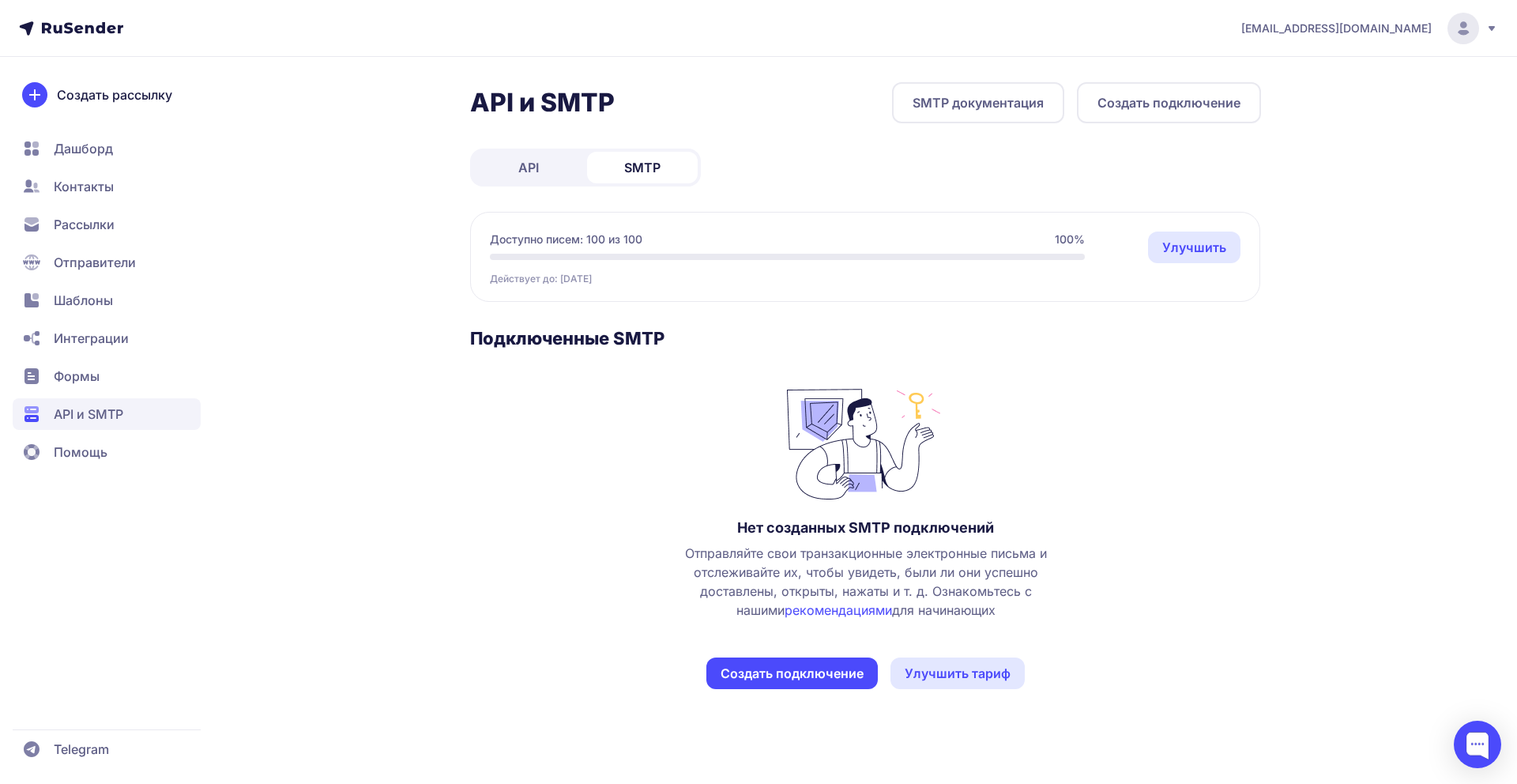
click at [992, 110] on link "SMTP документация" at bounding box center [978, 103] width 173 height 41
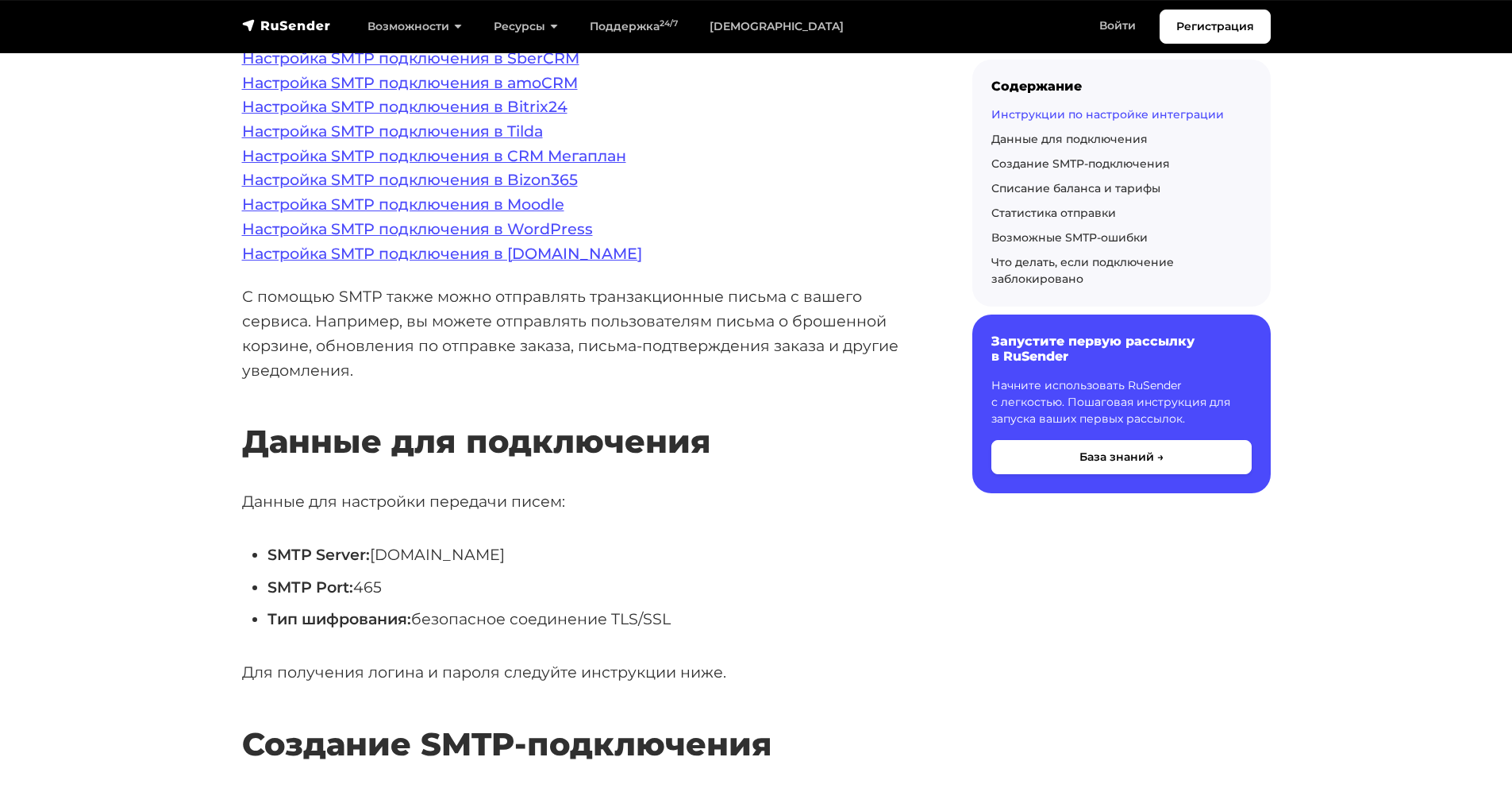
scroll to position [246, 0]
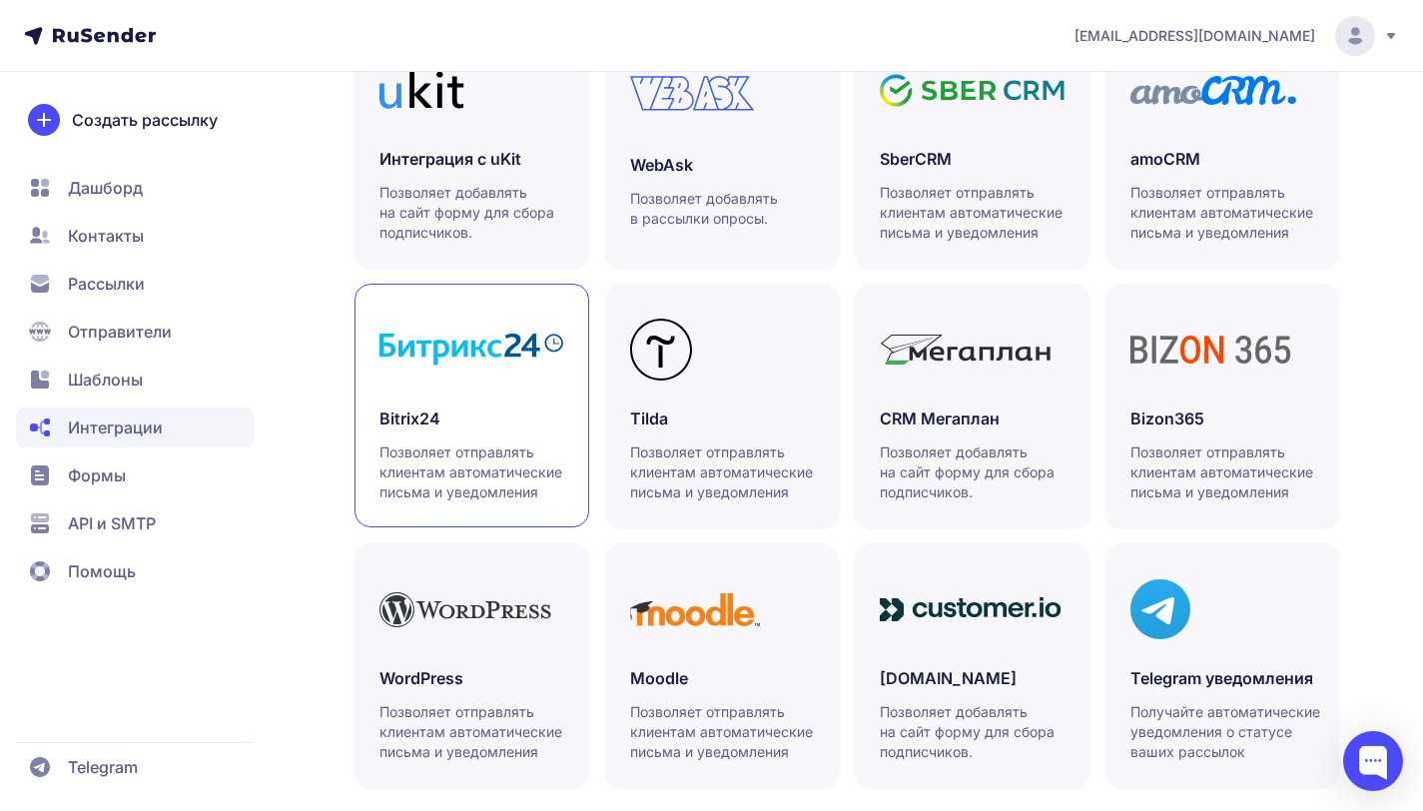
scroll to position [562, 0]
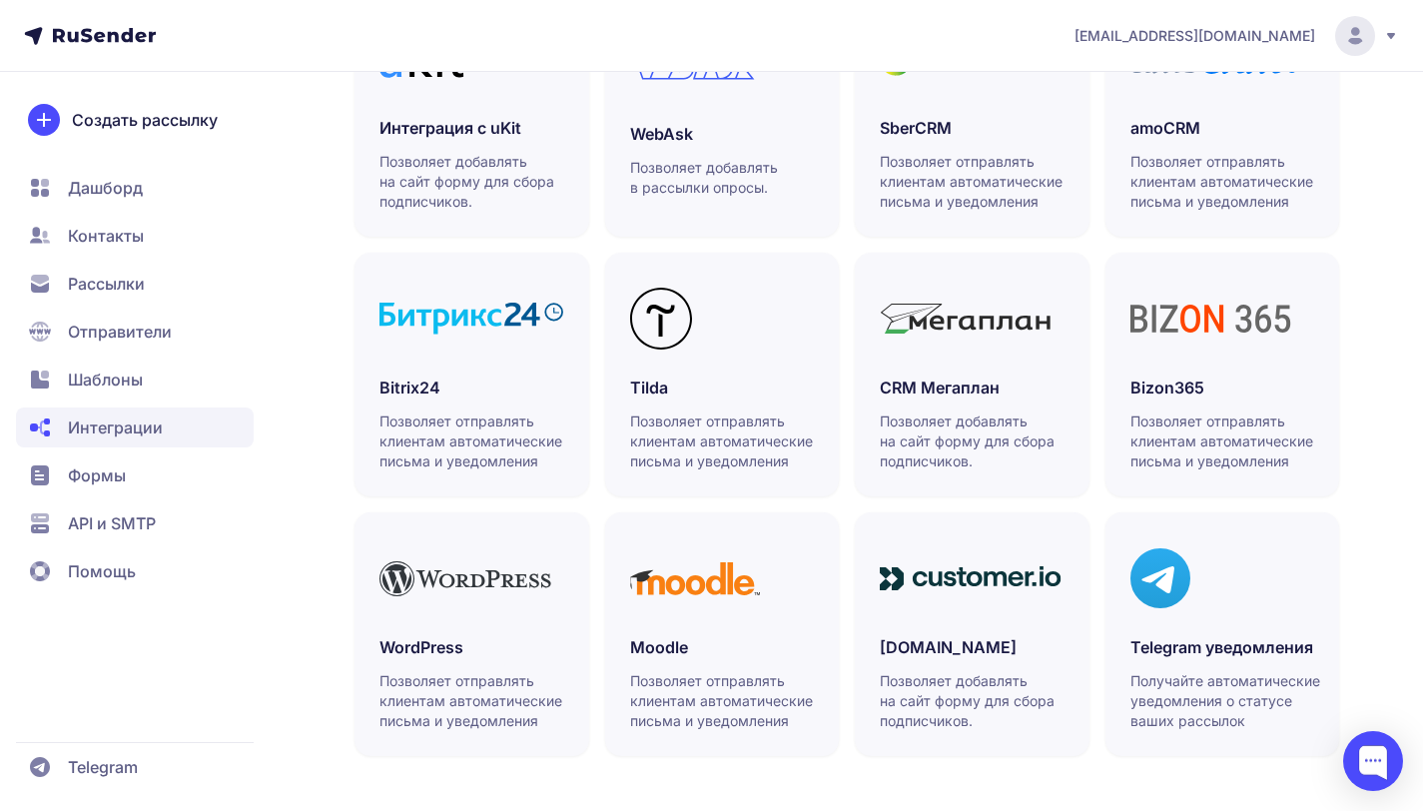
click at [86, 299] on span "Рассылки" at bounding box center [135, 284] width 238 height 40
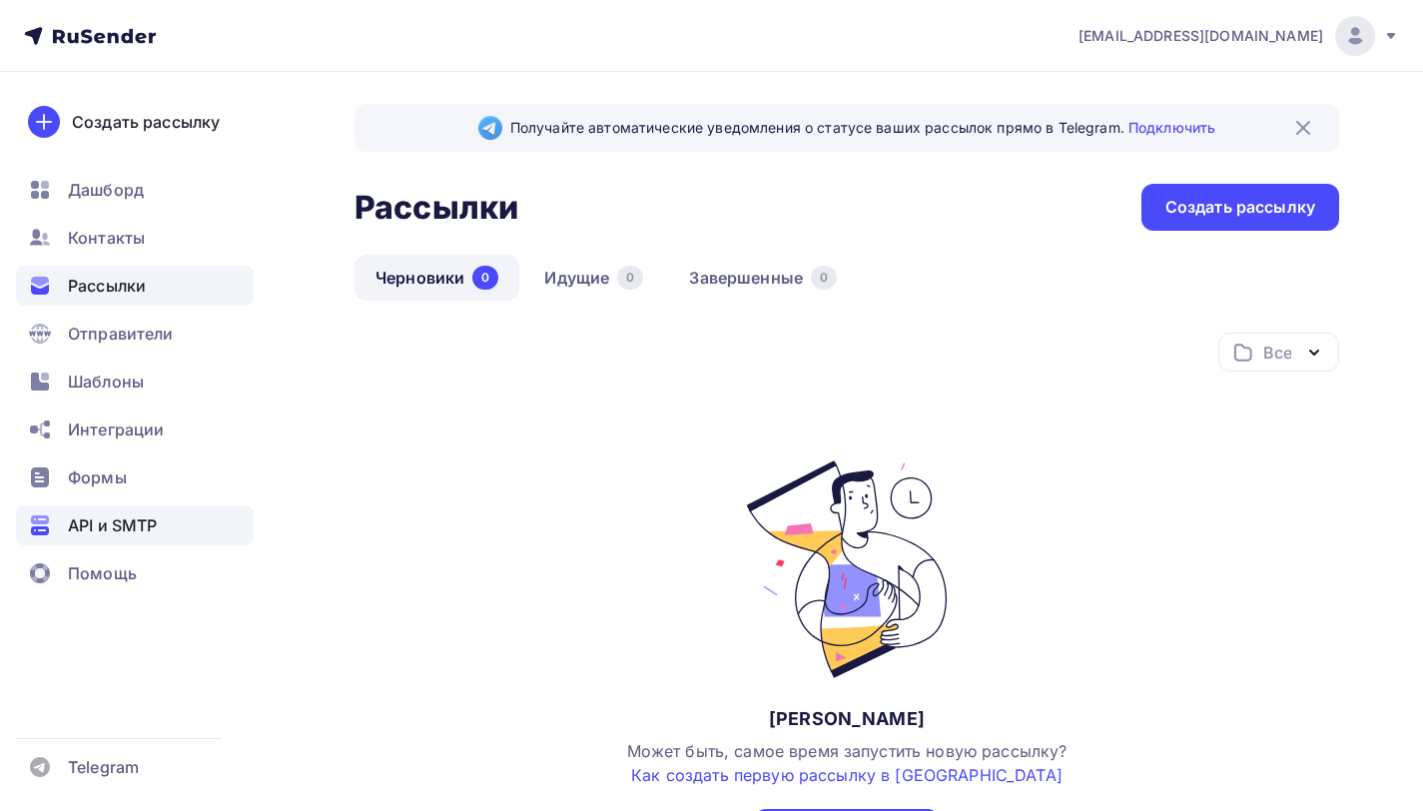
click at [100, 526] on span "API и SMTP" at bounding box center [112, 525] width 89 height 24
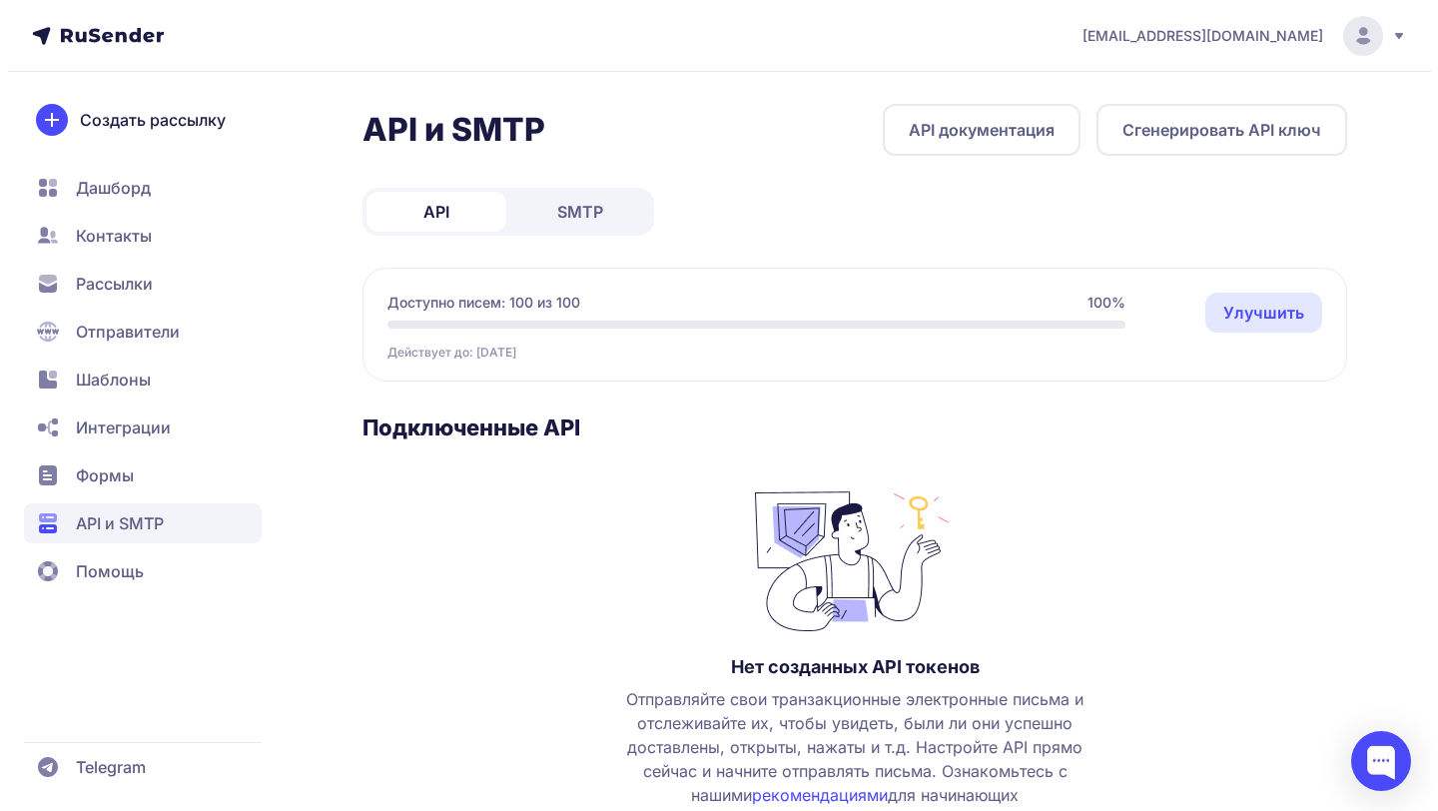
scroll to position [132, 0]
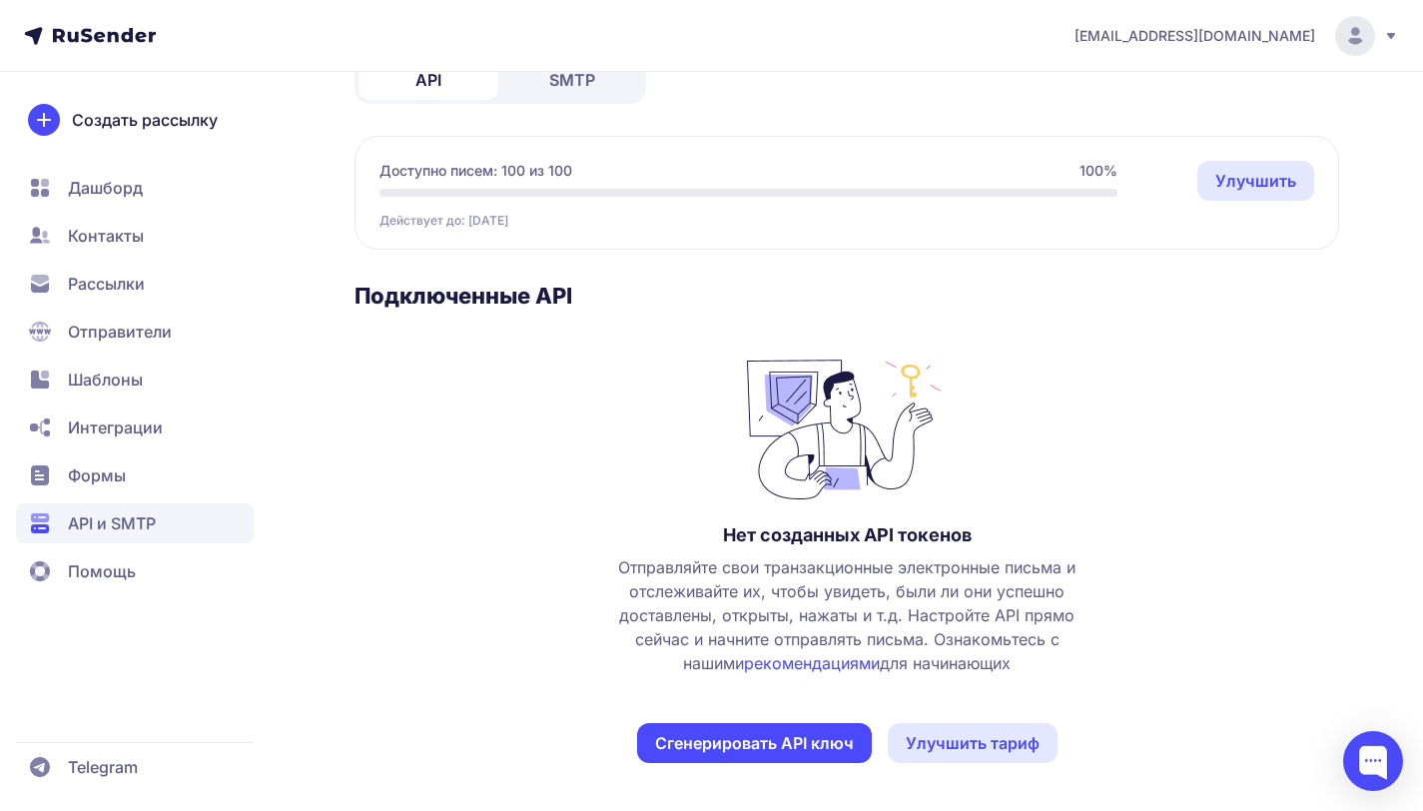
click at [733, 748] on button "Сгенерировать API ключ" at bounding box center [754, 743] width 235 height 40
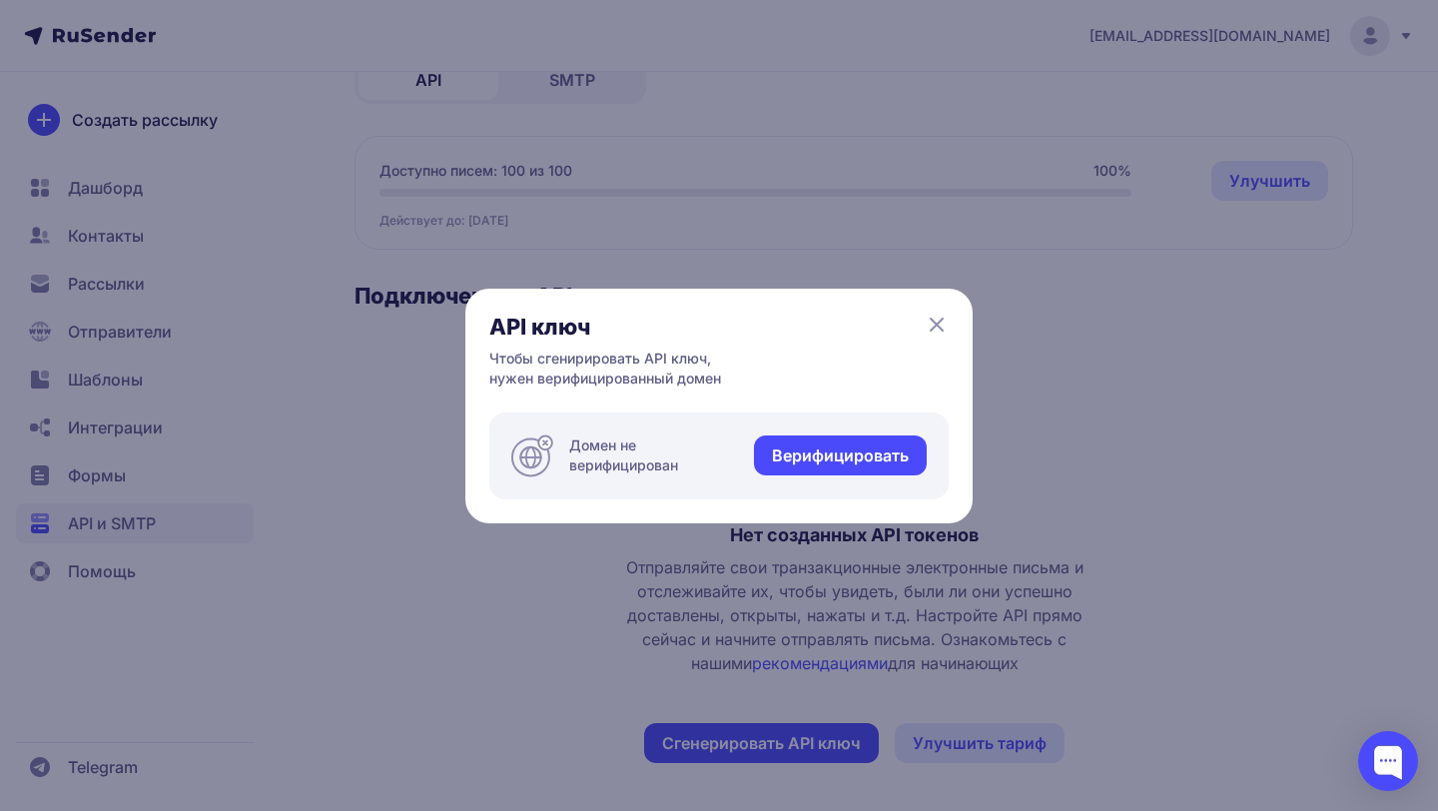
click at [772, 464] on link "Верифицировать" at bounding box center [840, 455] width 173 height 40
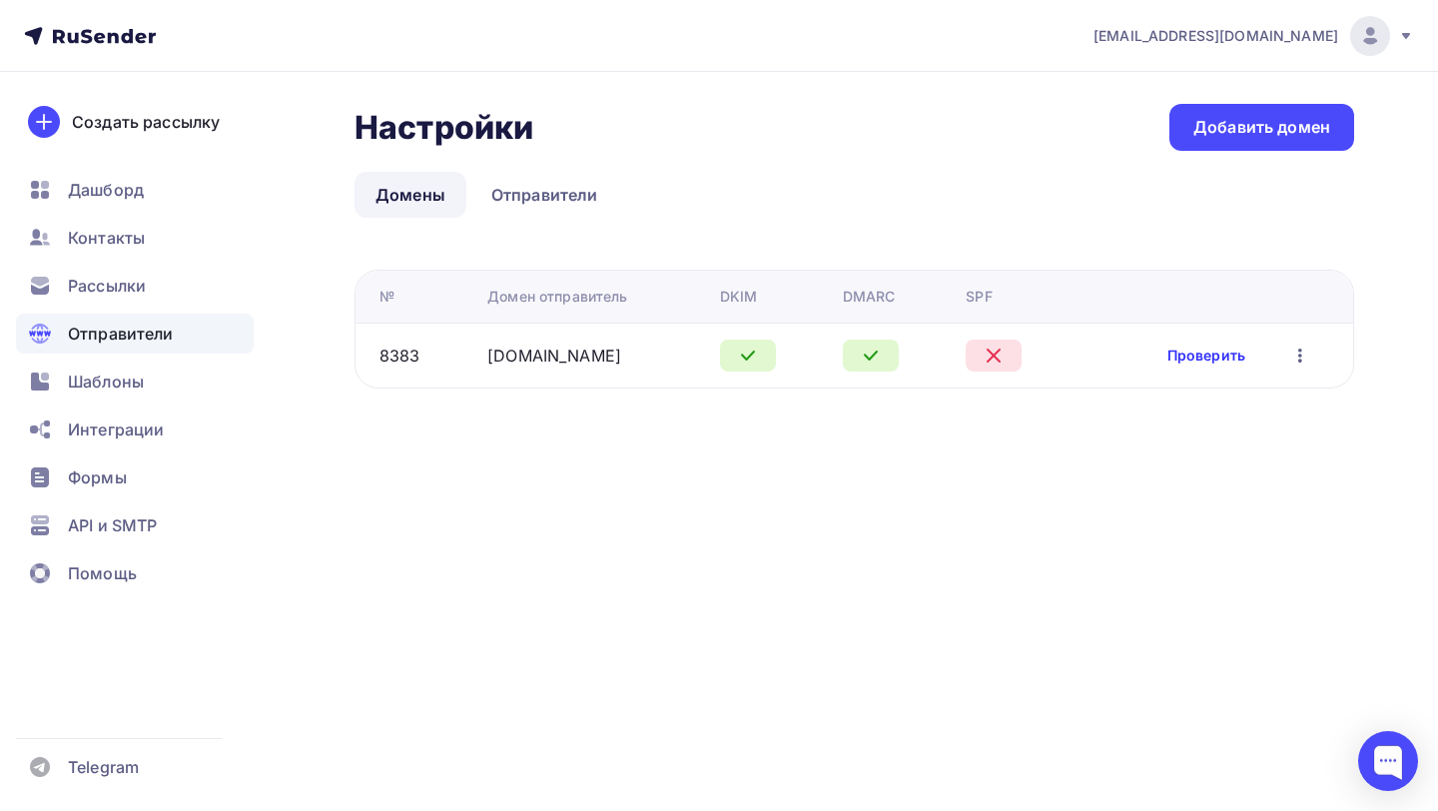
click at [1216, 353] on link "Проверить" at bounding box center [1206, 356] width 78 height 20
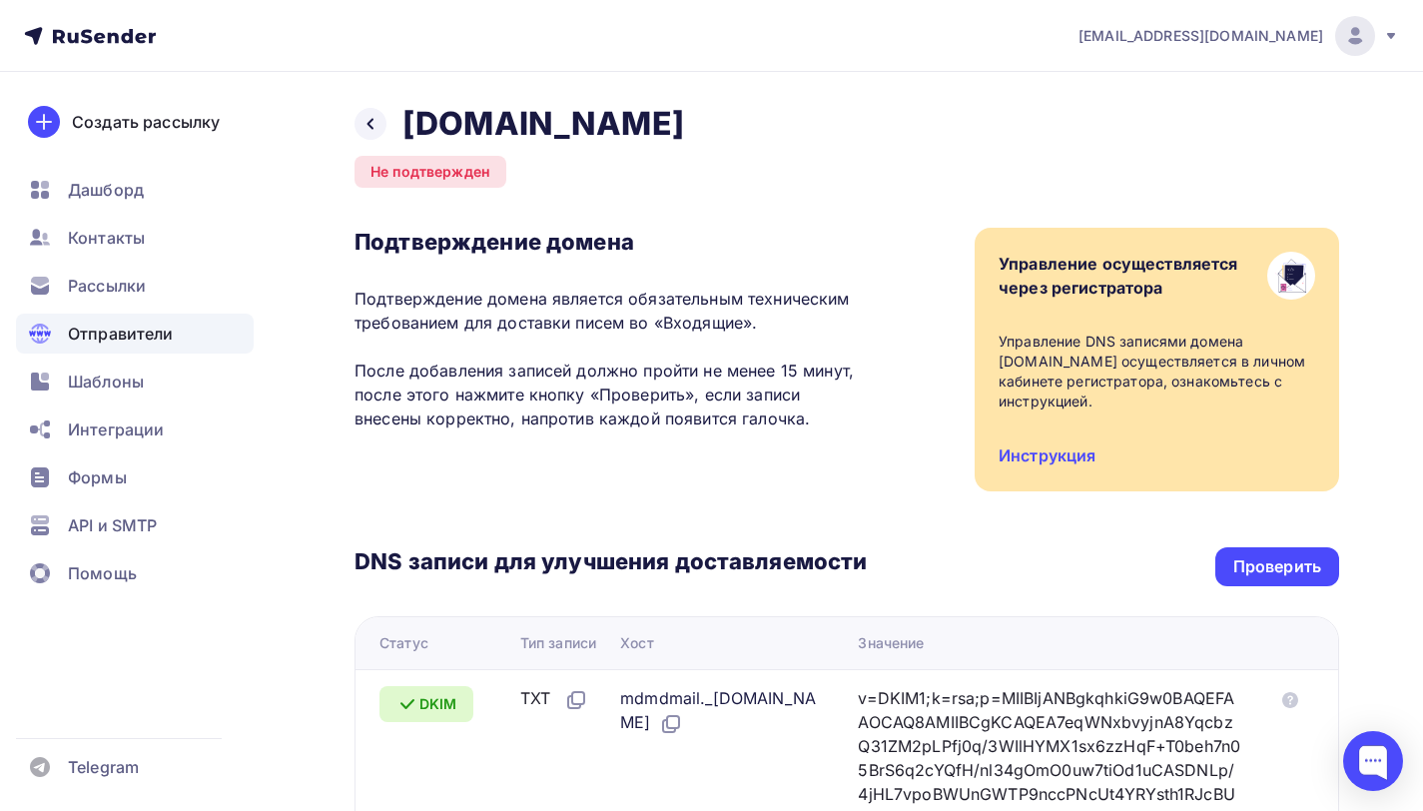
scroll to position [12, 0]
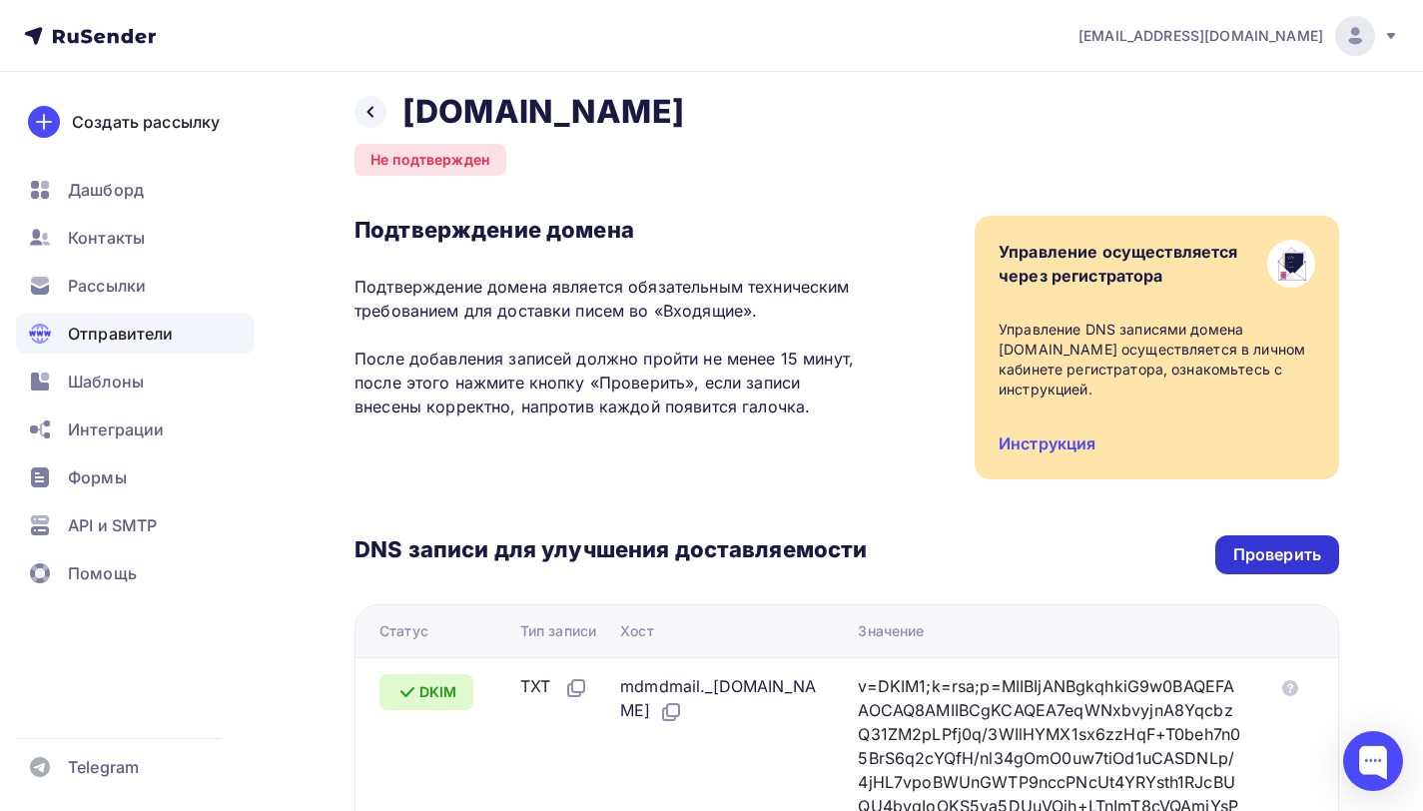
click at [1310, 543] on div "Проверить" at bounding box center [1277, 554] width 88 height 23
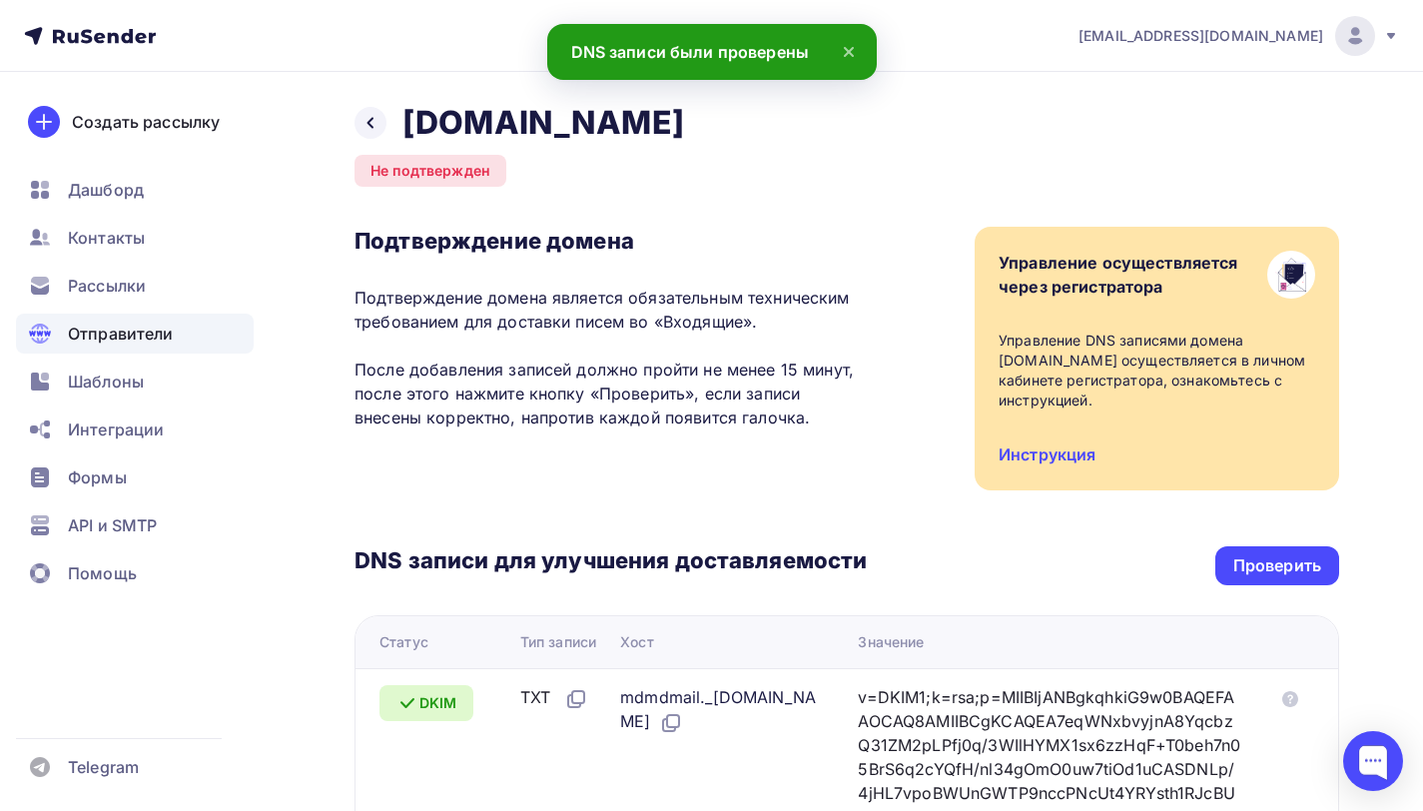
scroll to position [0, 0]
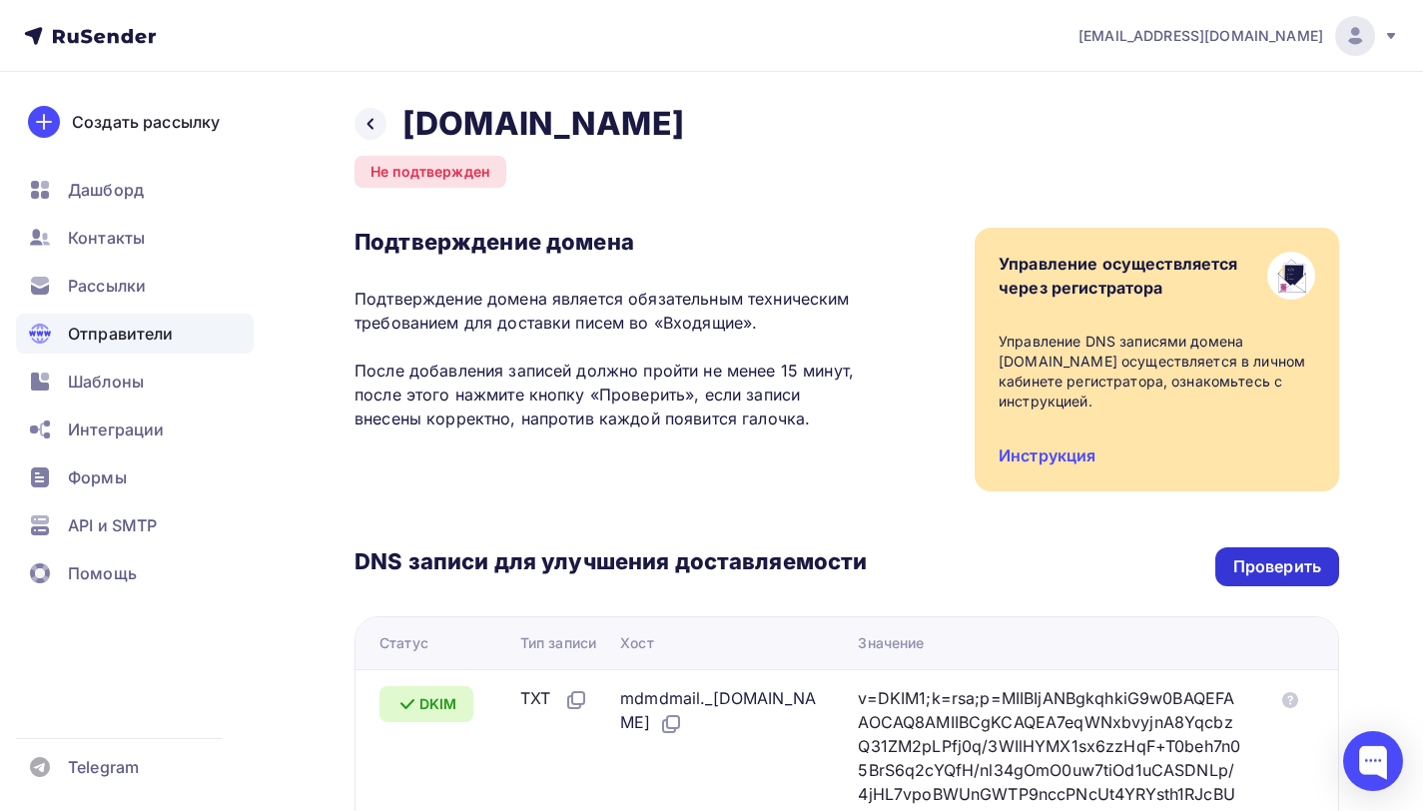
click at [1292, 555] on div "Проверить" at bounding box center [1277, 566] width 88 height 23
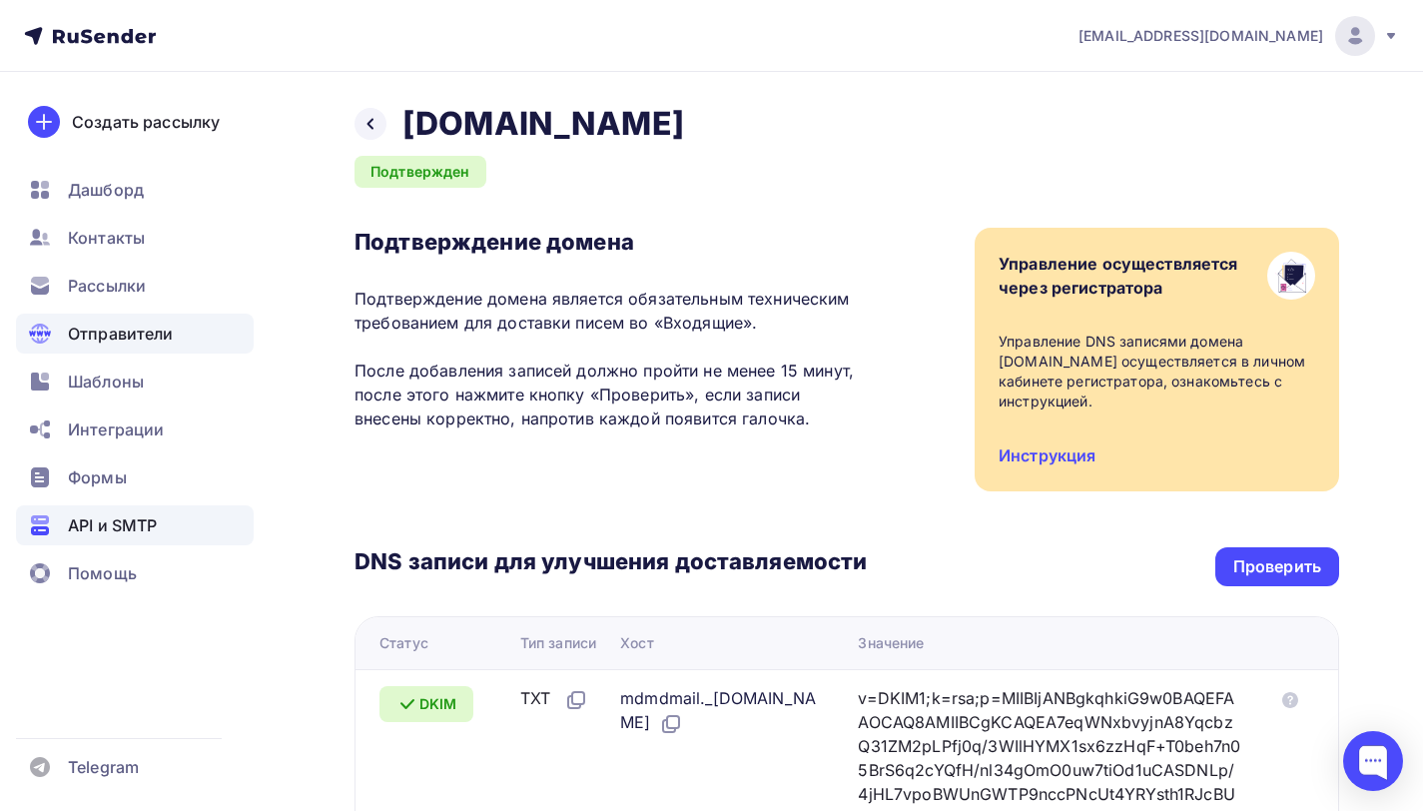
click at [108, 523] on span "API и SMTP" at bounding box center [112, 525] width 89 height 24
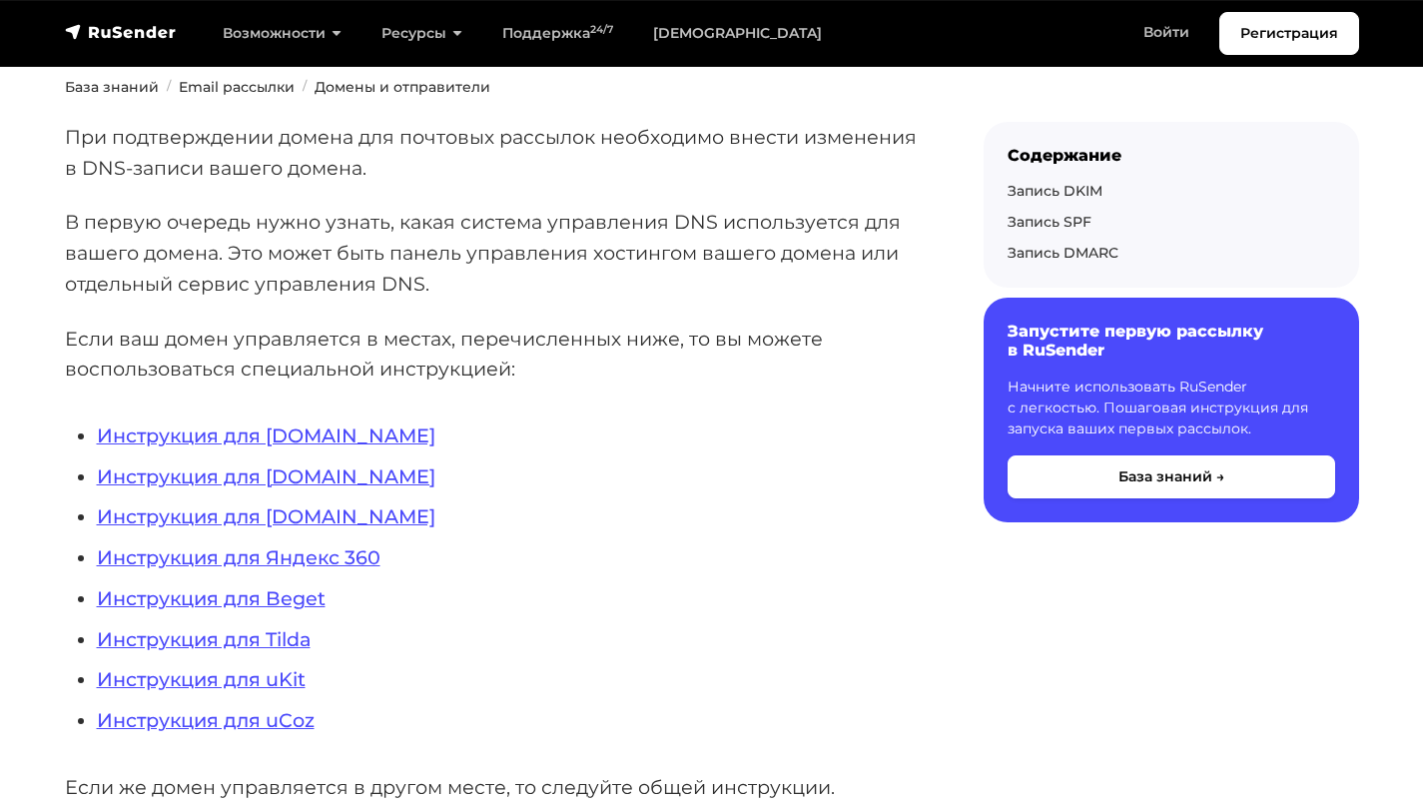
scroll to position [423, 0]
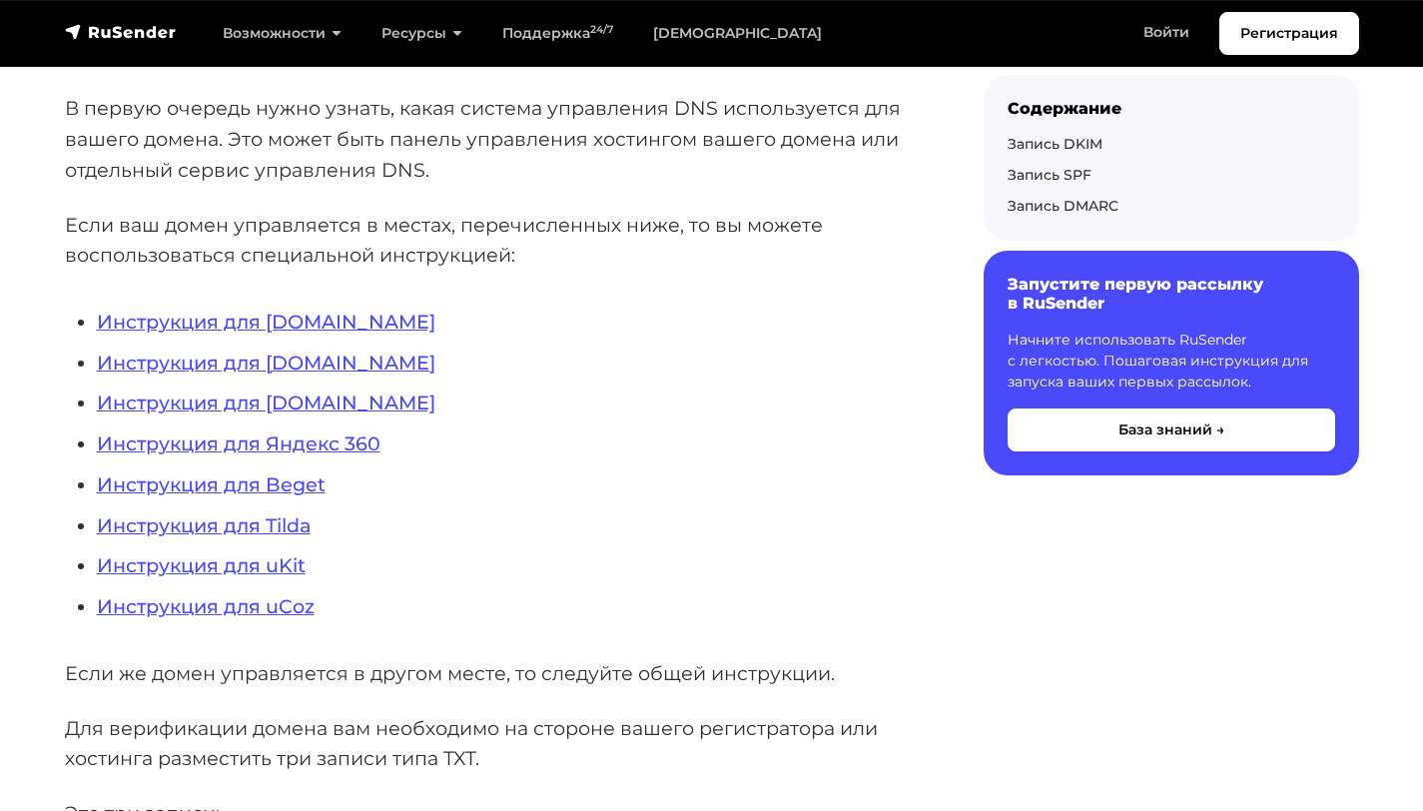
click at [185, 313] on link "Инструкция для [DOMAIN_NAME]" at bounding box center [266, 322] width 339 height 24
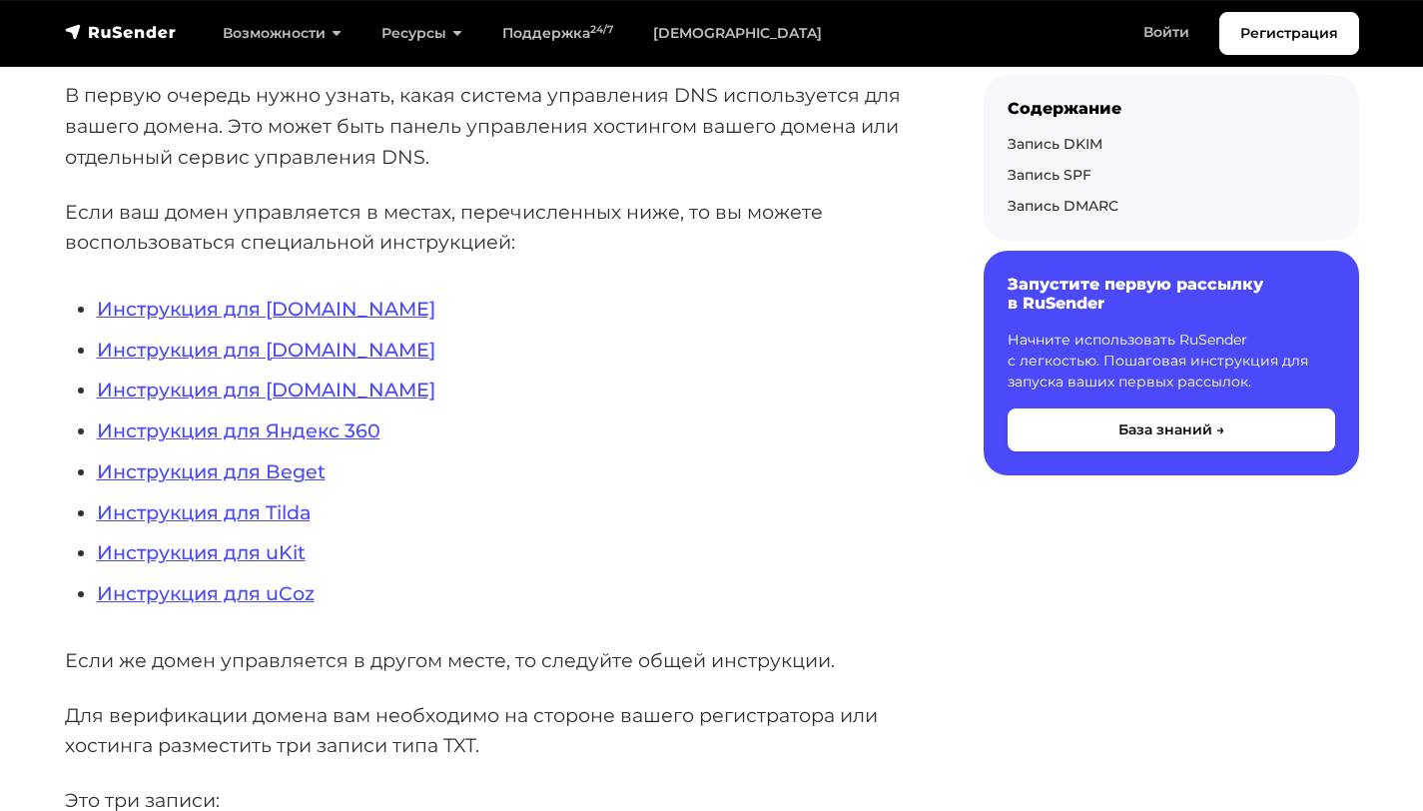
scroll to position [683, 0]
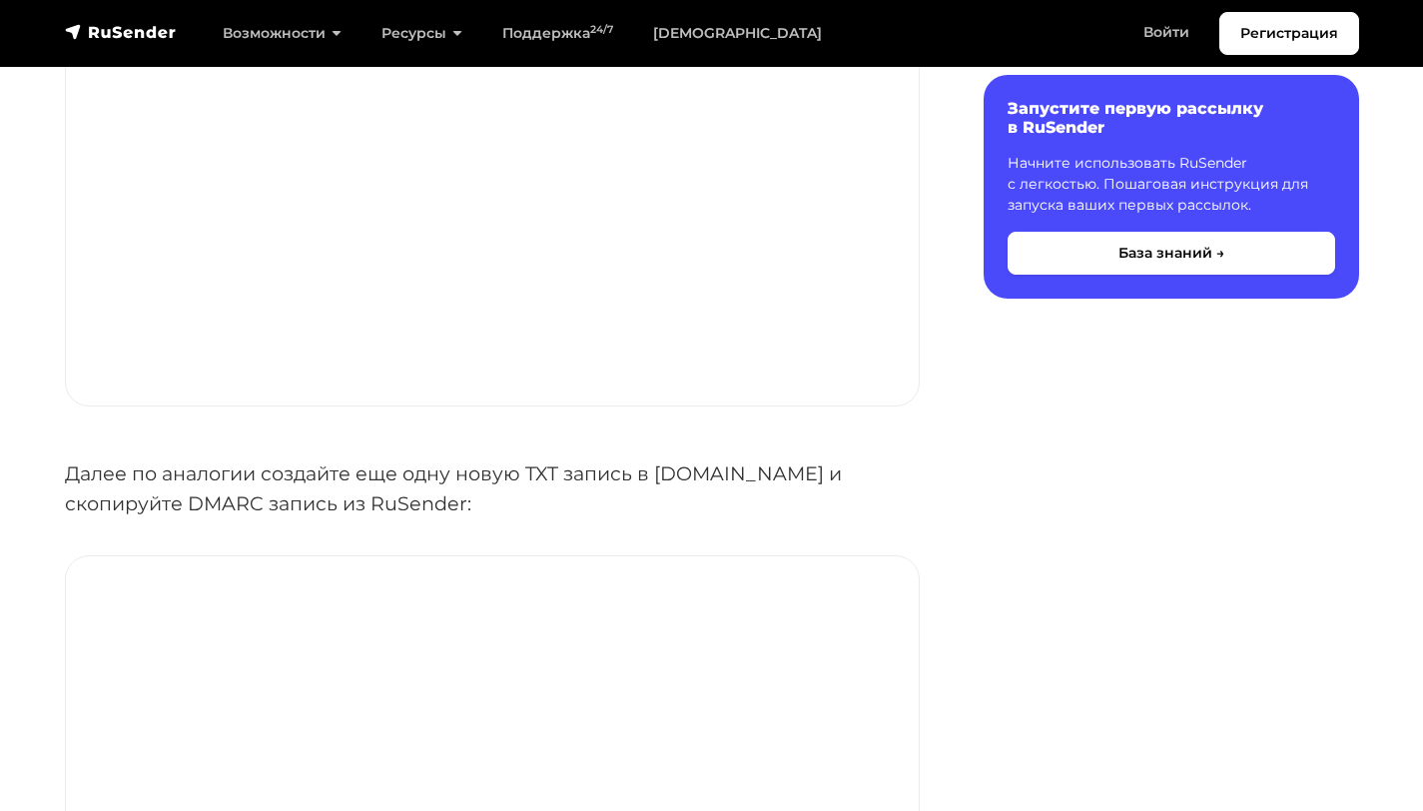
scroll to position [4353, 0]
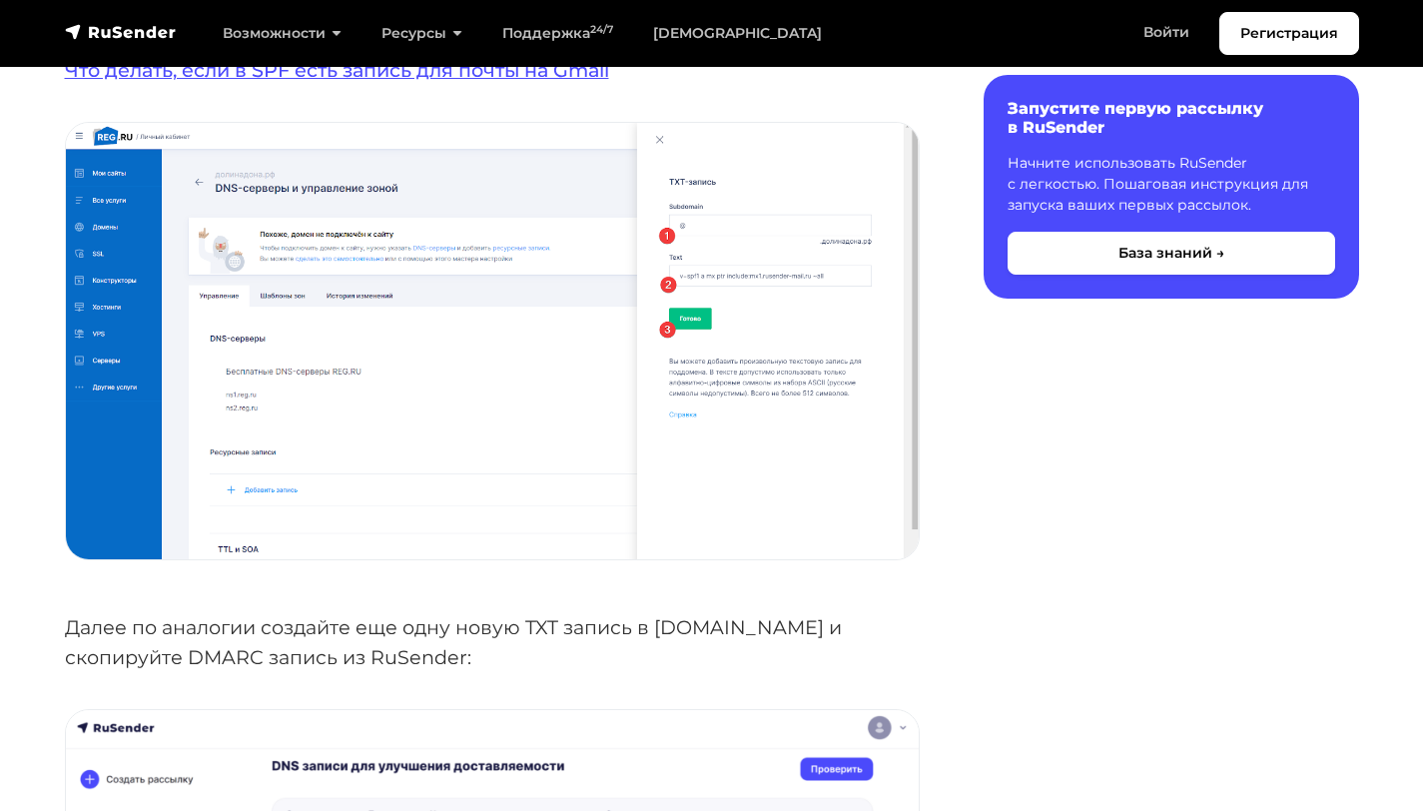
click at [704, 293] on img at bounding box center [492, 341] width 853 height 436
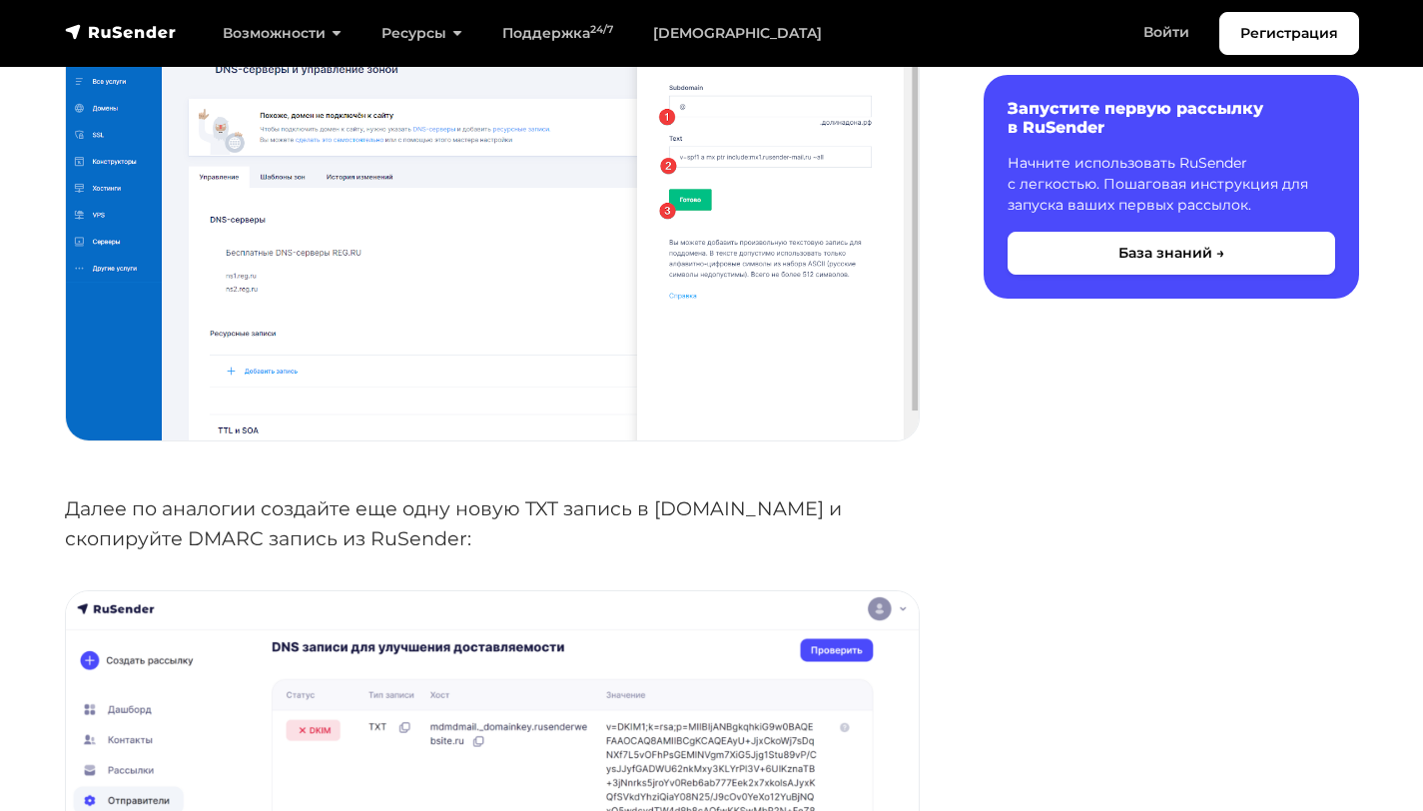
scroll to position [4738, 0]
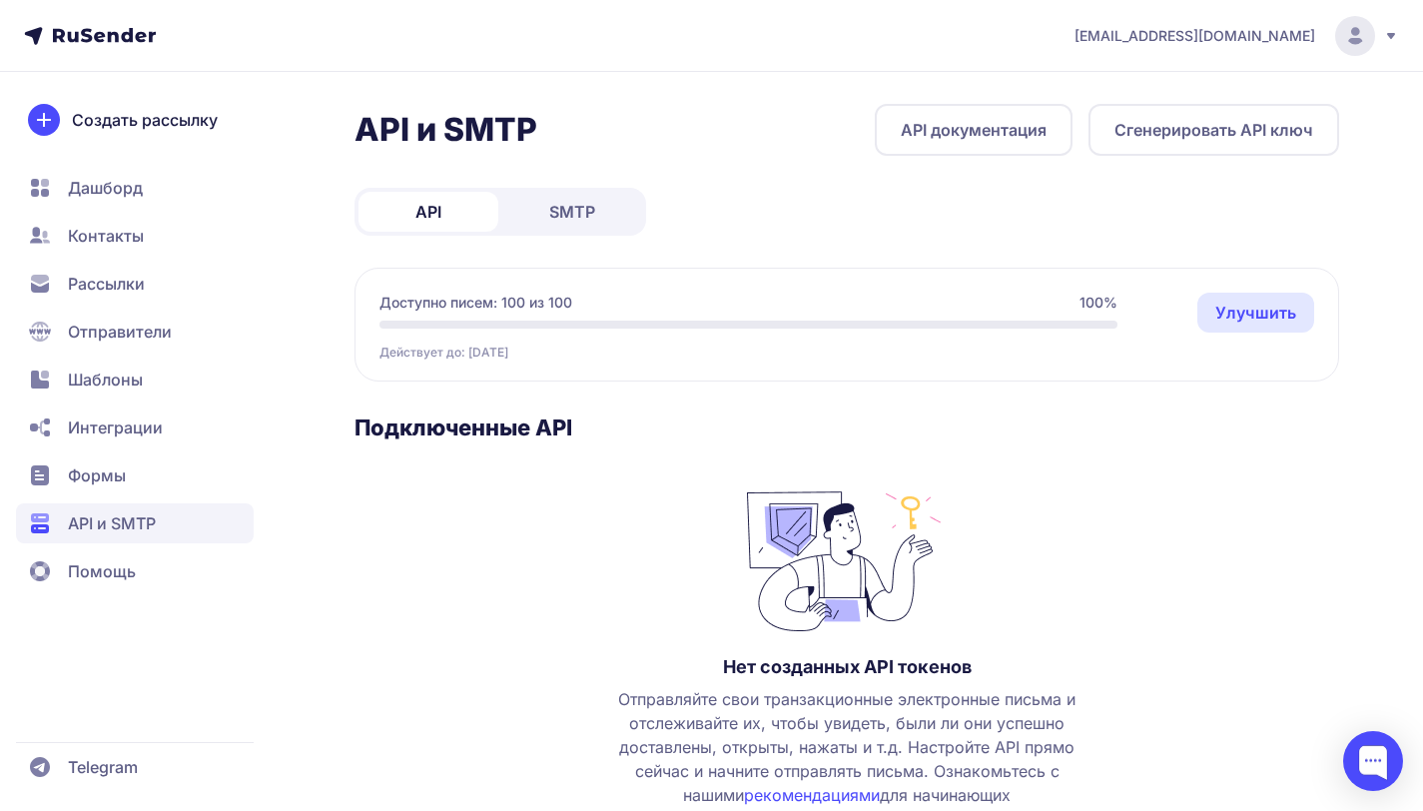
scroll to position [132, 0]
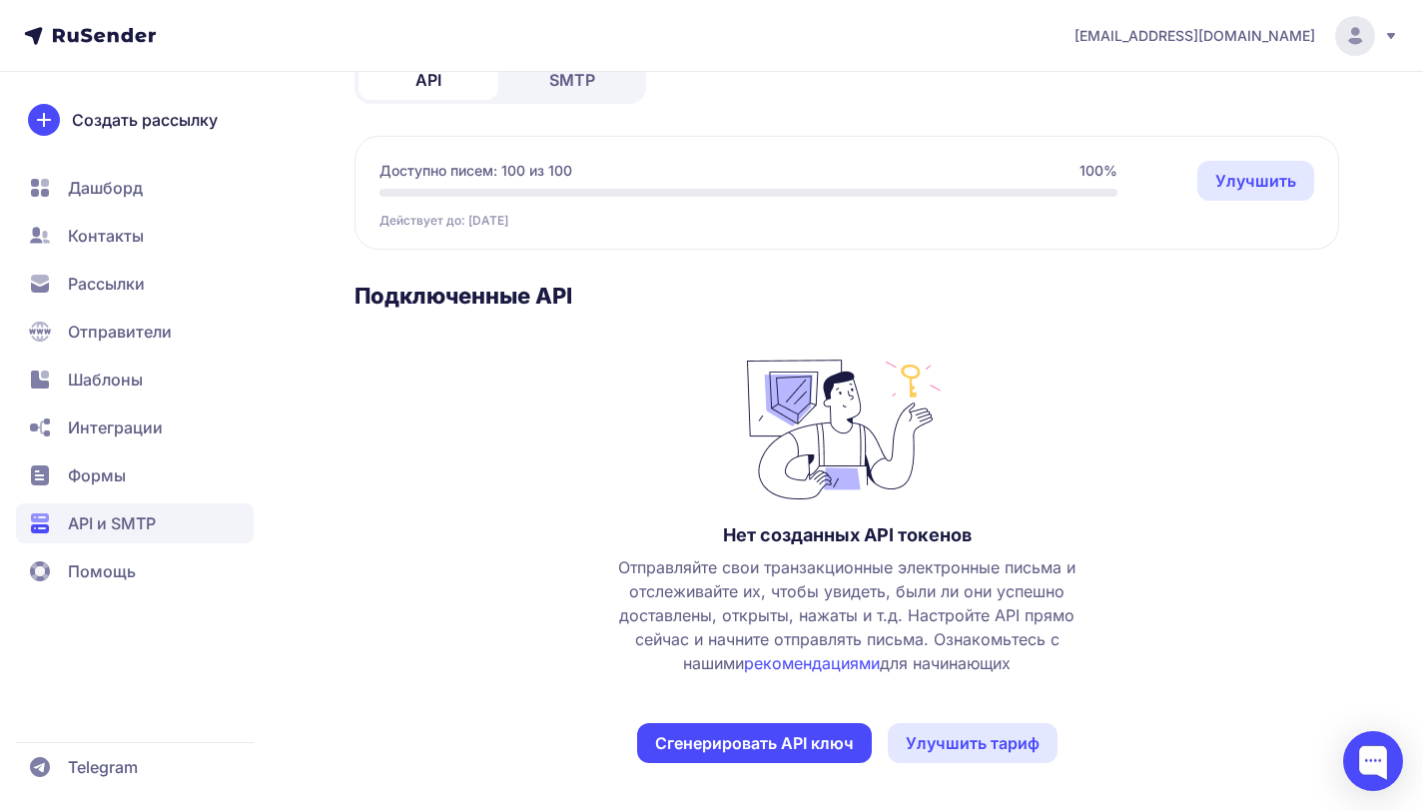
click at [773, 739] on button "Сгенерировать API ключ" at bounding box center [754, 743] width 235 height 40
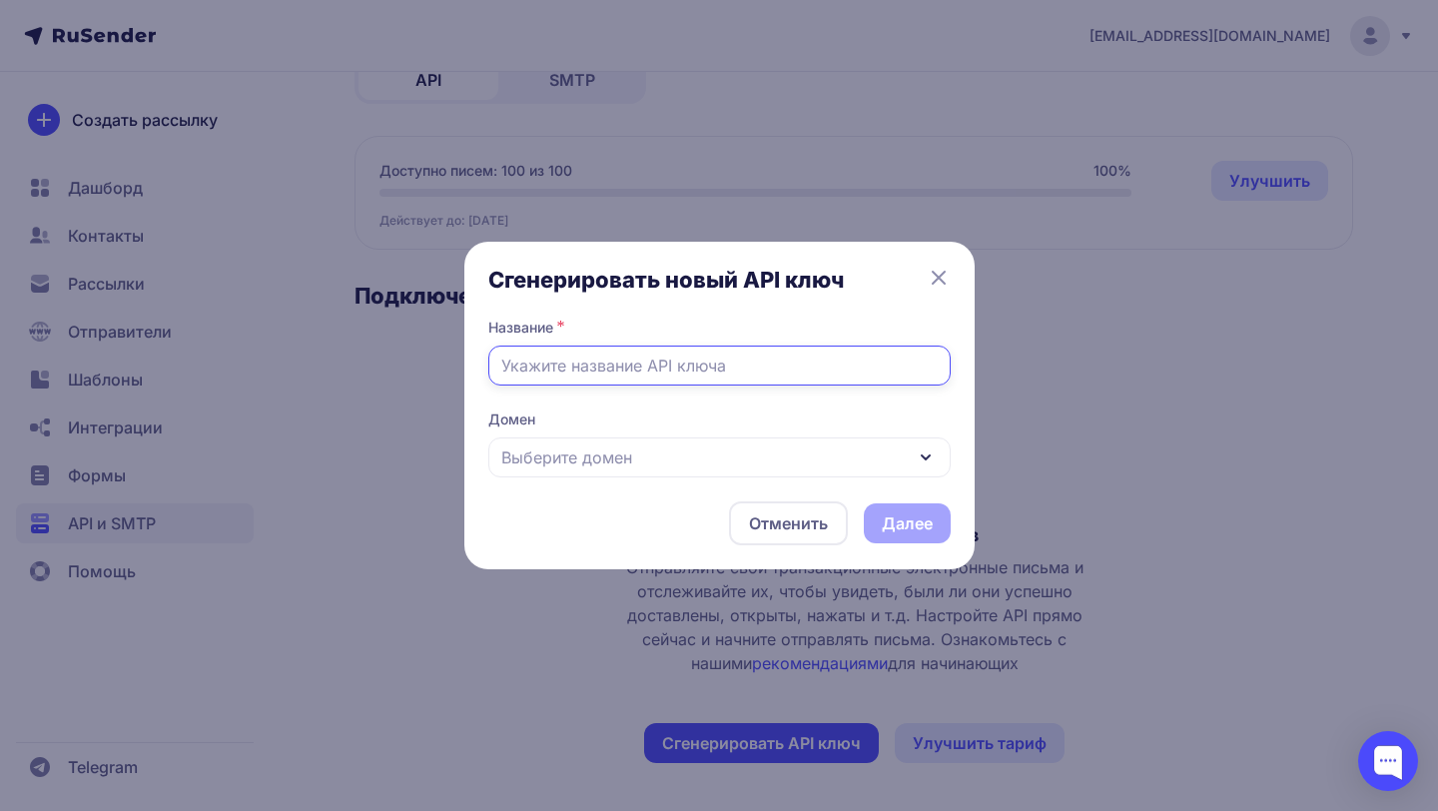
click at [856, 366] on input "text" at bounding box center [719, 366] width 462 height 40
type input "mail"
click at [685, 456] on div "Выберите домен" at bounding box center [719, 457] width 462 height 40
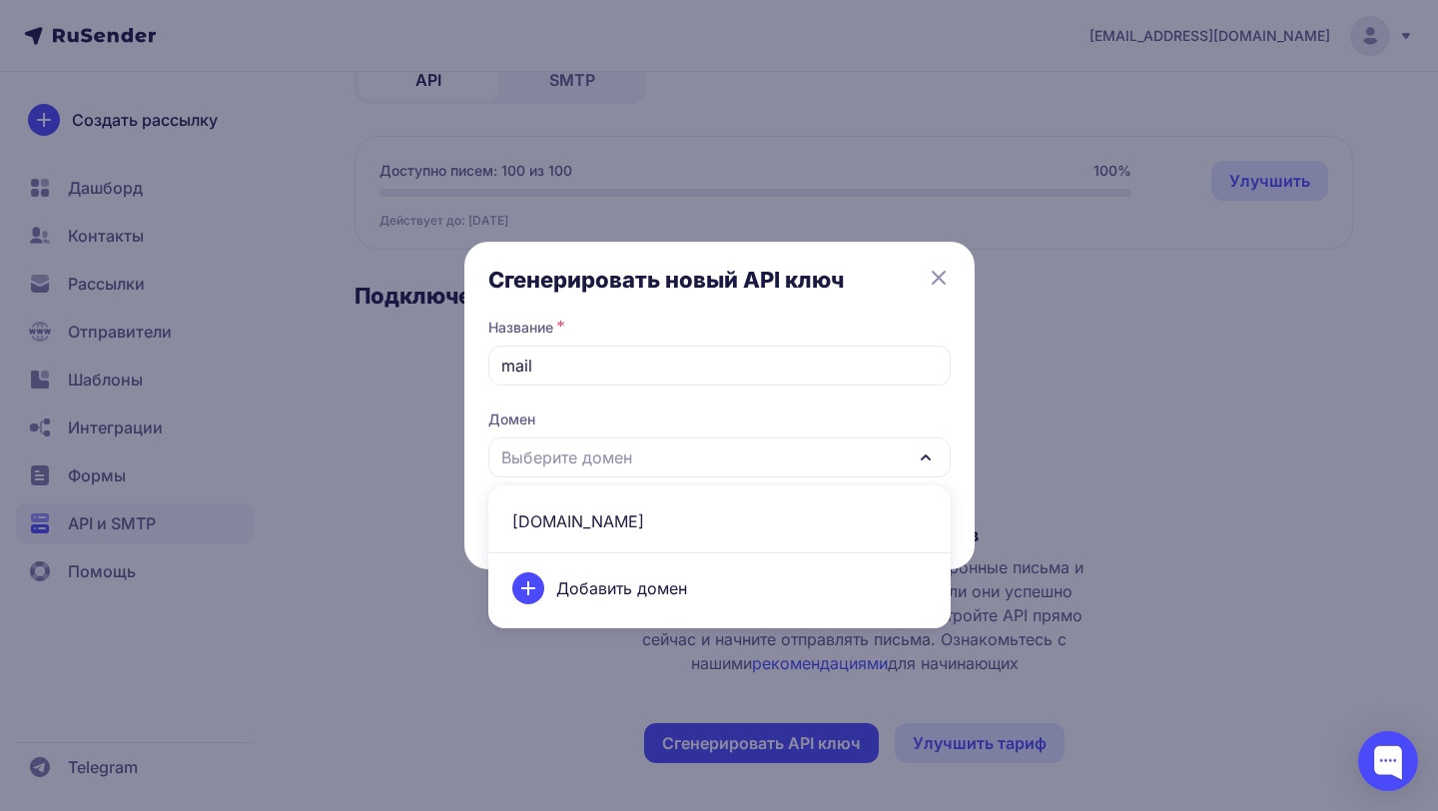
click at [623, 505] on span "tkgss.ru" at bounding box center [719, 521] width 438 height 48
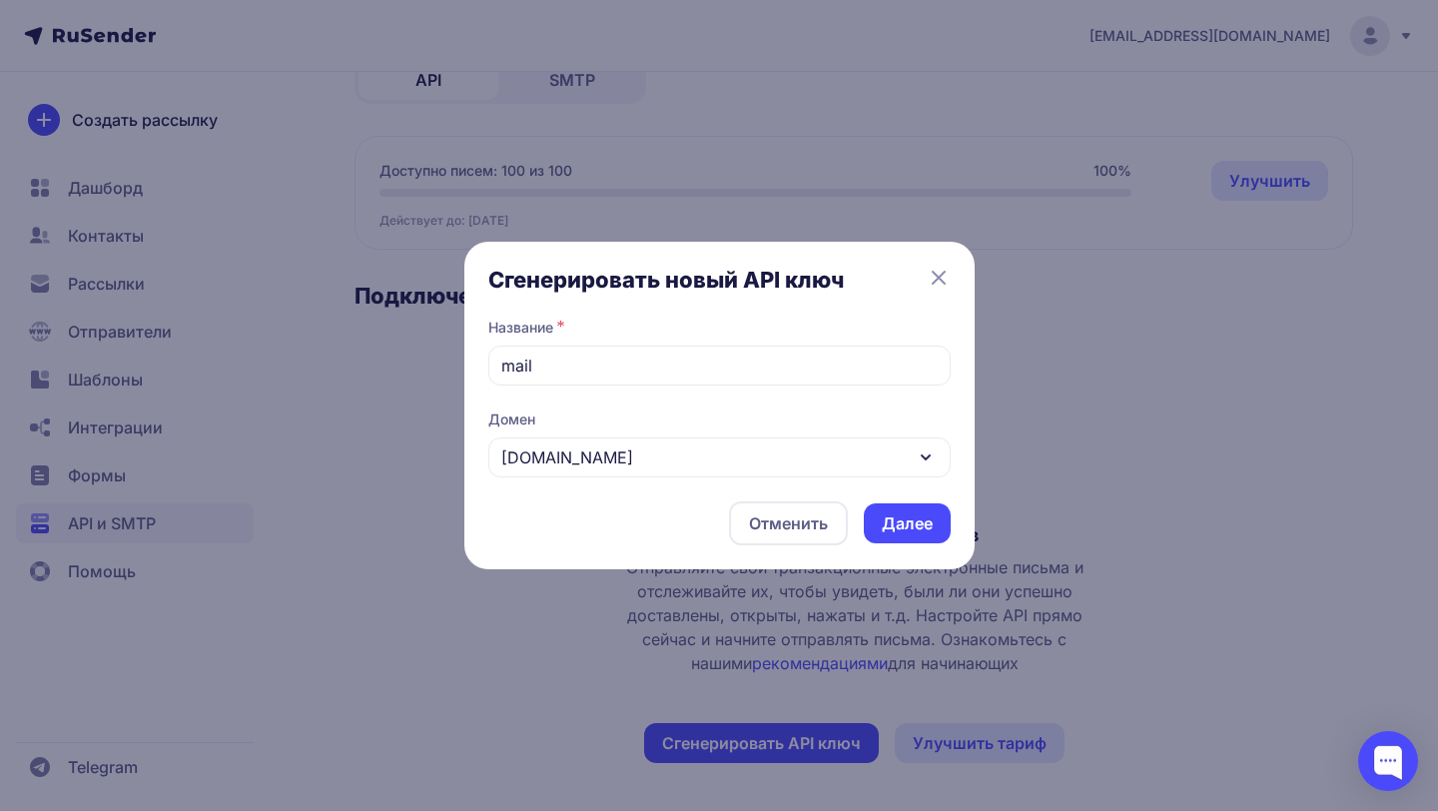
click at [892, 529] on button "Далее" at bounding box center [907, 523] width 87 height 40
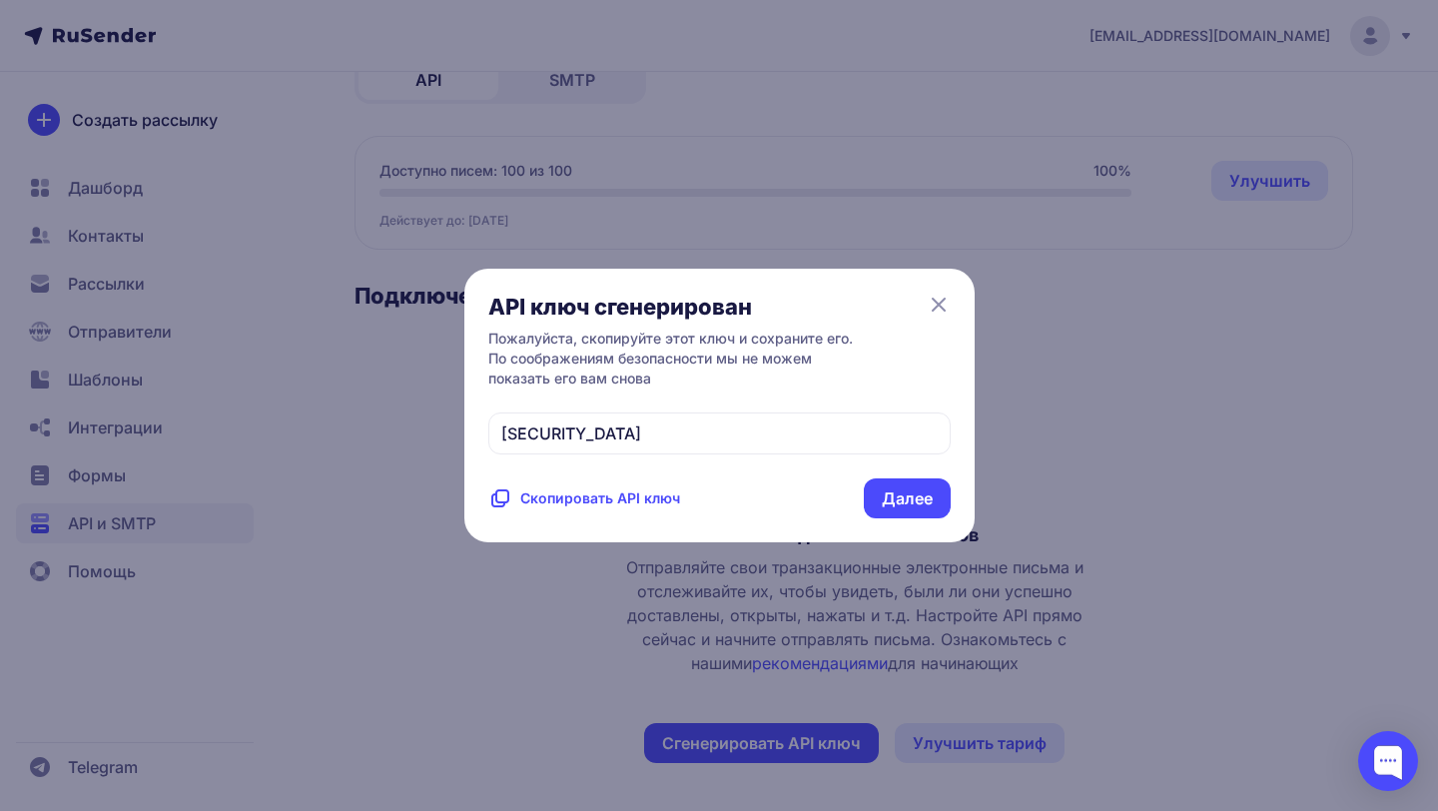
click at [636, 508] on span "Скопировать API ключ" at bounding box center [600, 498] width 160 height 20
click at [904, 518] on button "Далее" at bounding box center [907, 498] width 87 height 40
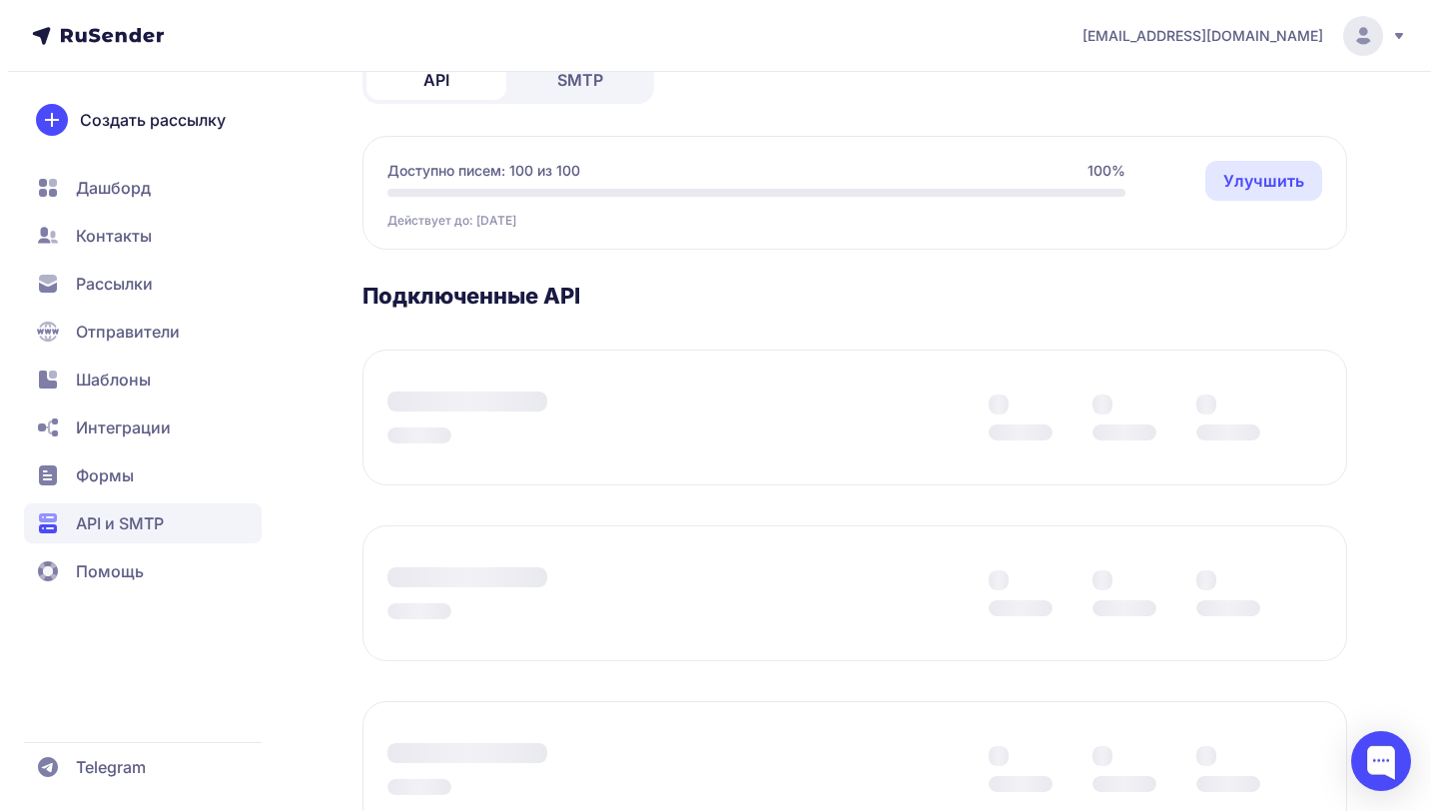
scroll to position [0, 0]
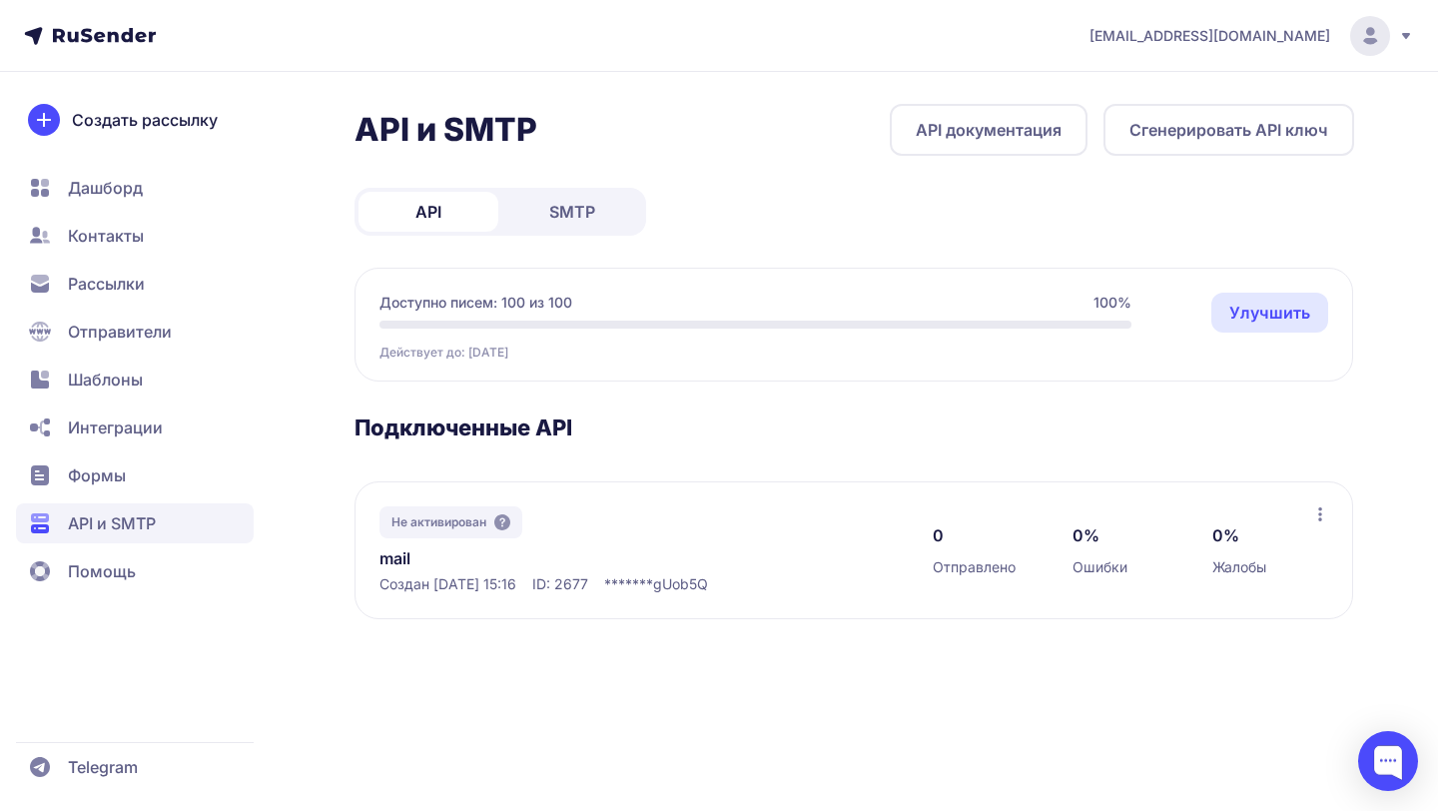
click at [1310, 514] on div "0 Отправлено 0% Ошибки 0% Жалобы" at bounding box center [1122, 550] width 379 height 88
click at [1325, 514] on icon at bounding box center [1320, 514] width 16 height 16
click at [1219, 482] on div "Не активирован mail Создан 07.10.2025, 15:16 ID: 2677 ******* gUob5Q 0 Отправле…" at bounding box center [854, 550] width 999 height 138
click at [498, 524] on icon at bounding box center [502, 522] width 16 height 16
click at [1410, 753] on div at bounding box center [1388, 761] width 60 height 60
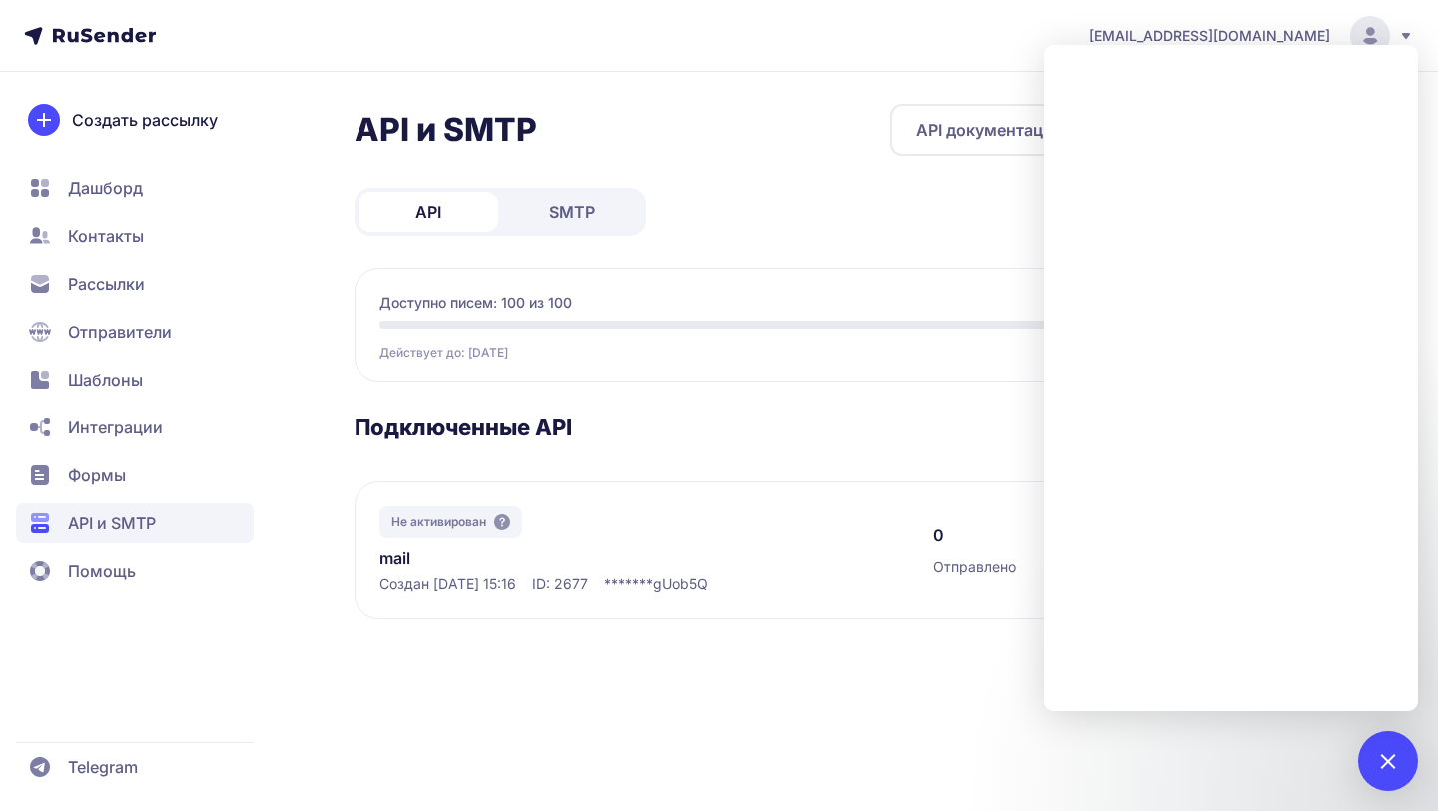
click at [588, 584] on span "ID: 2677" at bounding box center [560, 584] width 56 height 20
copy span "2677"
click at [1310, 758] on div "info@tkgss.ru API и SMTP API документация Сгенерировать API ключ API SMTP Досту…" at bounding box center [719, 405] width 1438 height 811
click at [1392, 748] on div at bounding box center [1388, 761] width 60 height 60
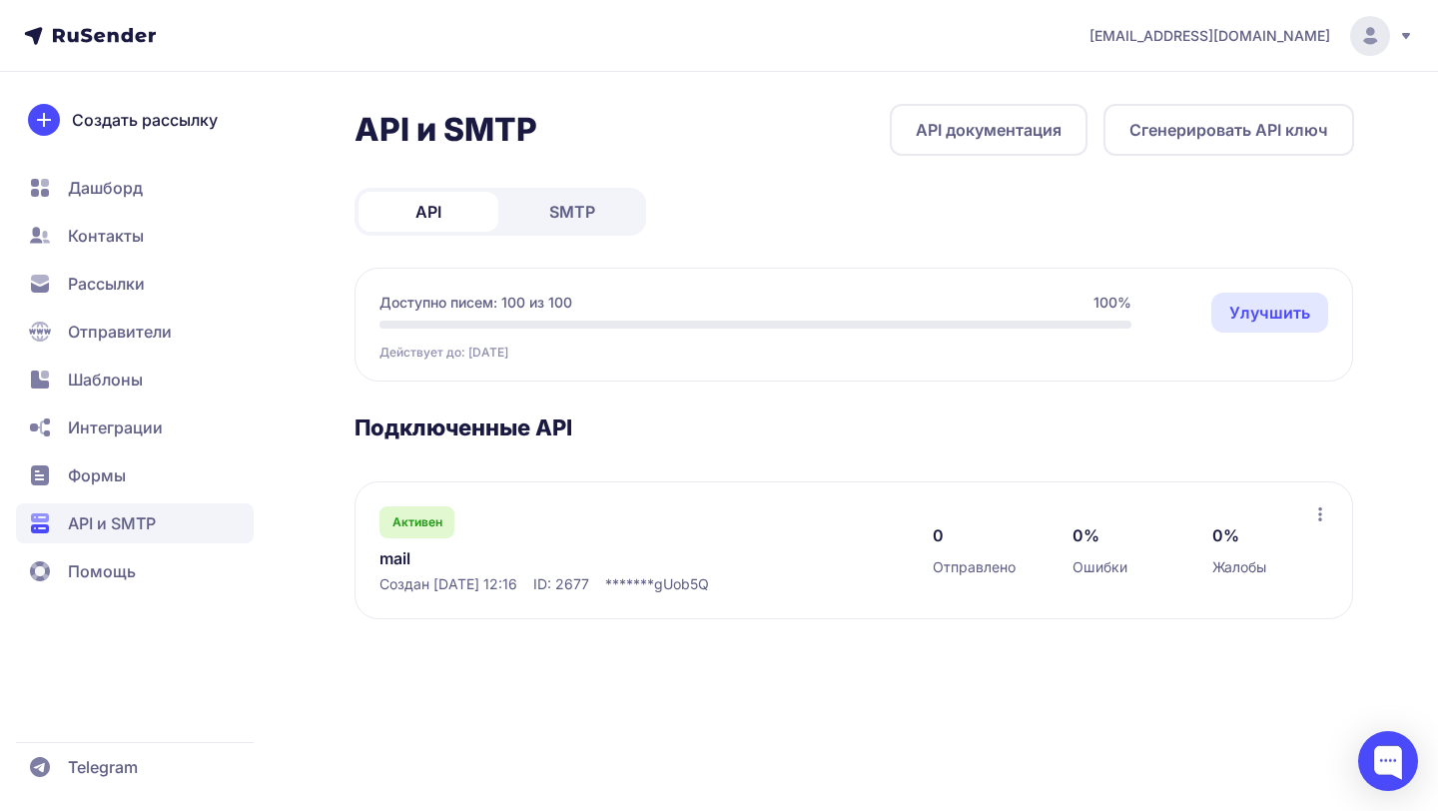
click at [1328, 521] on div "Активен mail Создан [DATE] 12:16 ID: 2677 ******* gUob5Q 0 Отправлено 0% Ошибки…" at bounding box center [854, 550] width 999 height 138
click at [1315, 511] on icon at bounding box center [1320, 514] width 16 height 16
click at [898, 494] on div "Активен mail Создан [DATE] 12:16 ID: 2677 ******* gUob5Q 0 Отправлено 0% Ошибки…" at bounding box center [854, 550] width 999 height 138
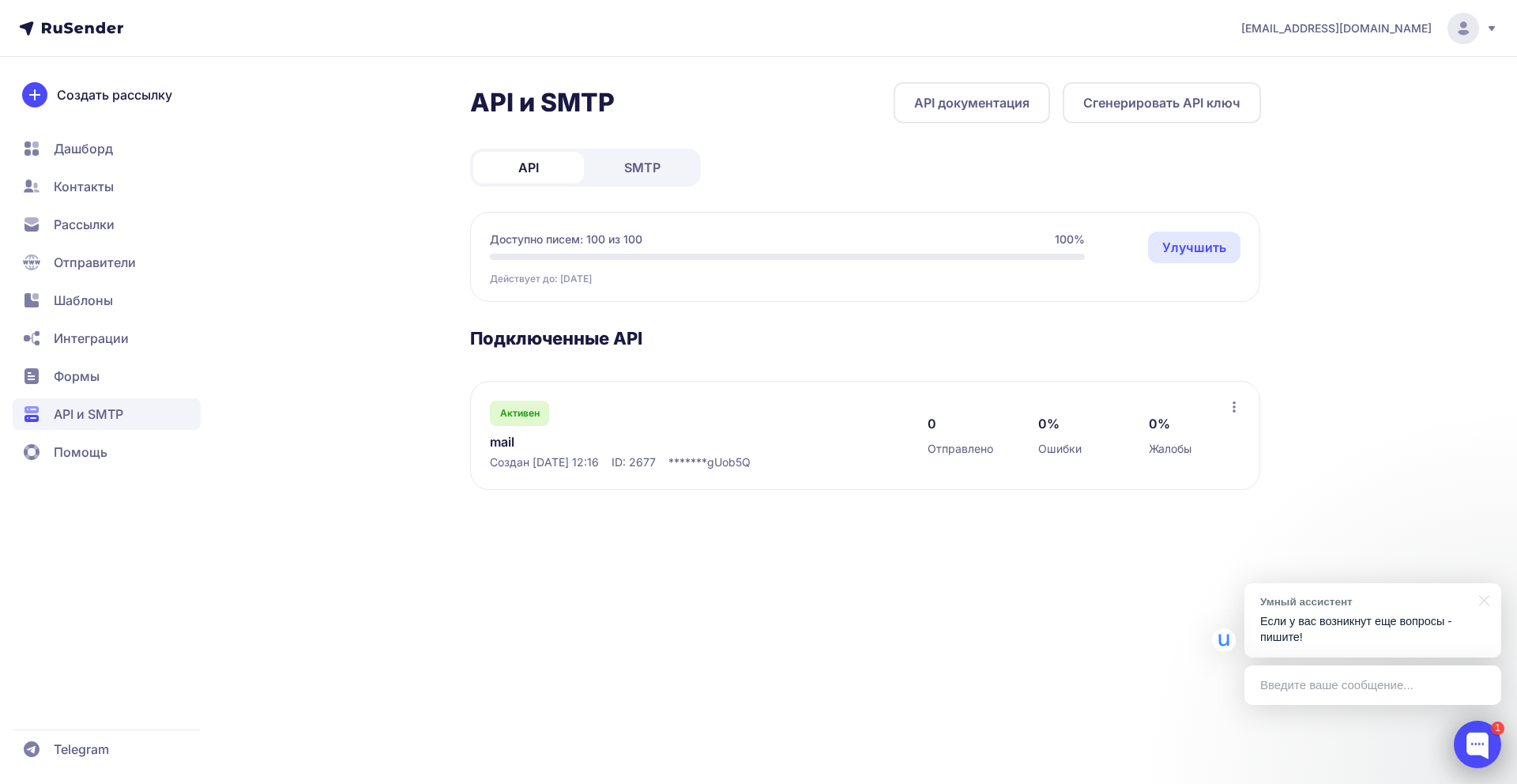
click at [1125, 641] on div at bounding box center [1477, 744] width 47 height 47
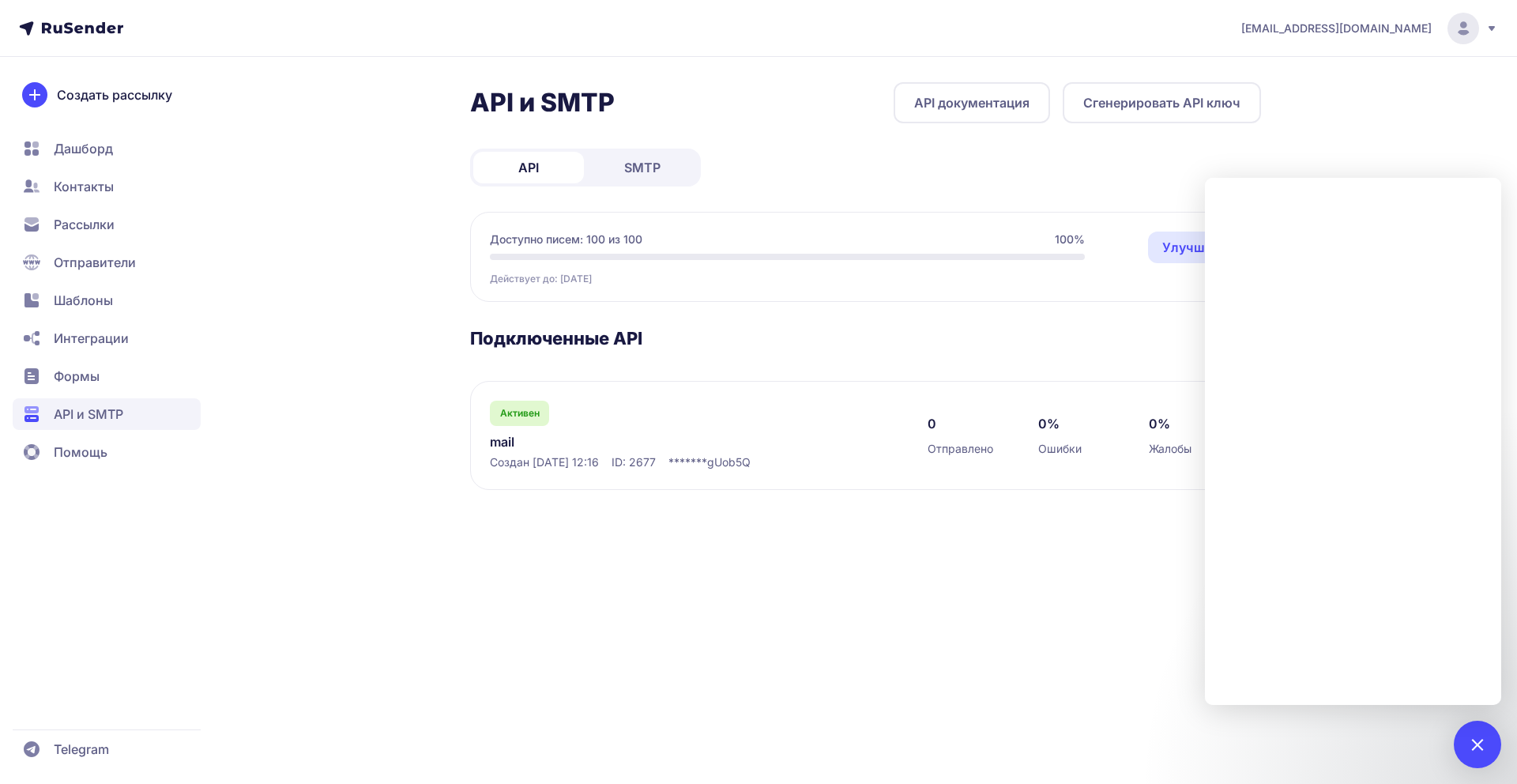
click at [957, 419] on div "0 Отправлено" at bounding box center [967, 435] width 79 height 43
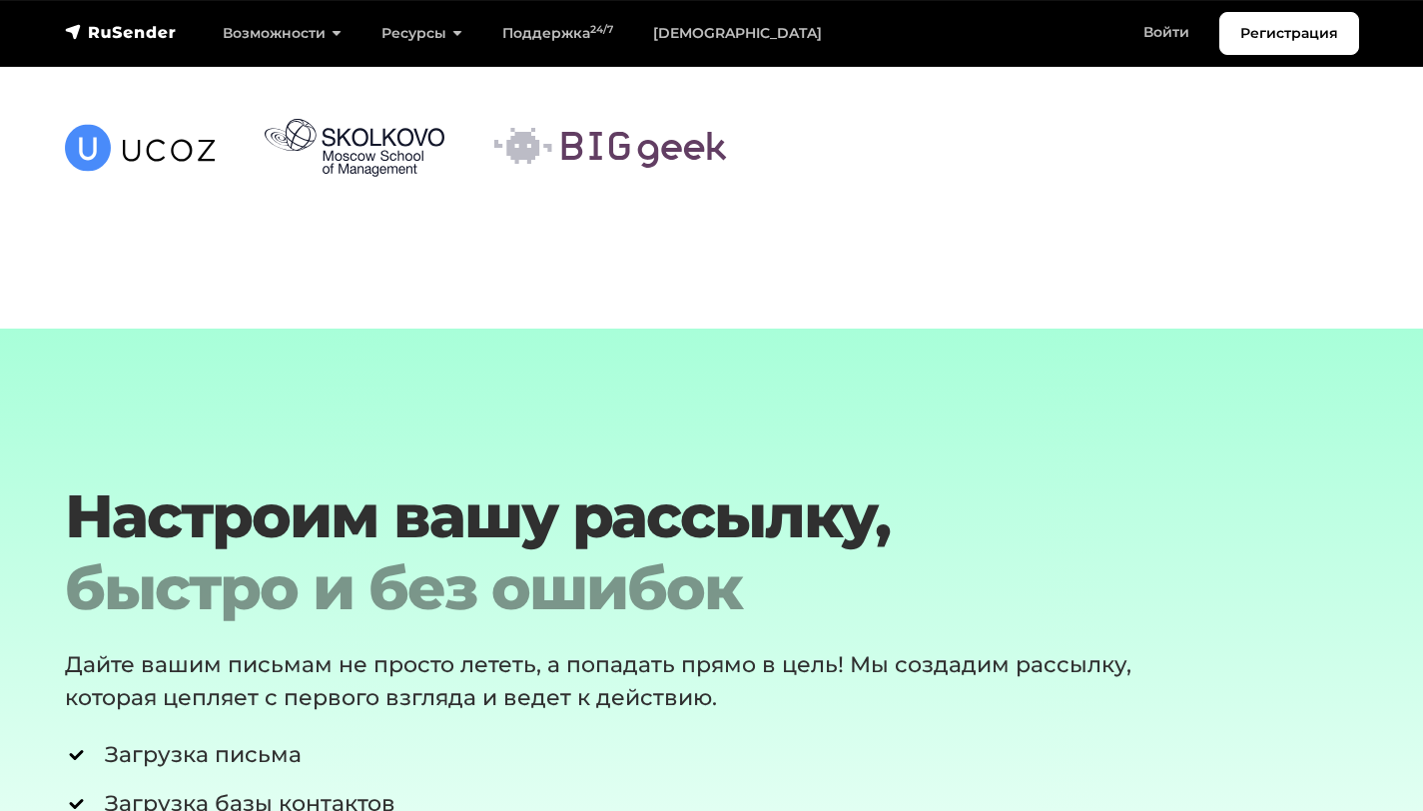
scroll to position [10366, 0]
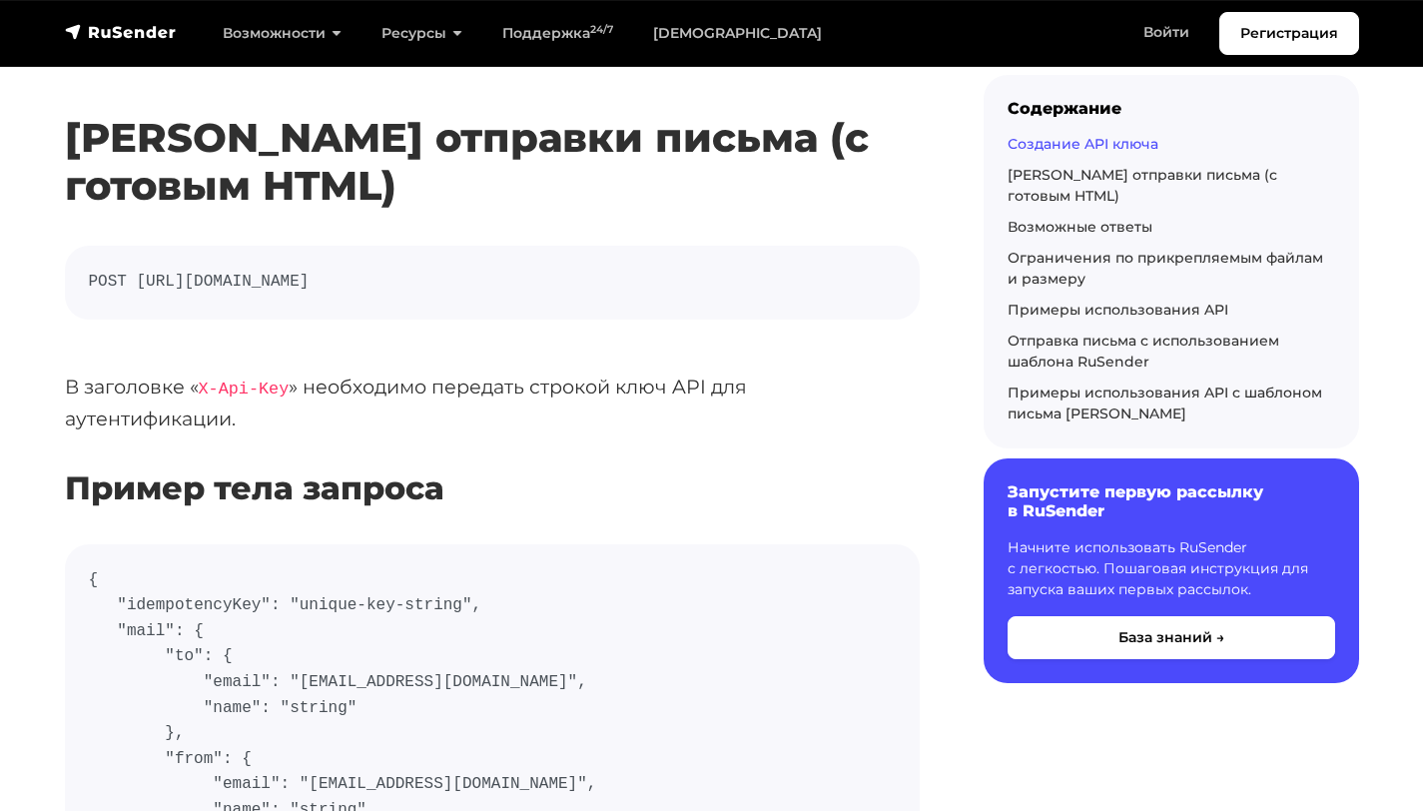
scroll to position [416, 0]
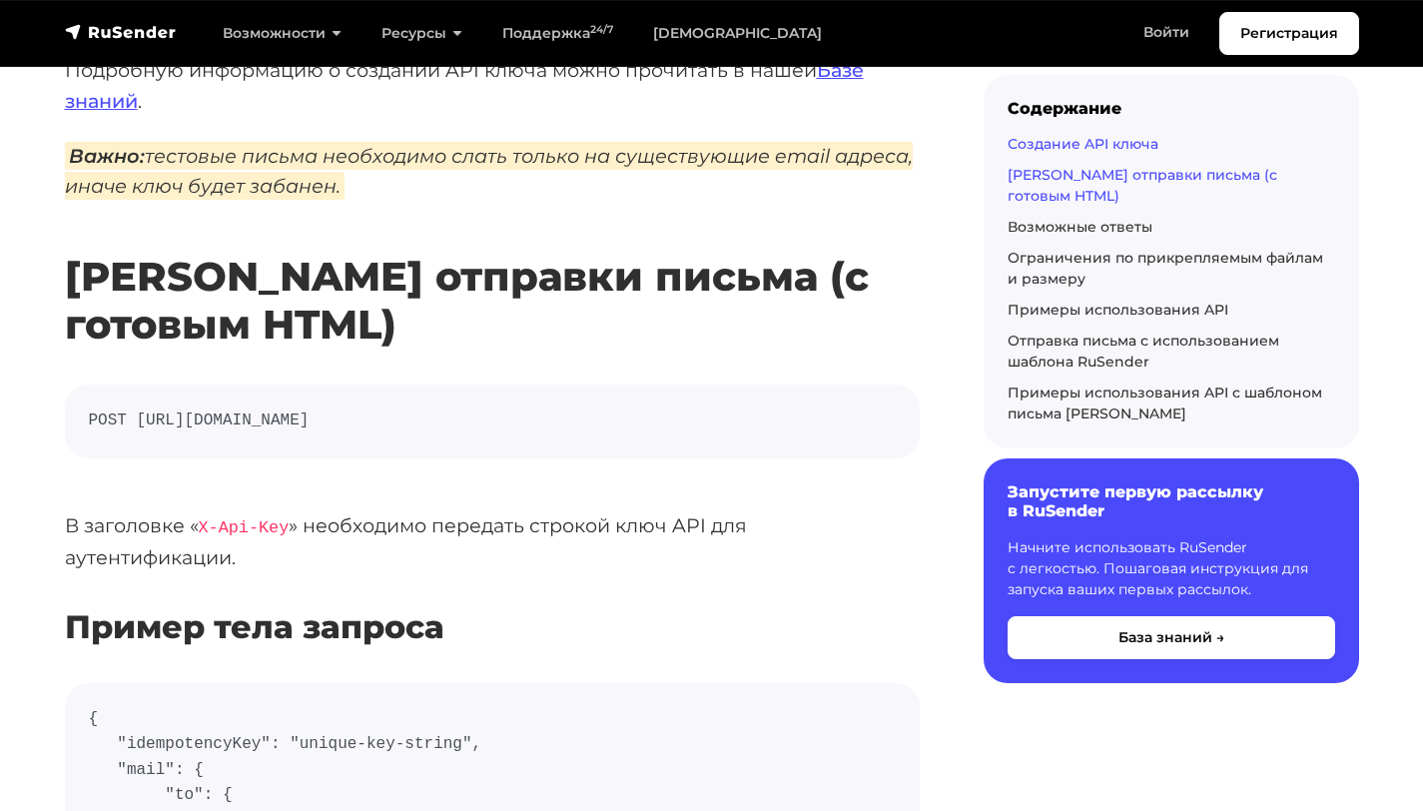
click at [1191, 174] on link "[PERSON_NAME] отправки письма (с готовым HTML)" at bounding box center [1143, 185] width 270 height 39
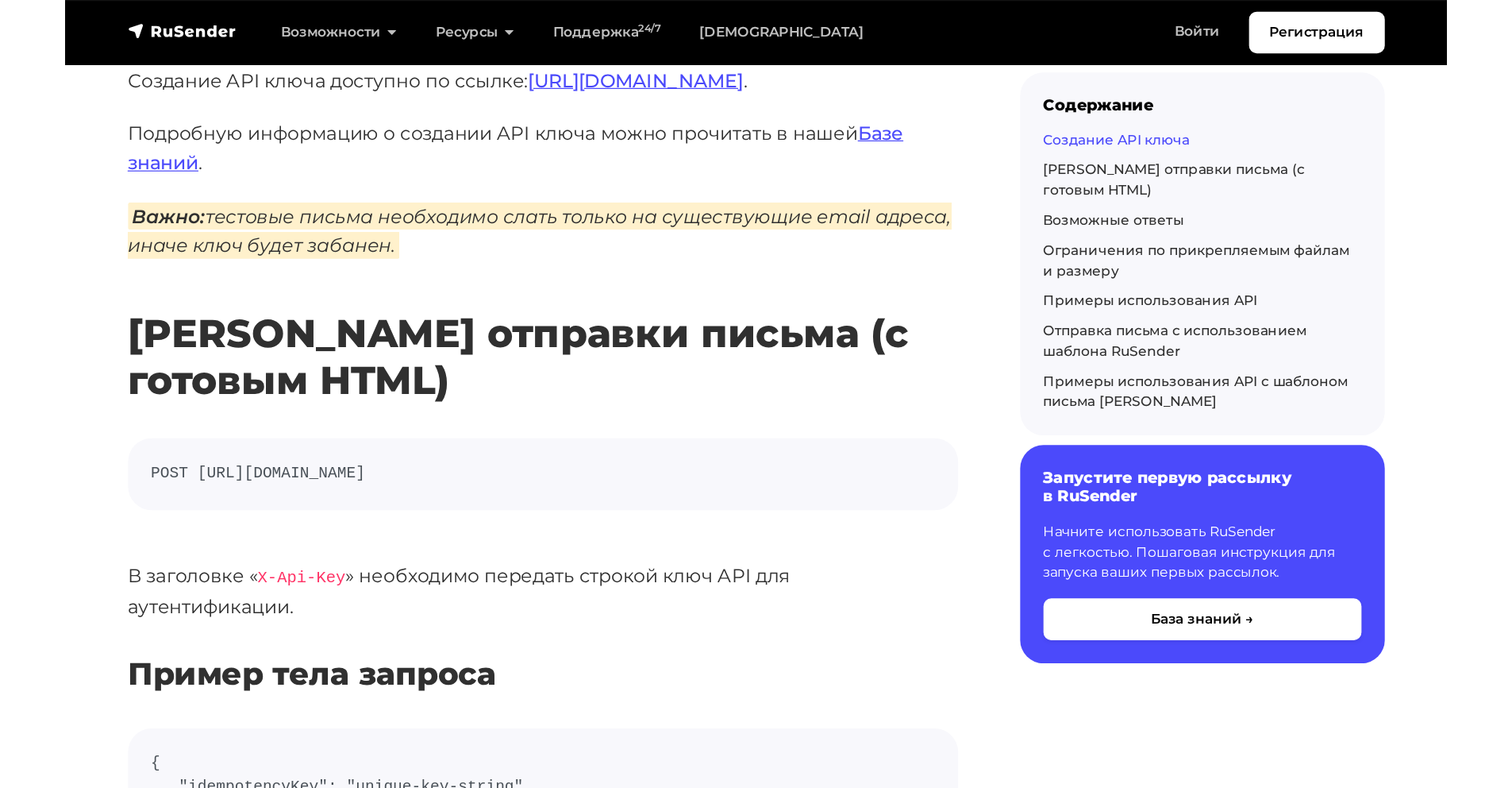
scroll to position [297, 0]
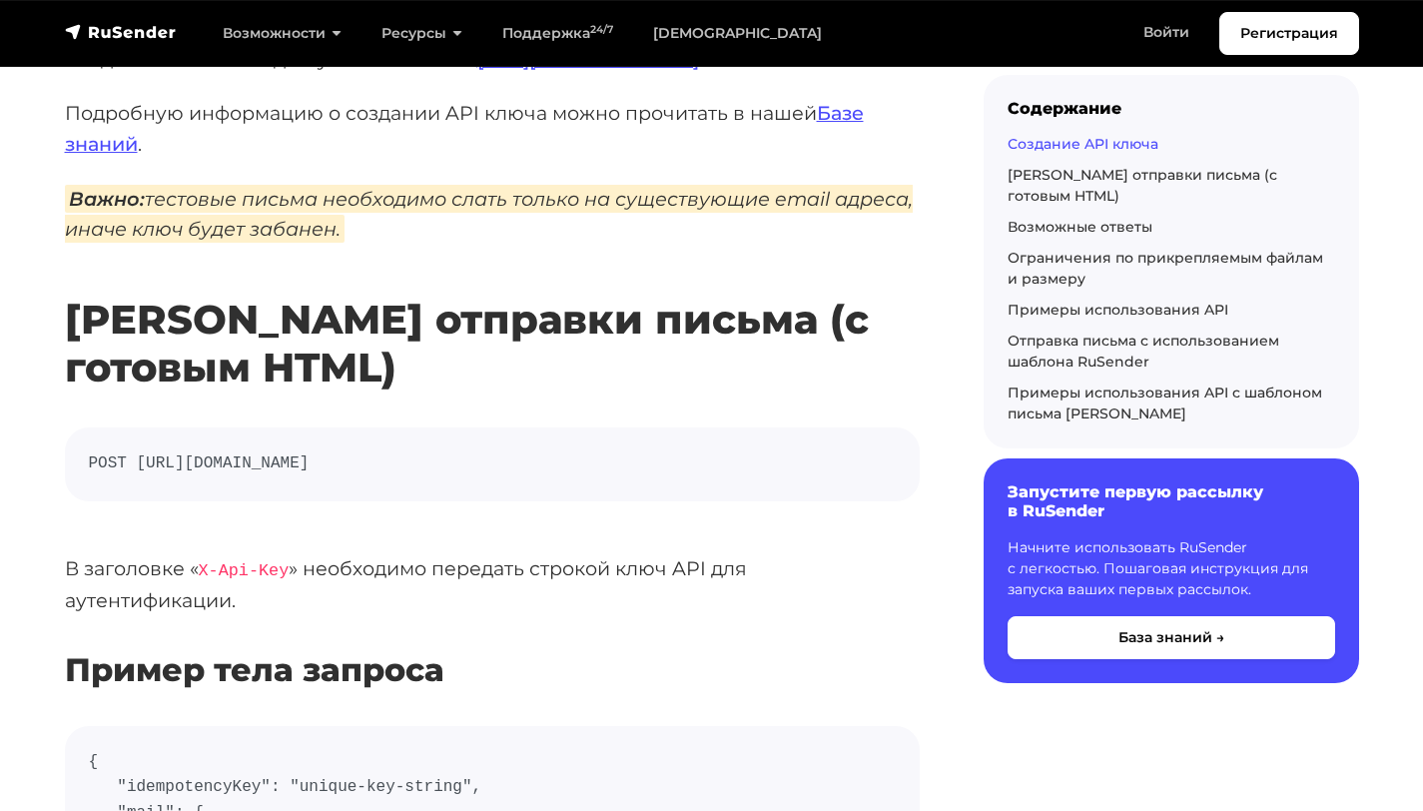
drag, startPoint x: 136, startPoint y: 465, endPoint x: 683, endPoint y: 478, distance: 547.4
click at [683, 478] on pre "POST https://api.beta.rusender.ru/api/v1/external-mails/send" at bounding box center [492, 464] width 855 height 74
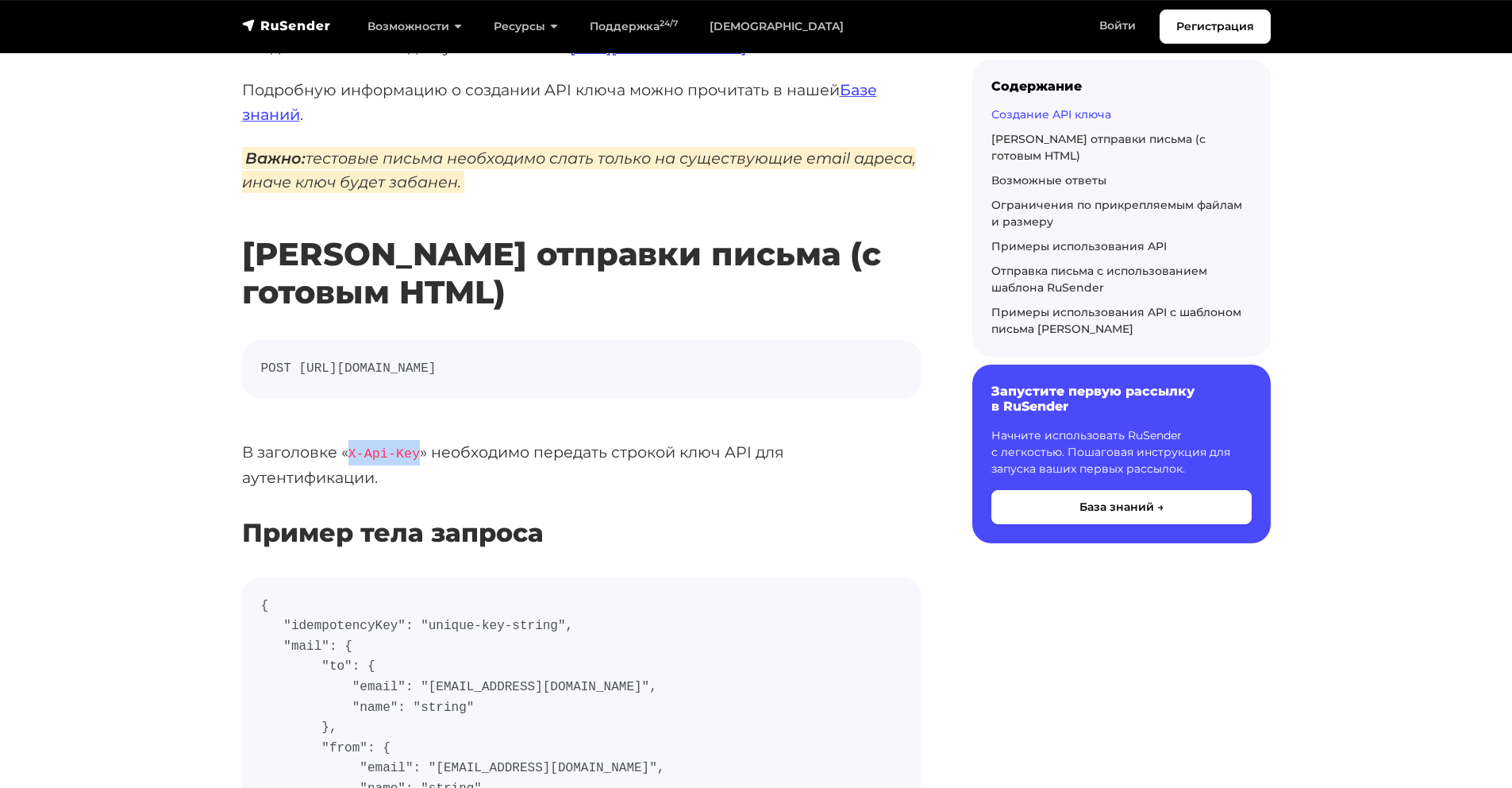
drag, startPoint x: 349, startPoint y: 452, endPoint x: 418, endPoint y: 452, distance: 69.0
click at [418, 452] on code "X-Api-Key" at bounding box center [384, 453] width 72 height 15
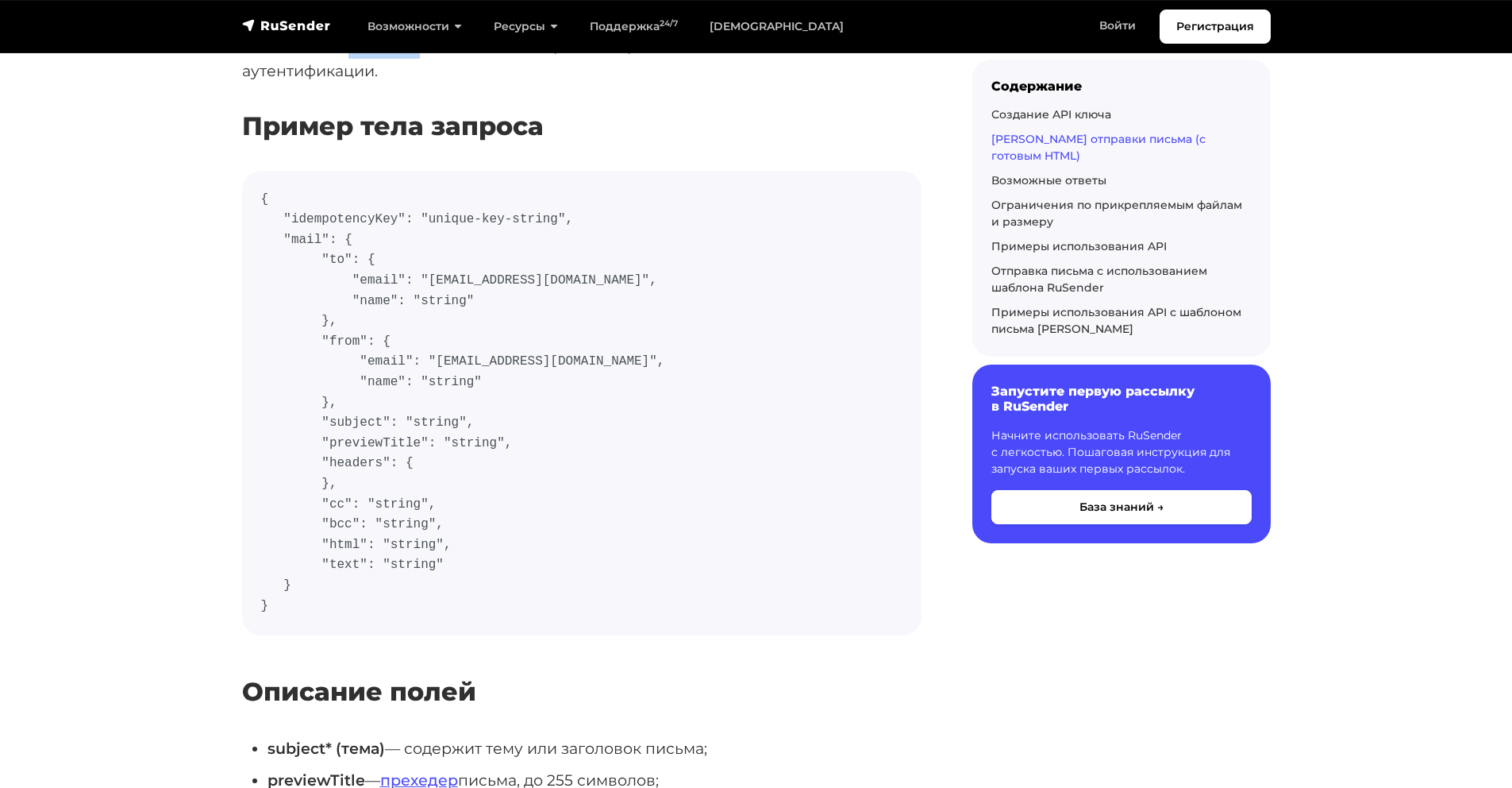
scroll to position [698, 0]
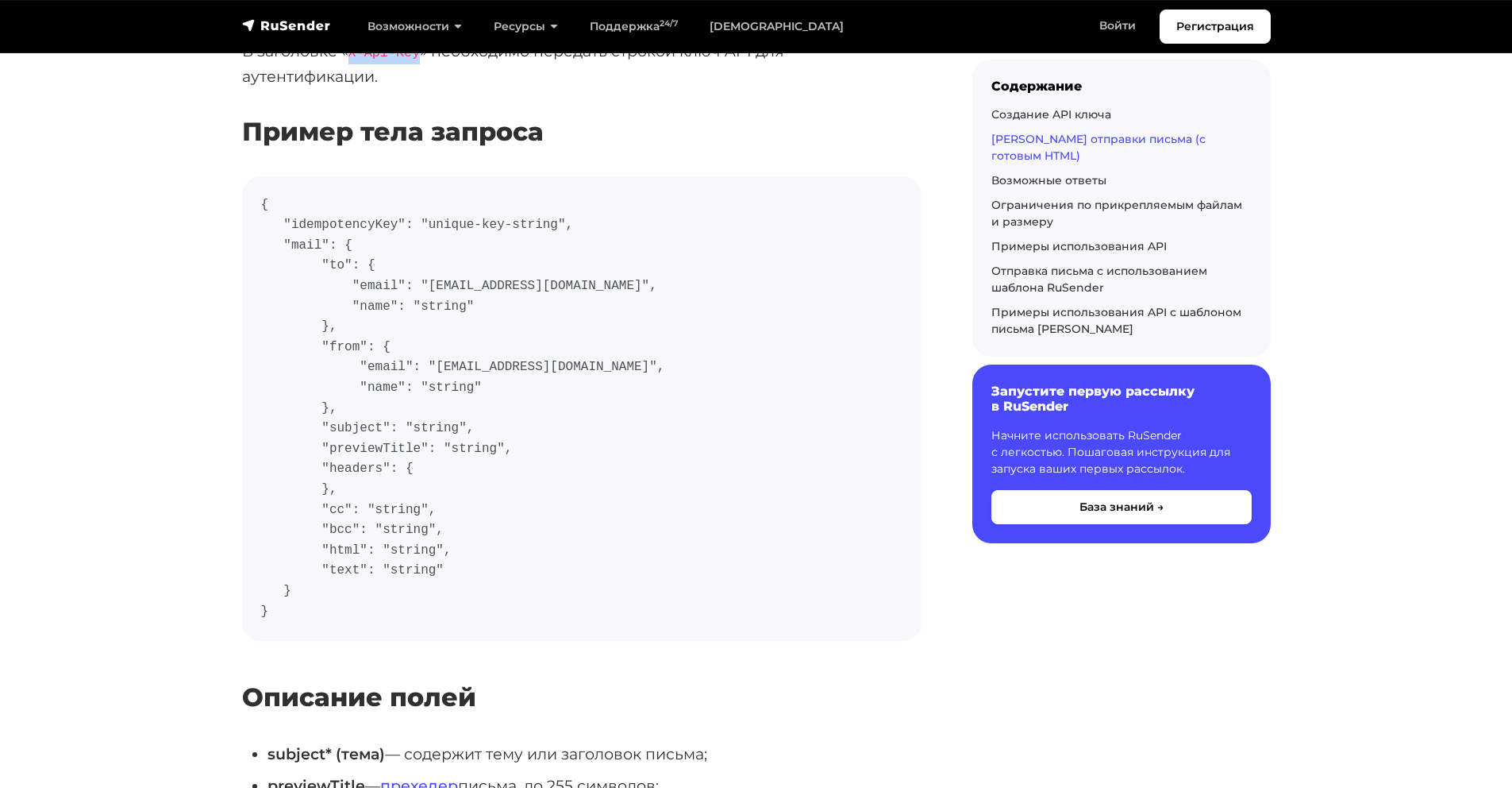
click at [400, 545] on code "{ "idempotencyKey": "unique-key-string", "mail": { "to": { "email": "user@examp…" at bounding box center [582, 409] width 642 height 426
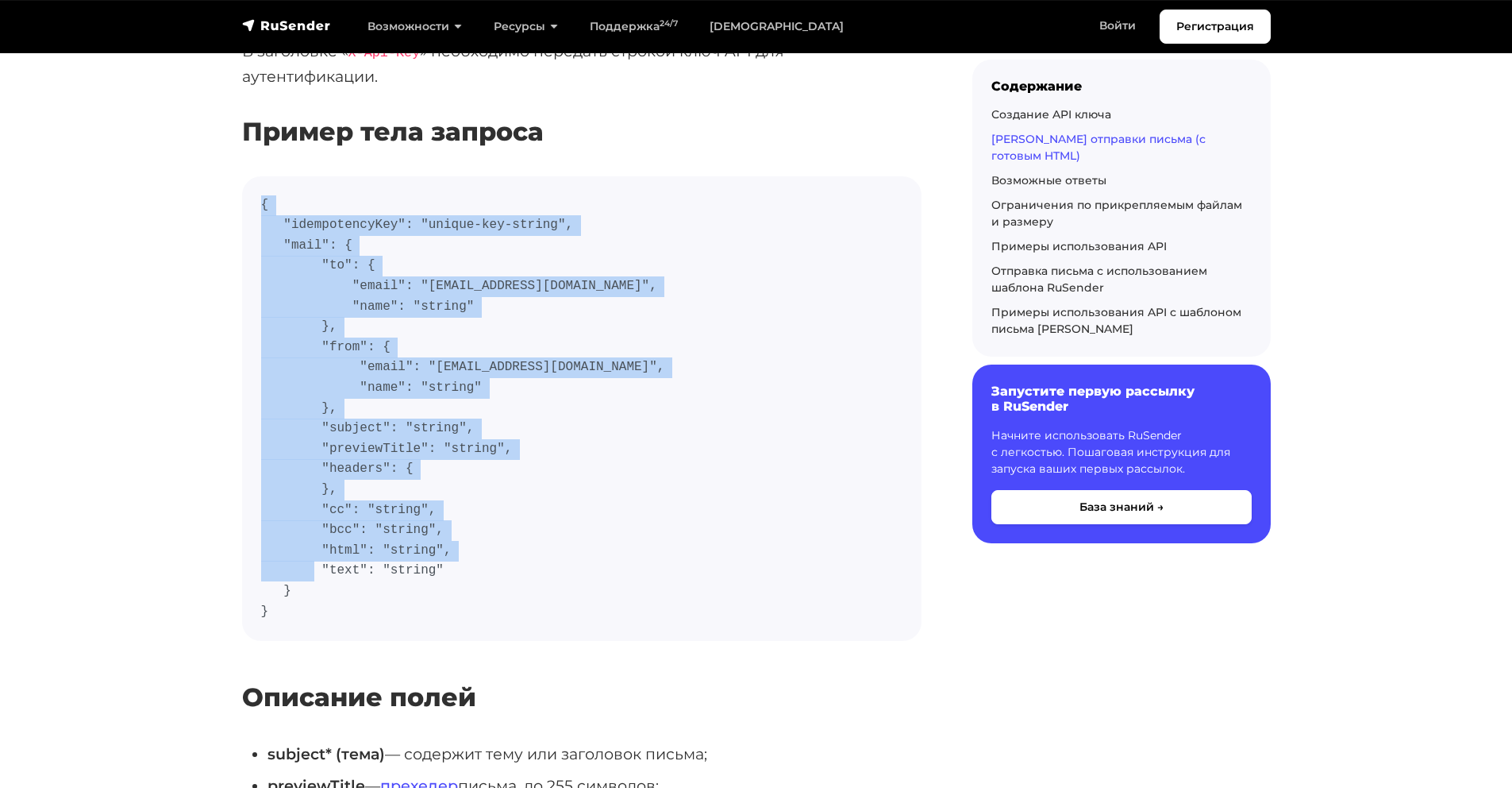
copy code "{ "idempotencyKey": "unique-key-string", "mail": { "to": { "email": "user@examp…"
drag, startPoint x: 262, startPoint y: 212, endPoint x: 327, endPoint y: 612, distance: 405.2
click at [327, 612] on code "{ "idempotencyKey": "unique-key-string", "mail": { "to": { "email": "user@examp…" at bounding box center [582, 409] width 642 height 426
click at [460, 425] on code "{ "idempotencyKey": "unique-key-string", "mail": { "to": { "email": "user@examp…" at bounding box center [582, 409] width 642 height 426
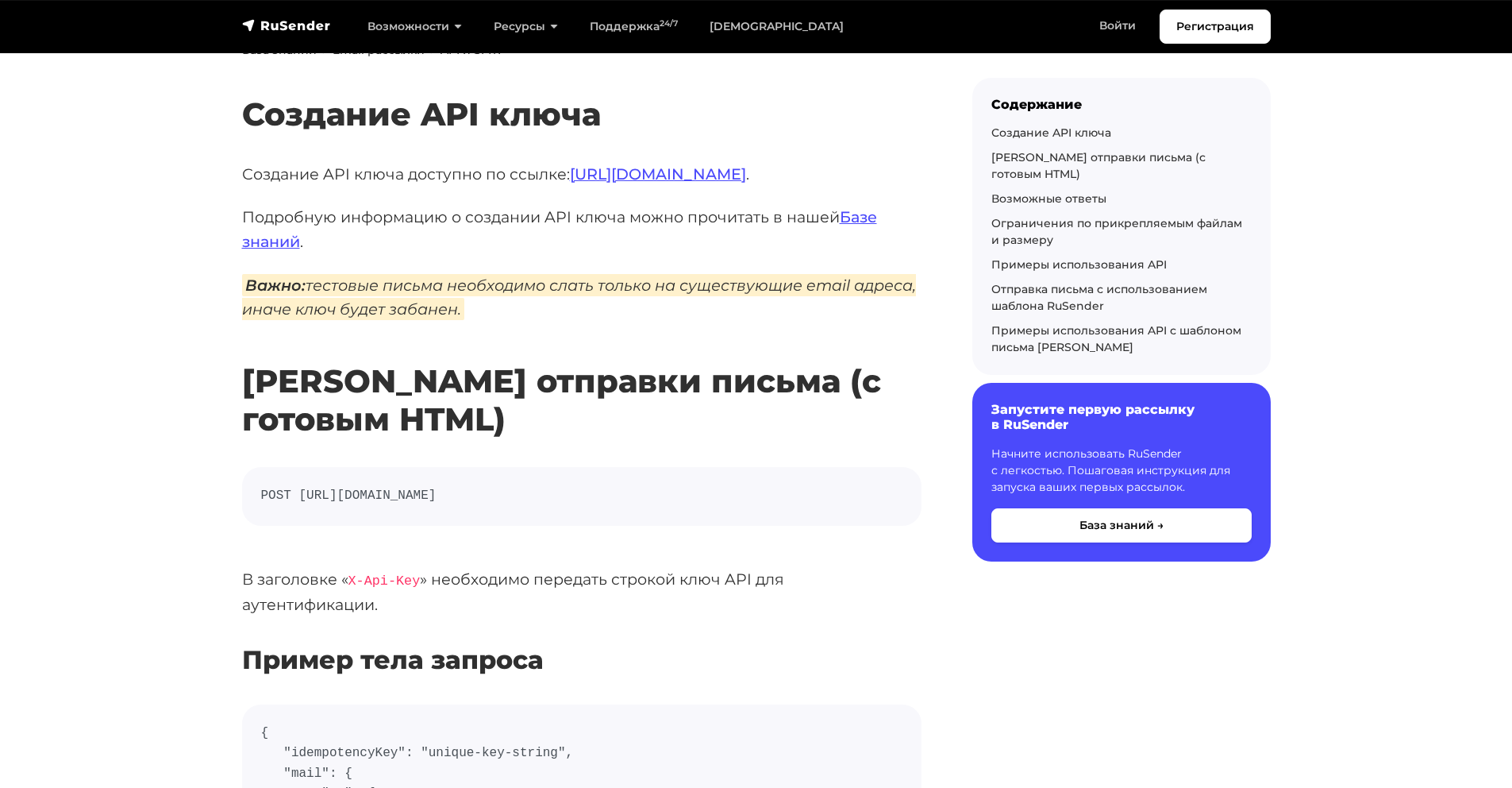
scroll to position [244, 0]
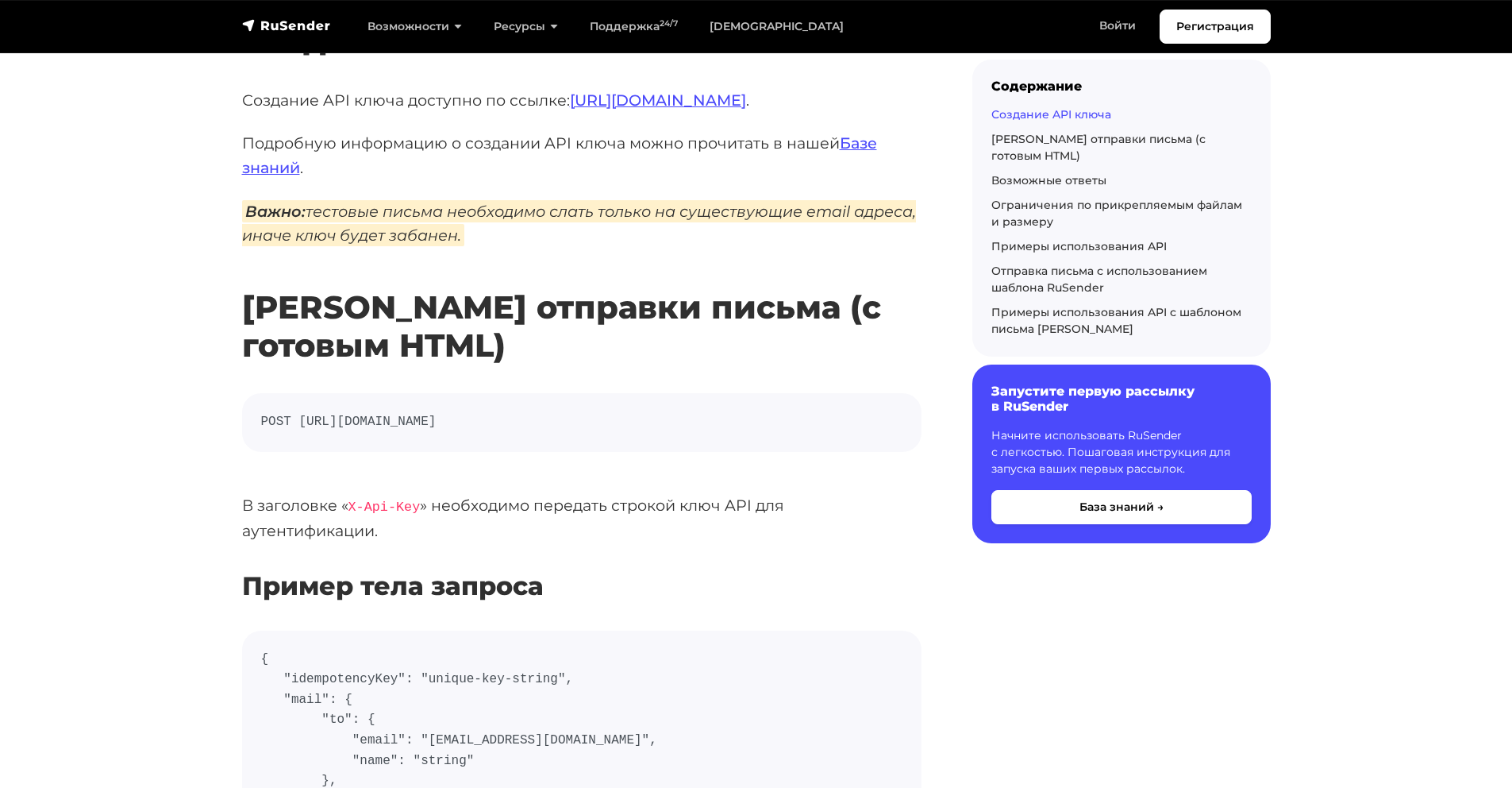
drag, startPoint x: 300, startPoint y: 417, endPoint x: 766, endPoint y: 428, distance: 466.1
click at [766, 428] on code "POST https://api.beta.rusender.ru/api/v1/external-mails/send" at bounding box center [582, 422] width 642 height 21
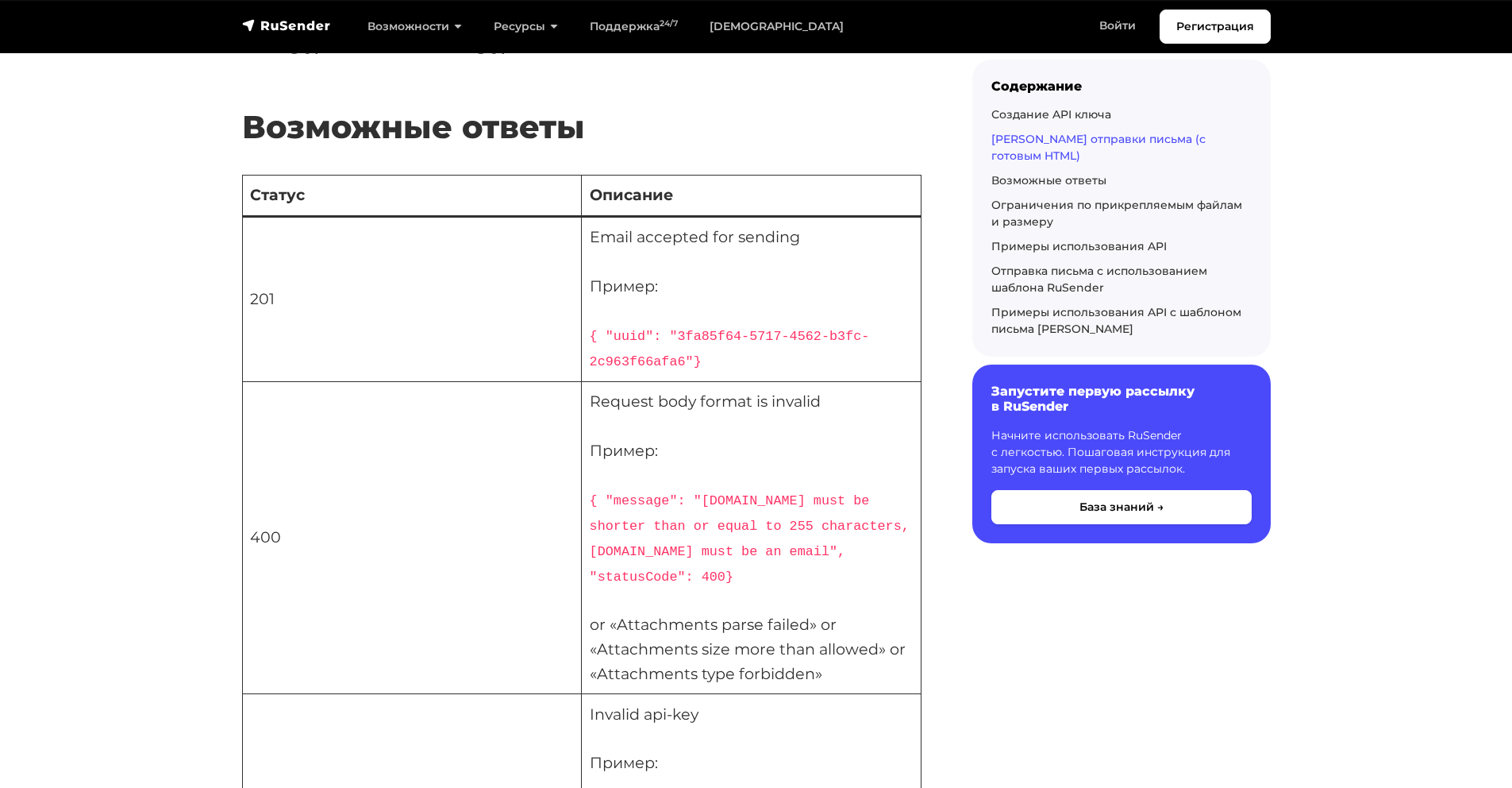
scroll to position [3209, 0]
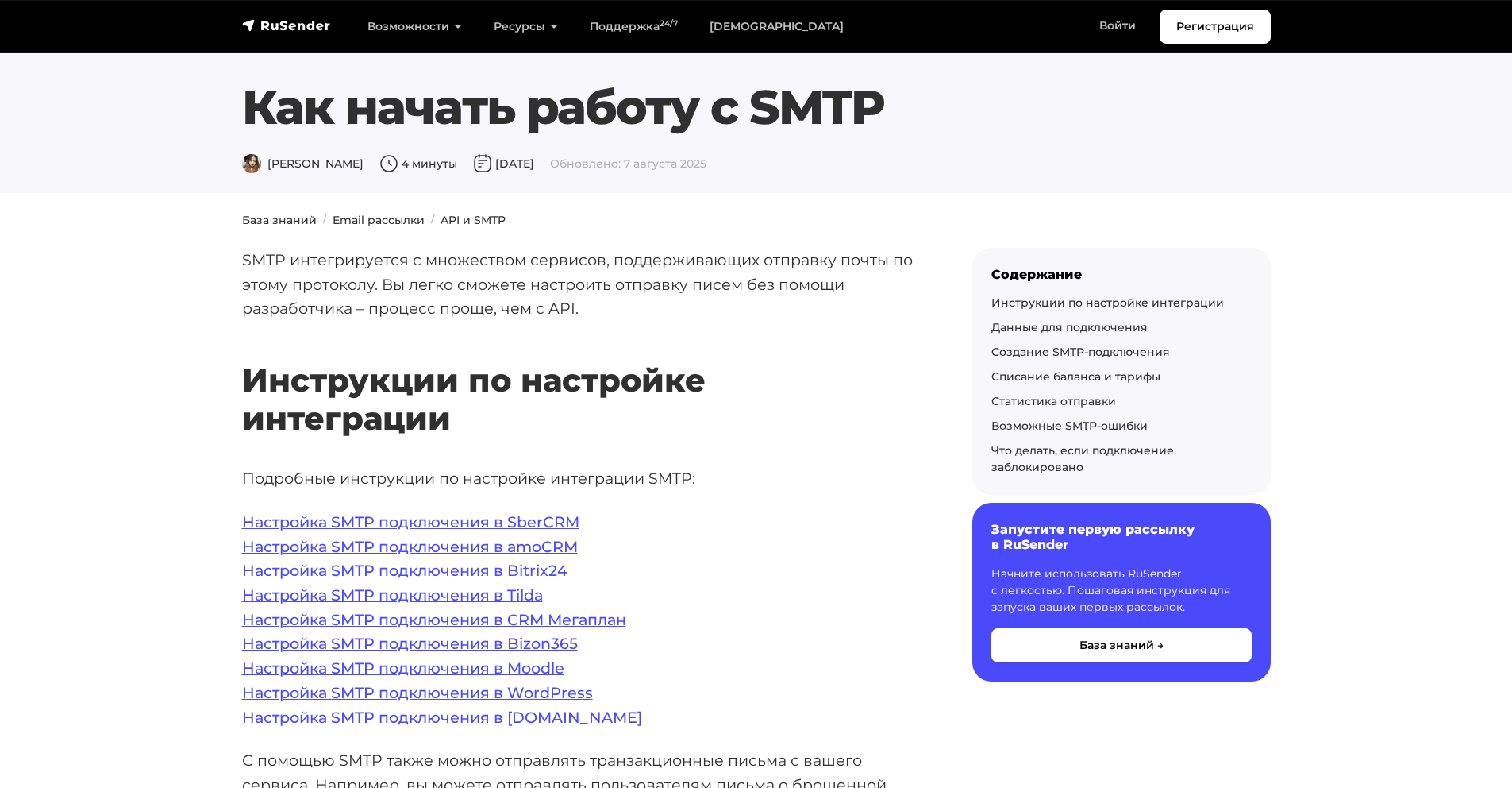
scroll to position [246, 0]
